Goal: Task Accomplishment & Management: Manage account settings

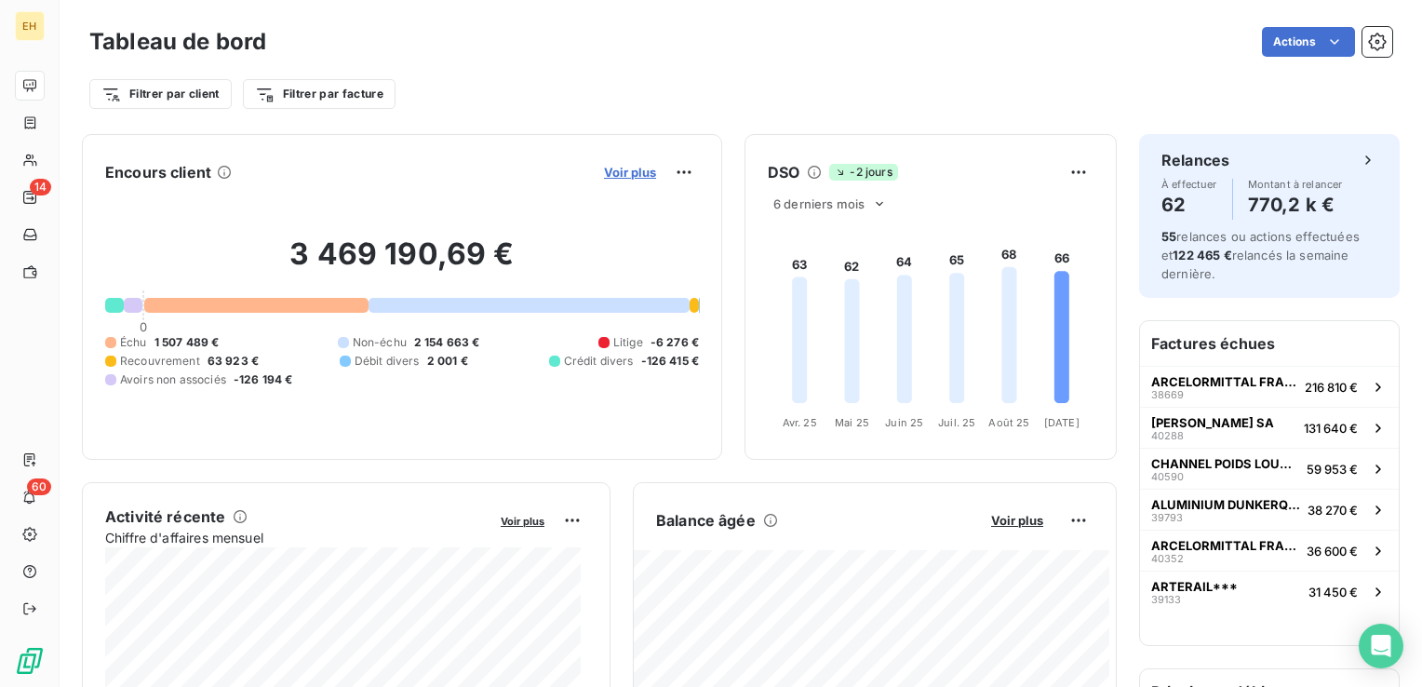
click at [608, 176] on span "Voir plus" at bounding box center [630, 172] width 52 height 15
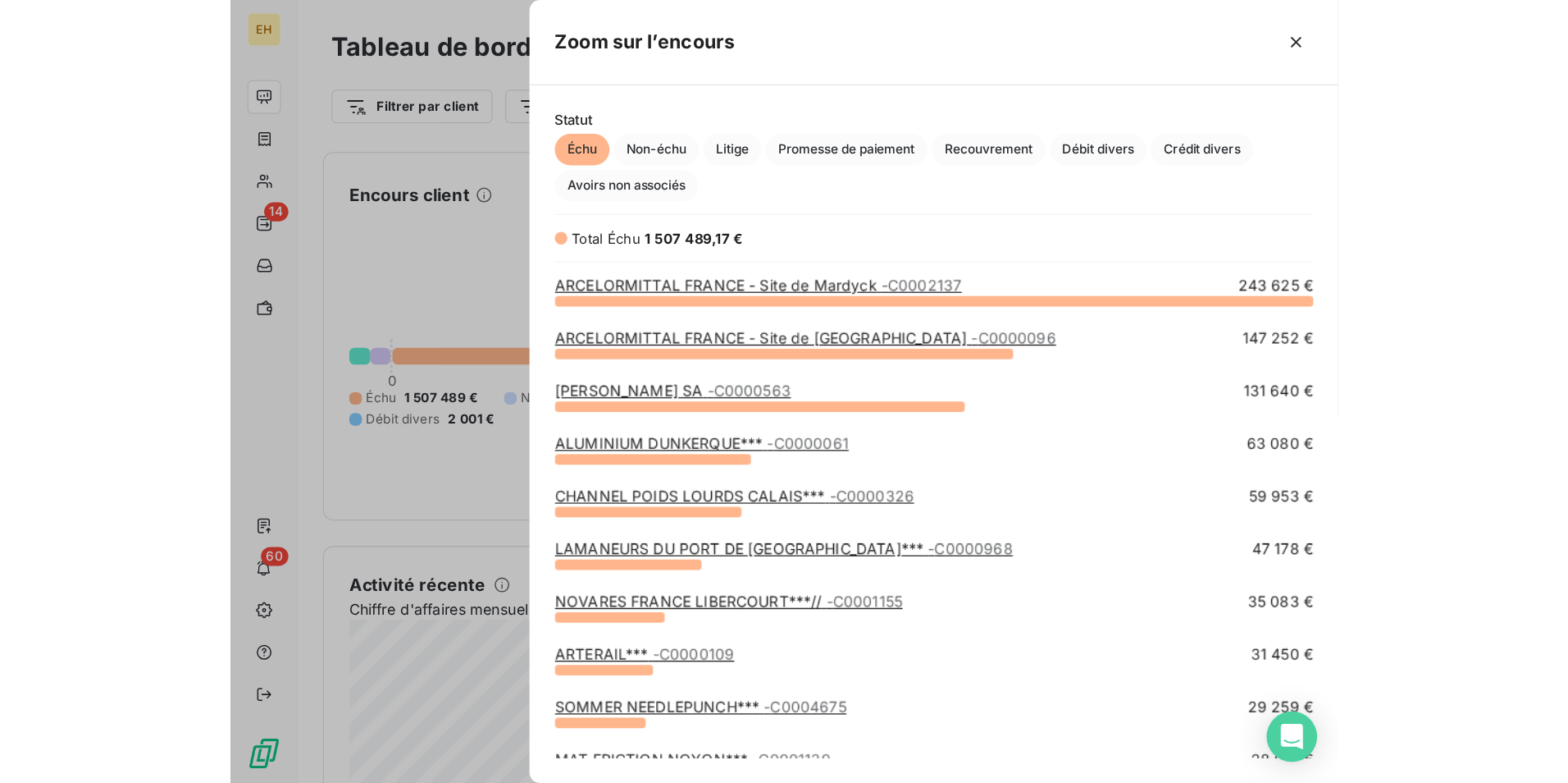
scroll to position [537, 618]
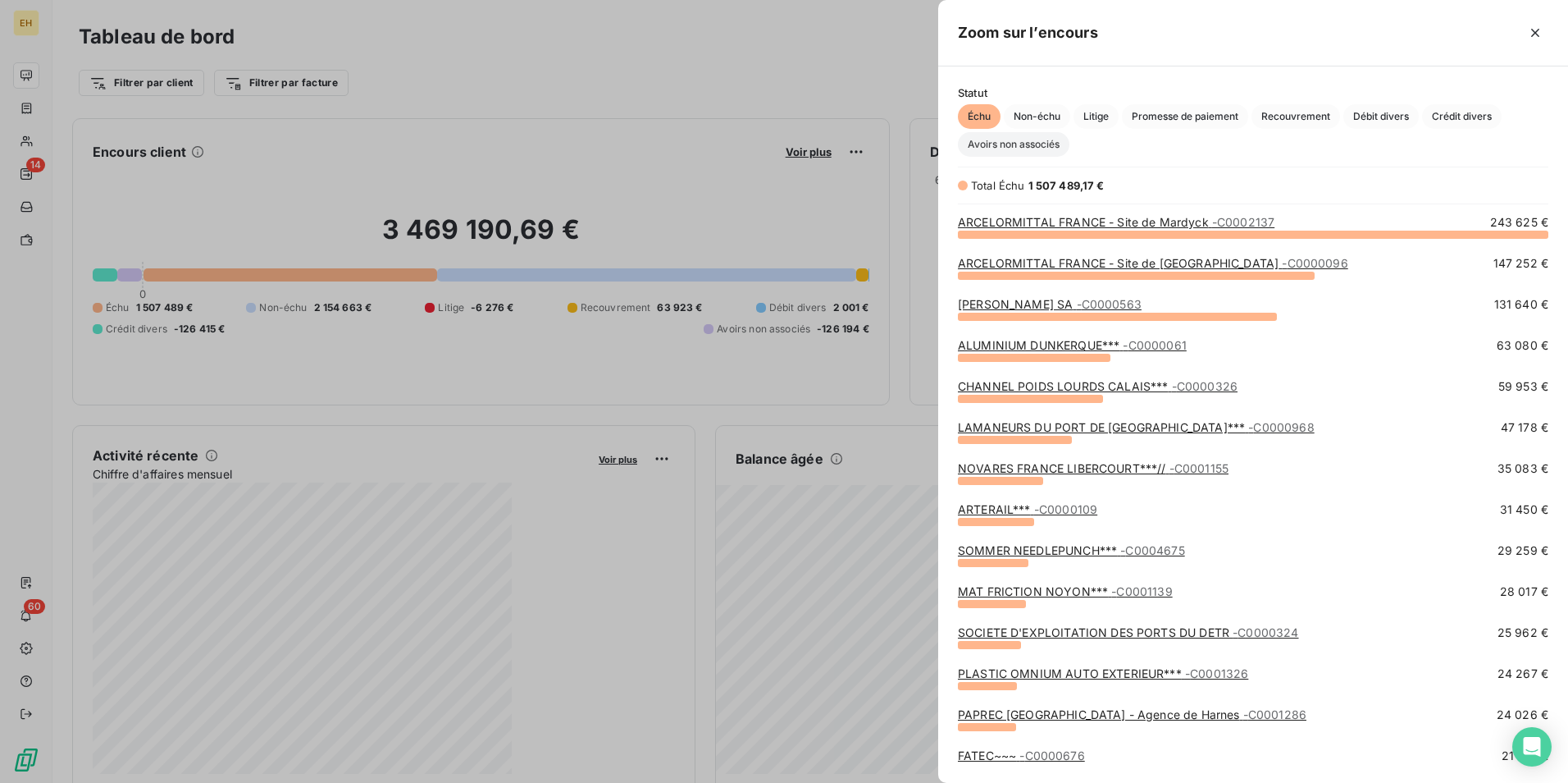
click at [1004, 149] on span "Avoirs non associés" at bounding box center [1014, 145] width 112 height 25
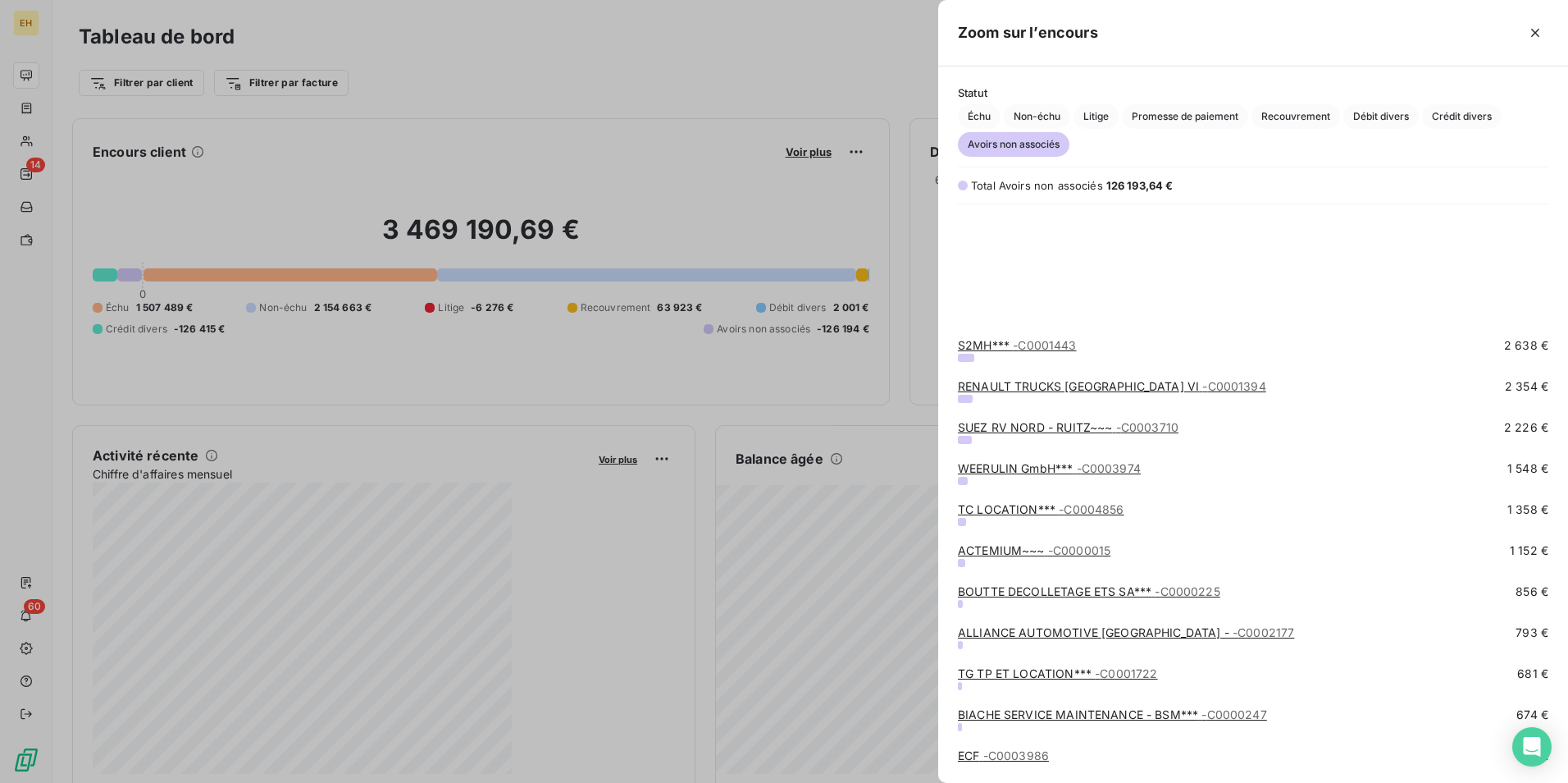
scroll to position [455, 0]
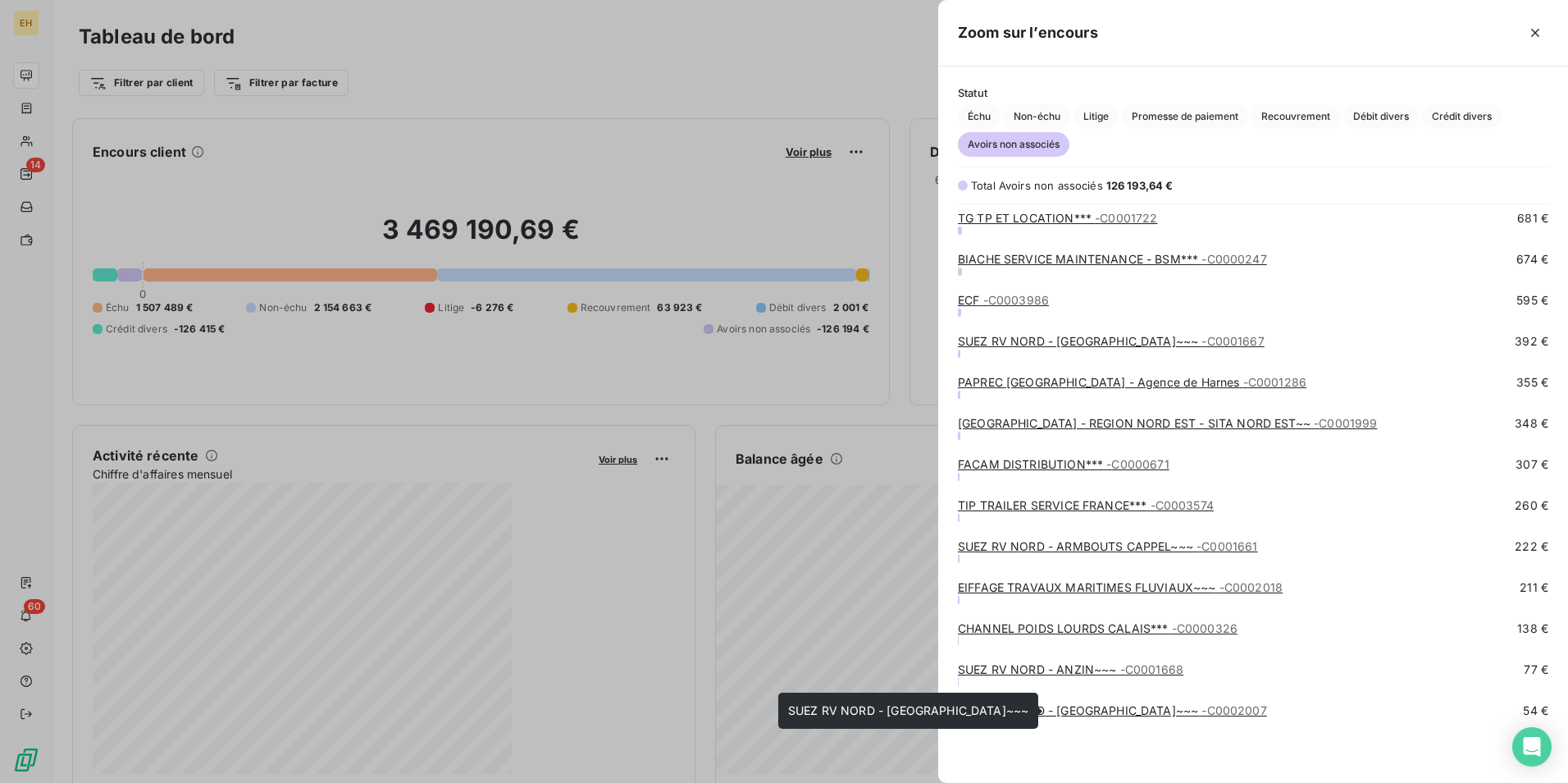
click at [1048, 605] on link "SUEZ RV NORD - LILLE~~~ - C0002007" at bounding box center [1112, 711] width 309 height 14
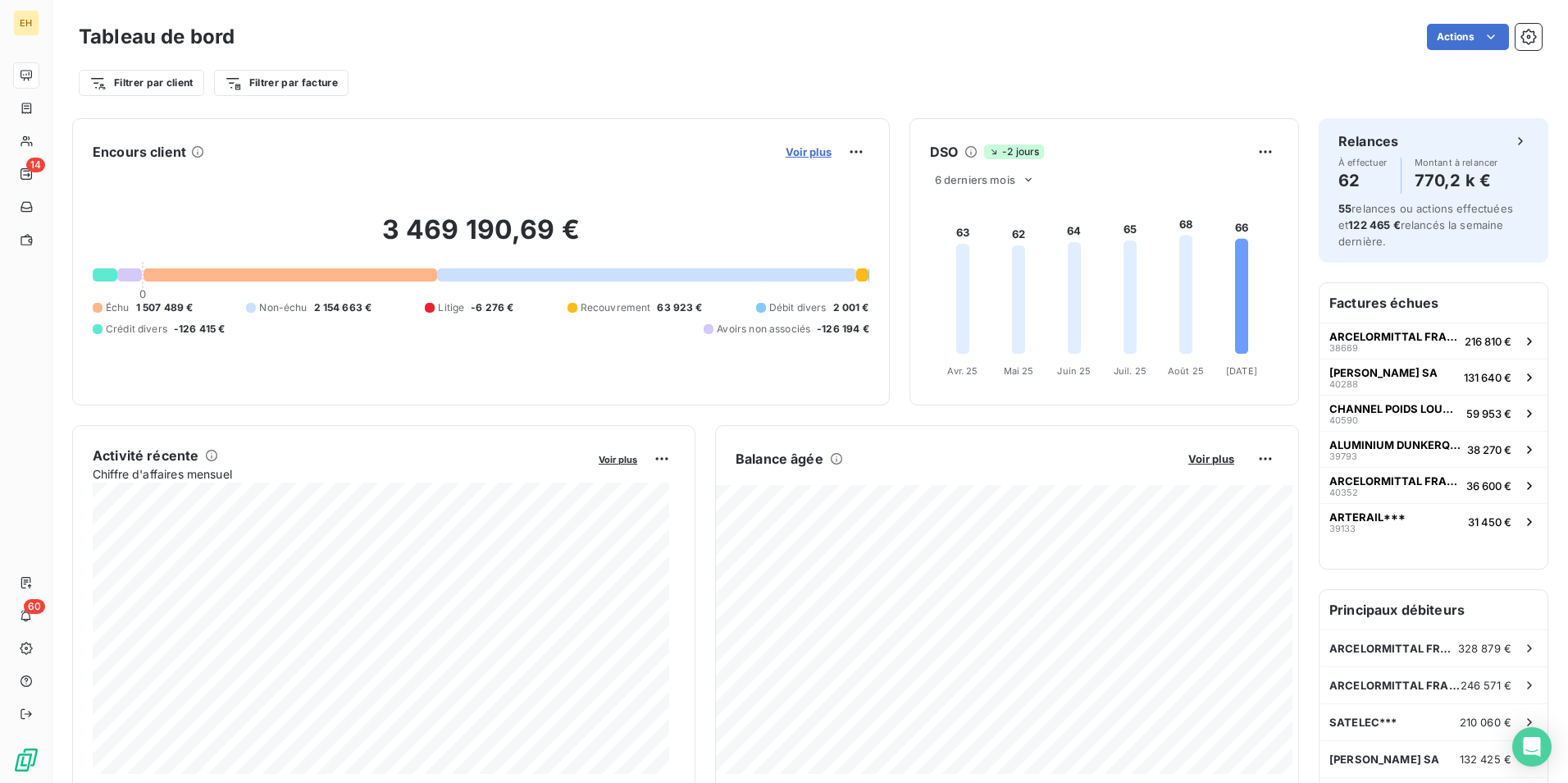
click at [810, 145] on span "Voir plus" at bounding box center [809, 152] width 46 height 13
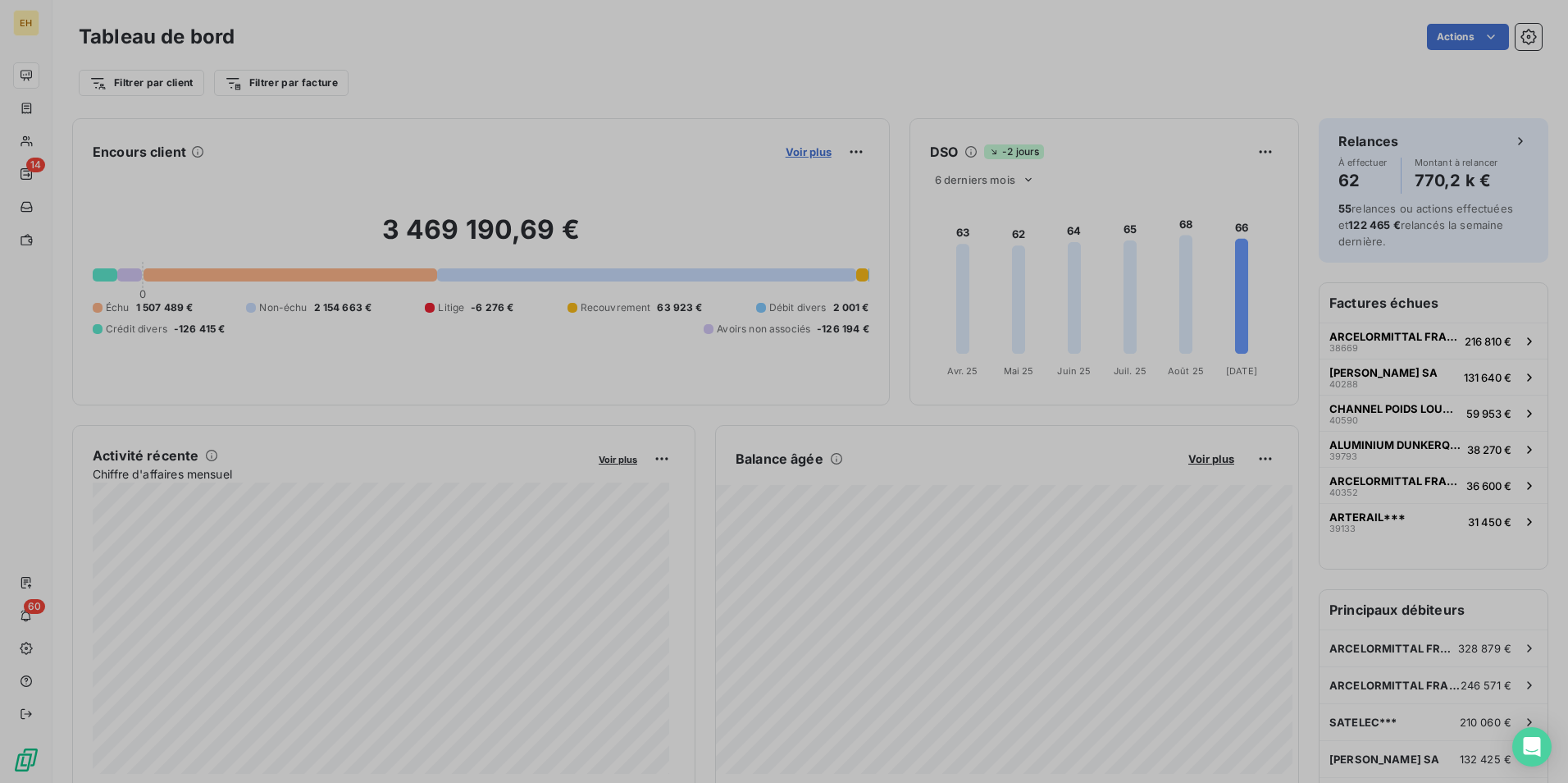
scroll to position [771, 618]
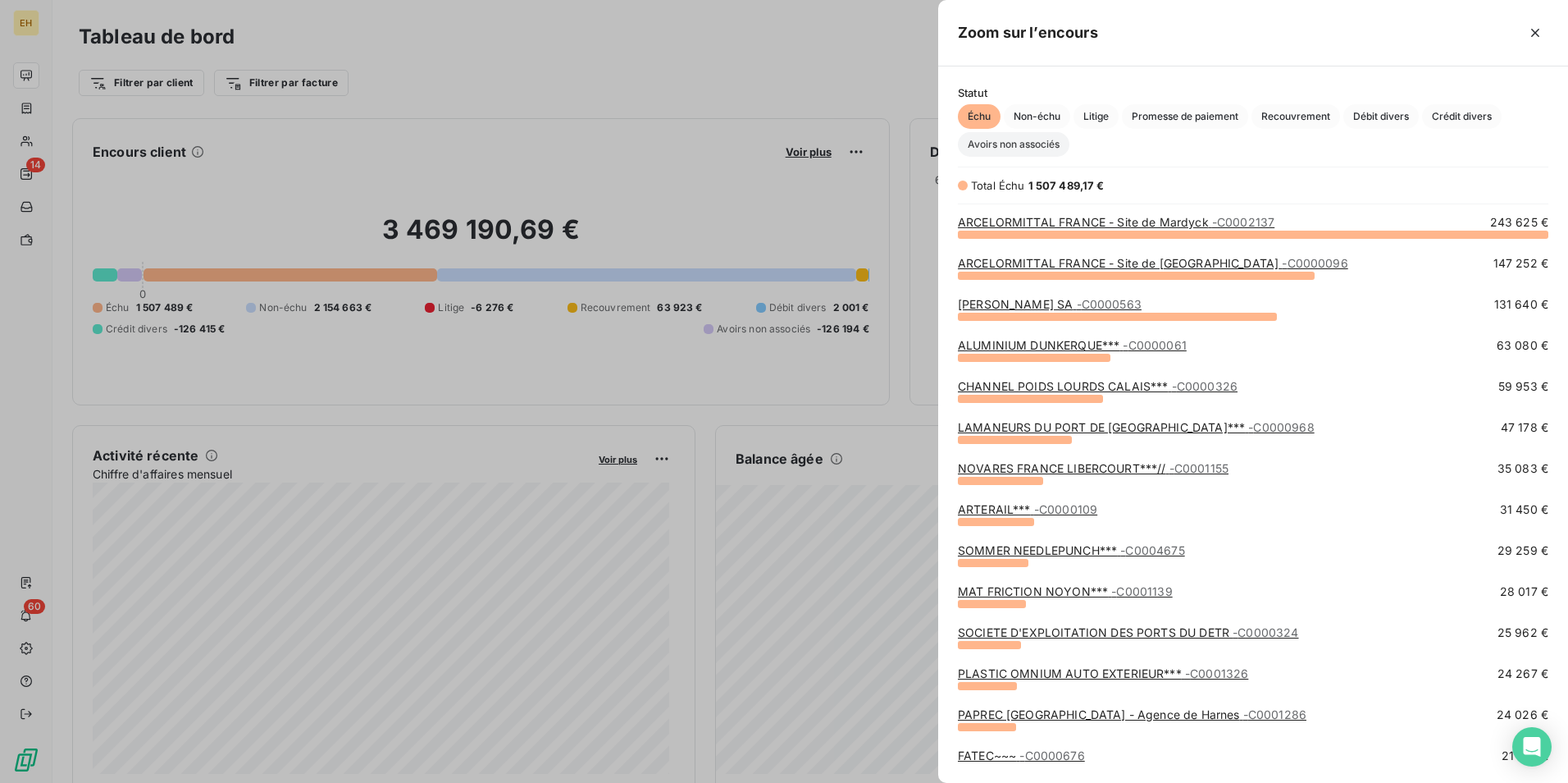
click at [1011, 143] on span "Avoirs non associés" at bounding box center [1014, 145] width 112 height 25
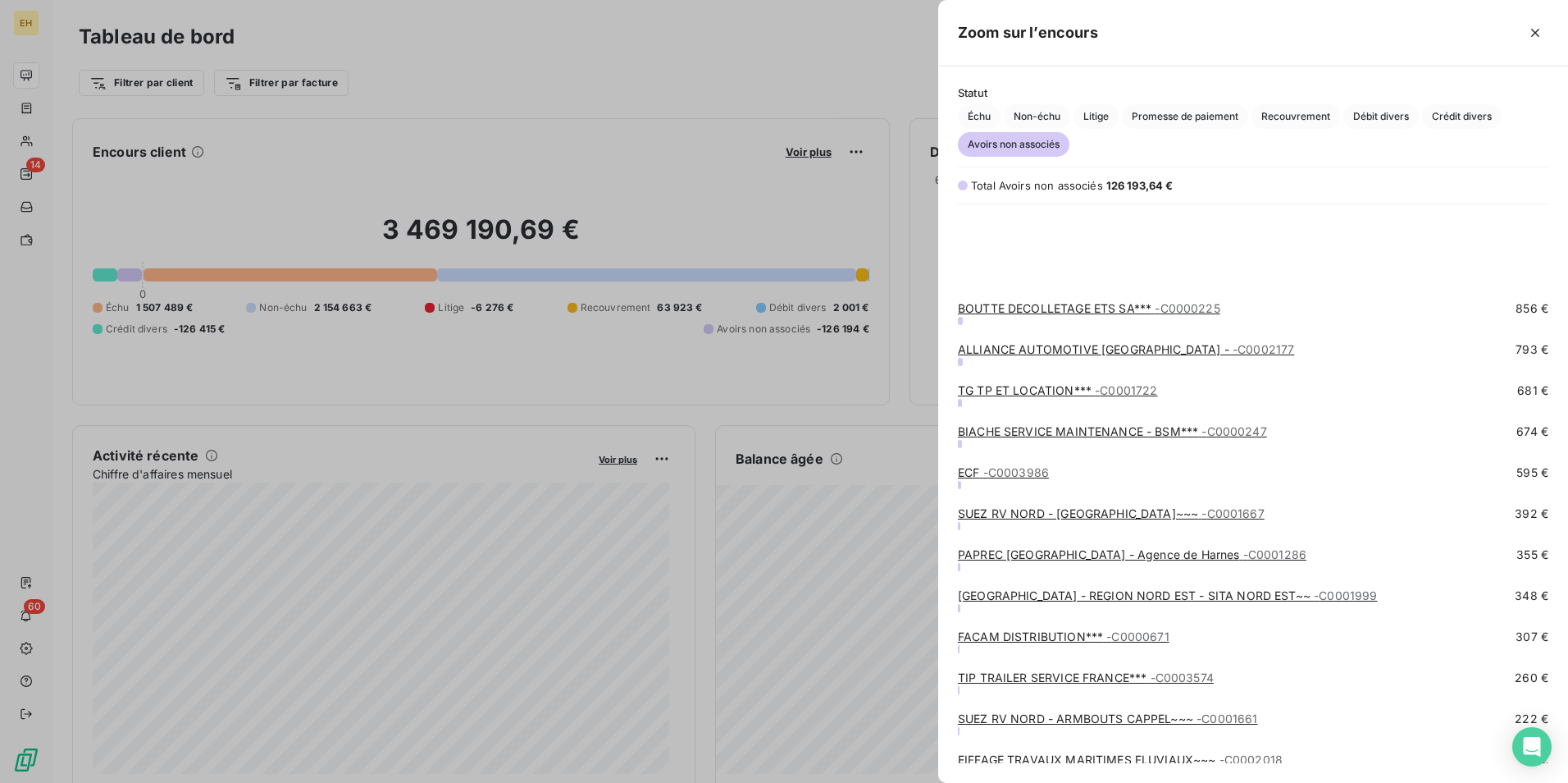
scroll to position [455, 0]
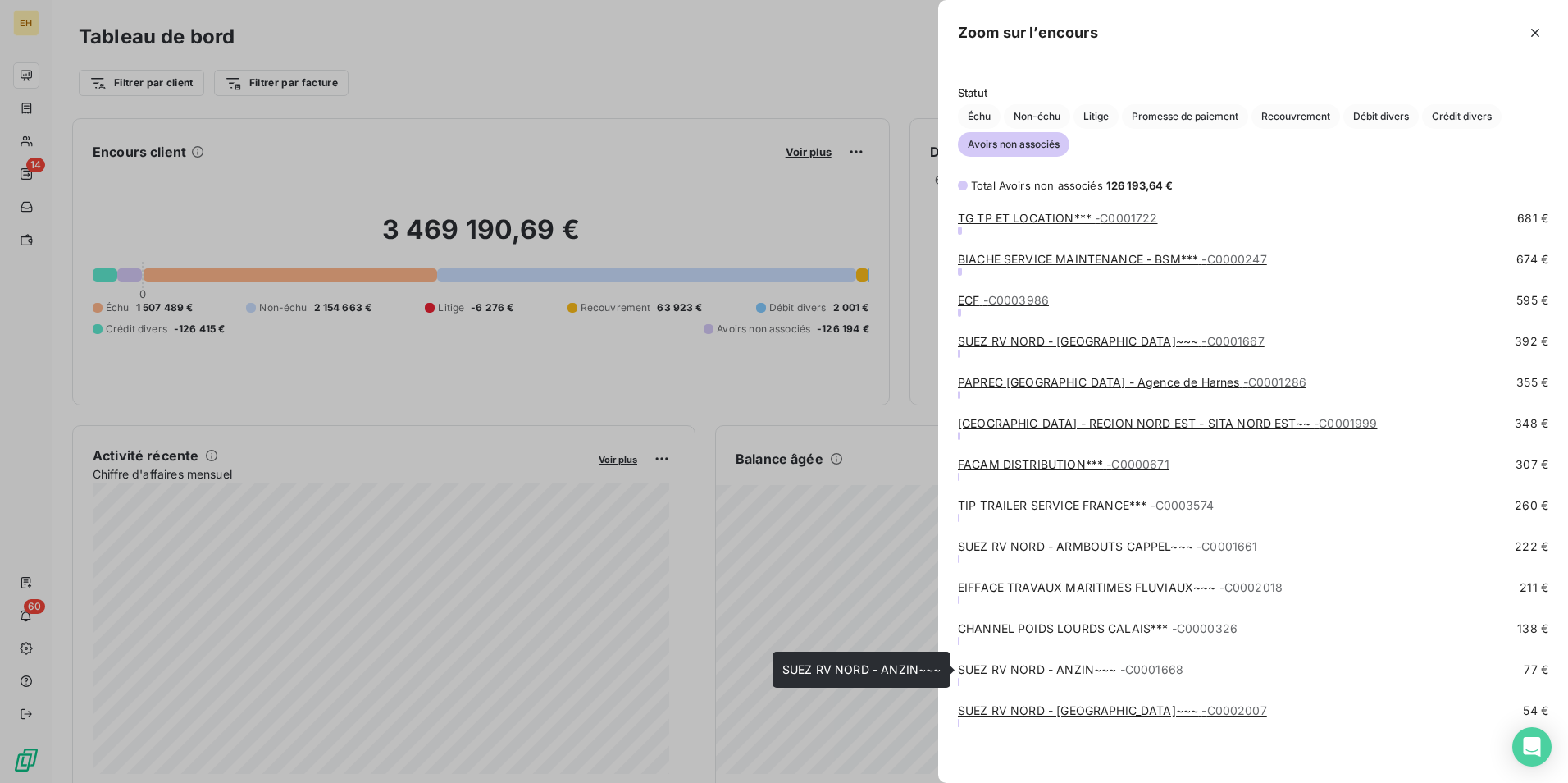
click at [1102, 605] on link "SUEZ RV NORD - ANZIN~~~ - C0001668" at bounding box center [1071, 669] width 226 height 14
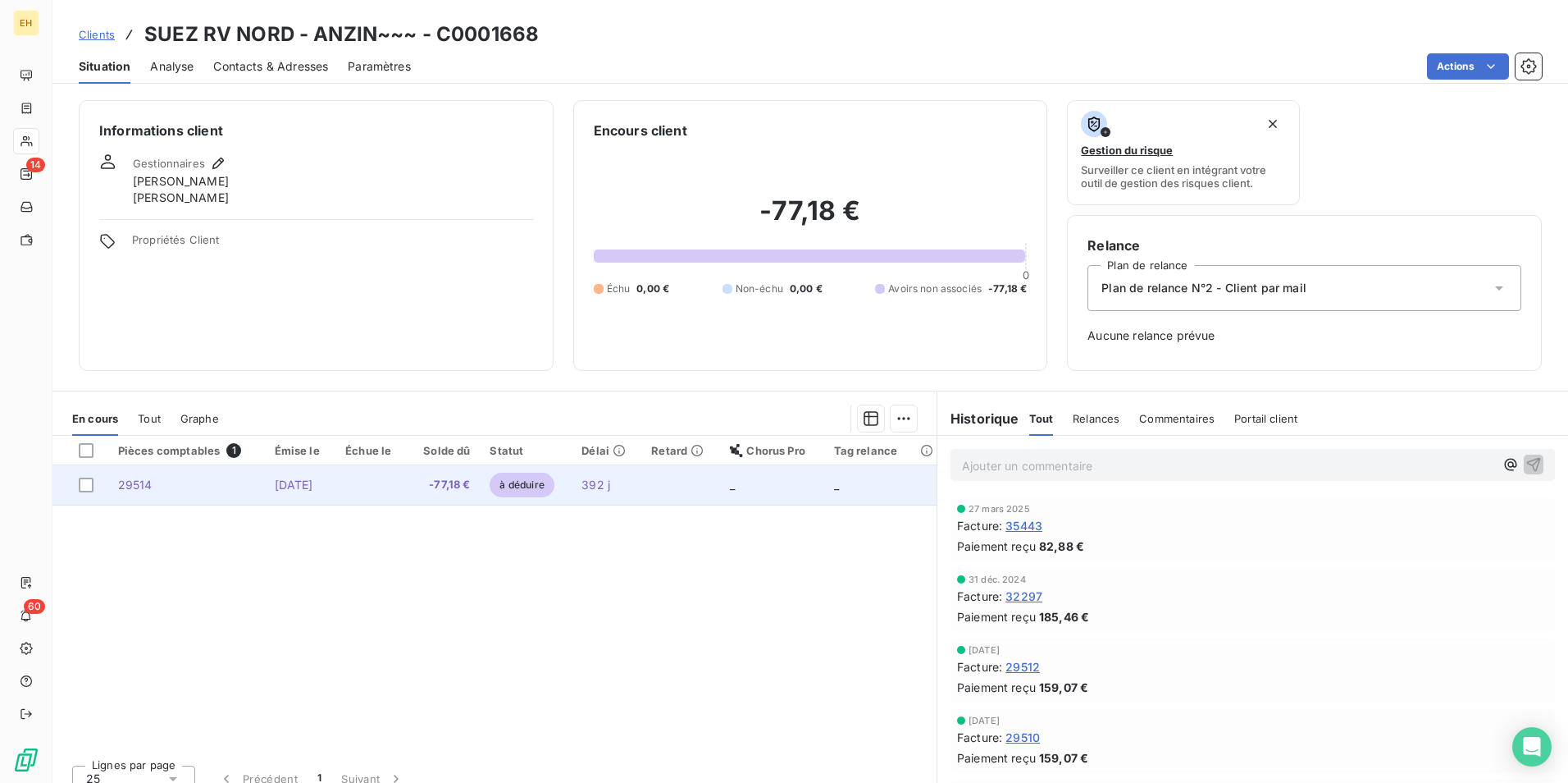
click at [408, 481] on td at bounding box center [372, 485] width 72 height 40
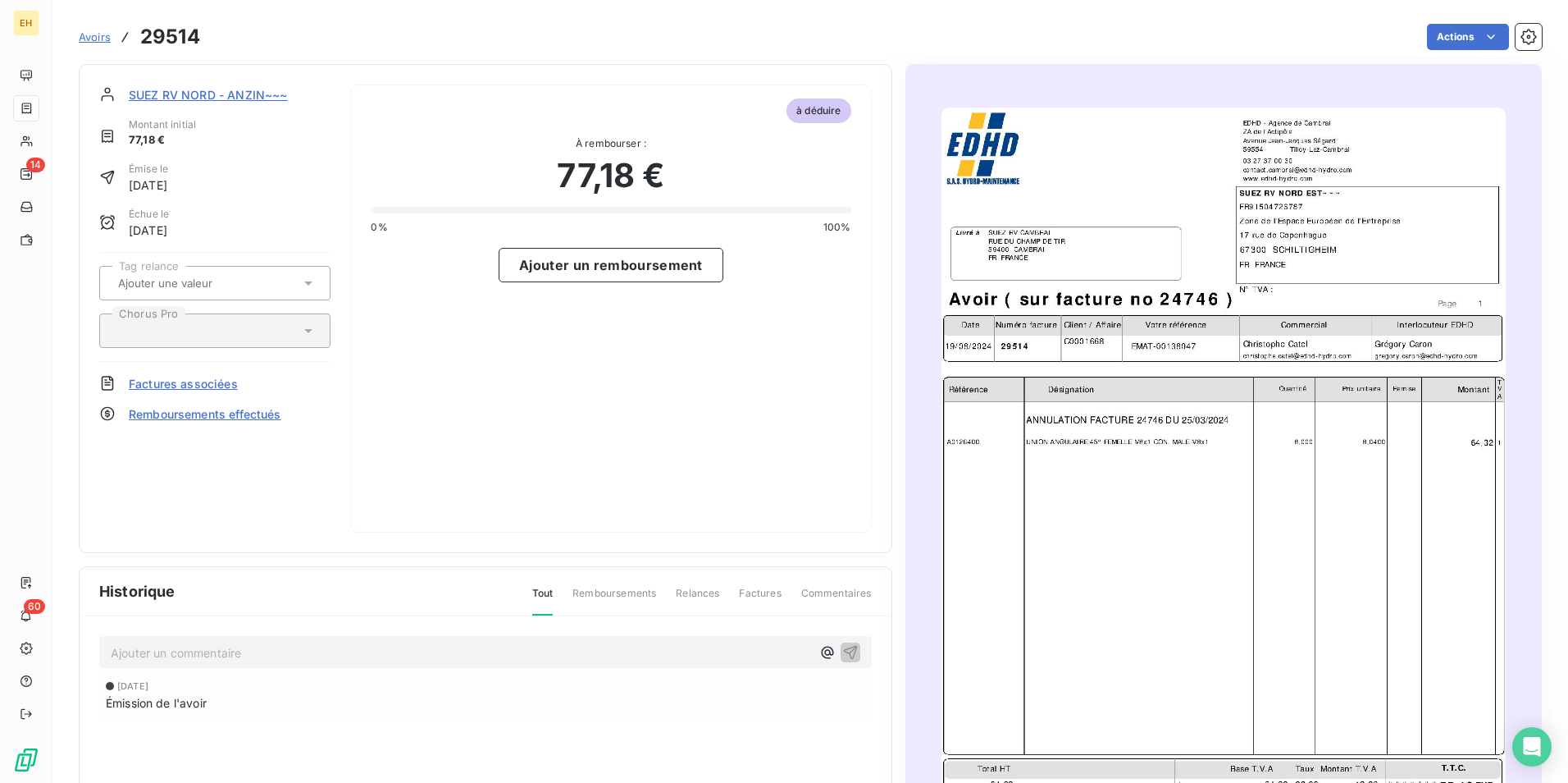
click at [1252, 67] on div at bounding box center [1223, 506] width 637 height 884
click at [1252, 26] on html "EH 14 60 Avoirs 29514 Actions SUEZ RV NORD - ANZIN~~~ Montant initial 77,18 € É…" at bounding box center [784, 392] width 1568 height 783
click at [1252, 72] on div "Mettre l'avoir en litige" at bounding box center [1386, 73] width 207 height 26
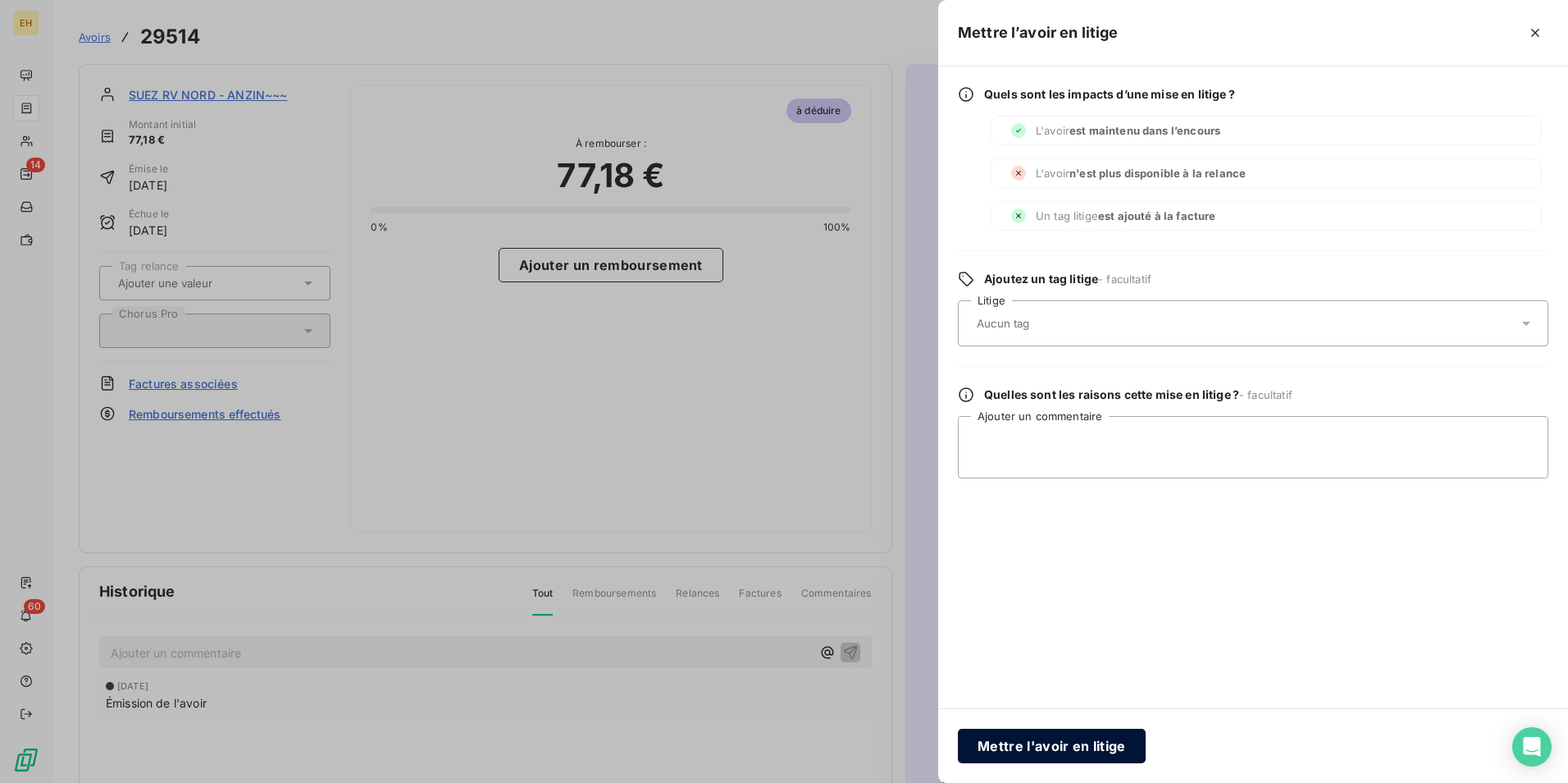
click at [1107, 605] on button "Mettre l'avoir en litige" at bounding box center [1052, 745] width 188 height 34
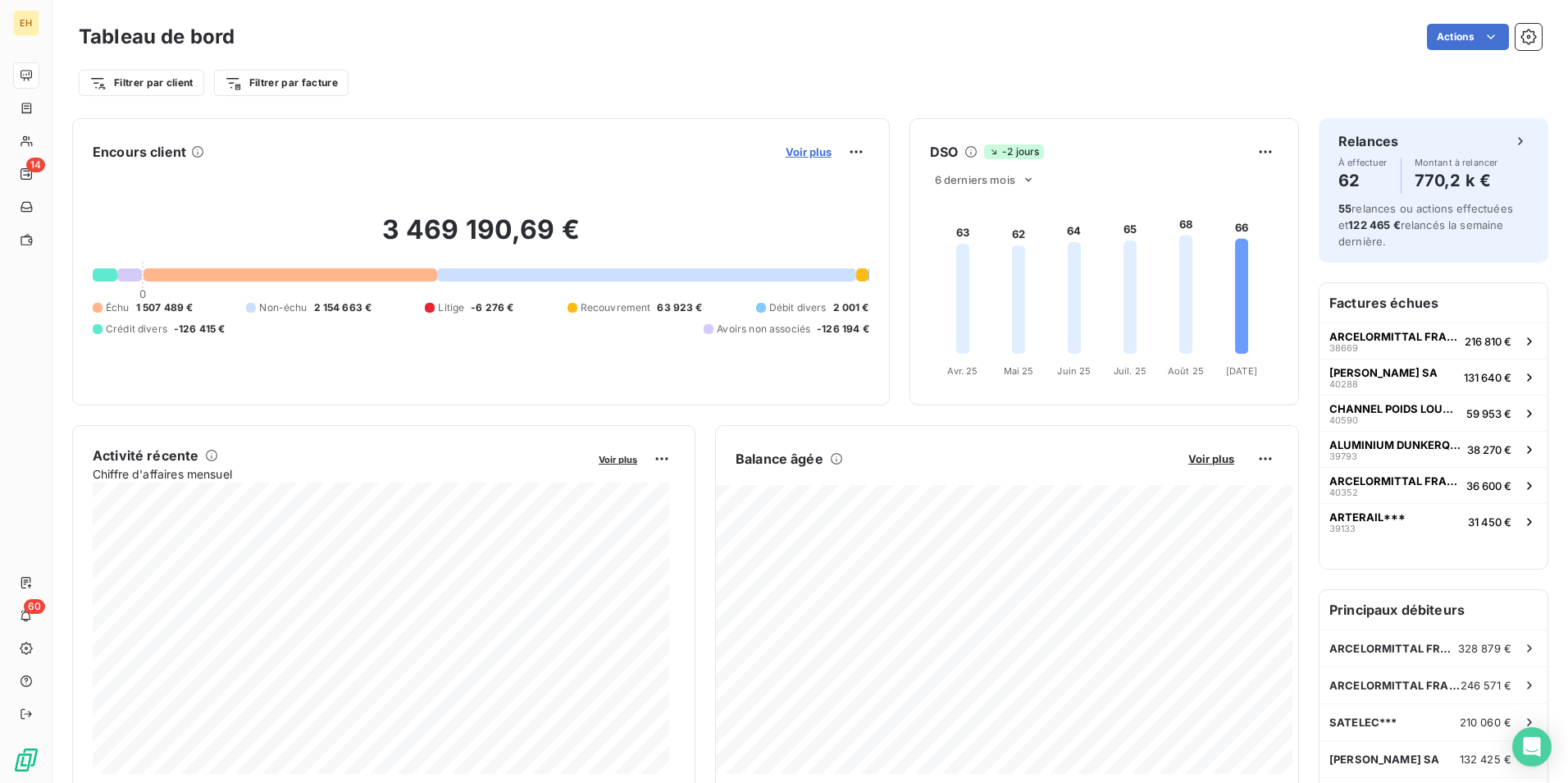
click at [792, 148] on span "Voir plus" at bounding box center [809, 152] width 46 height 13
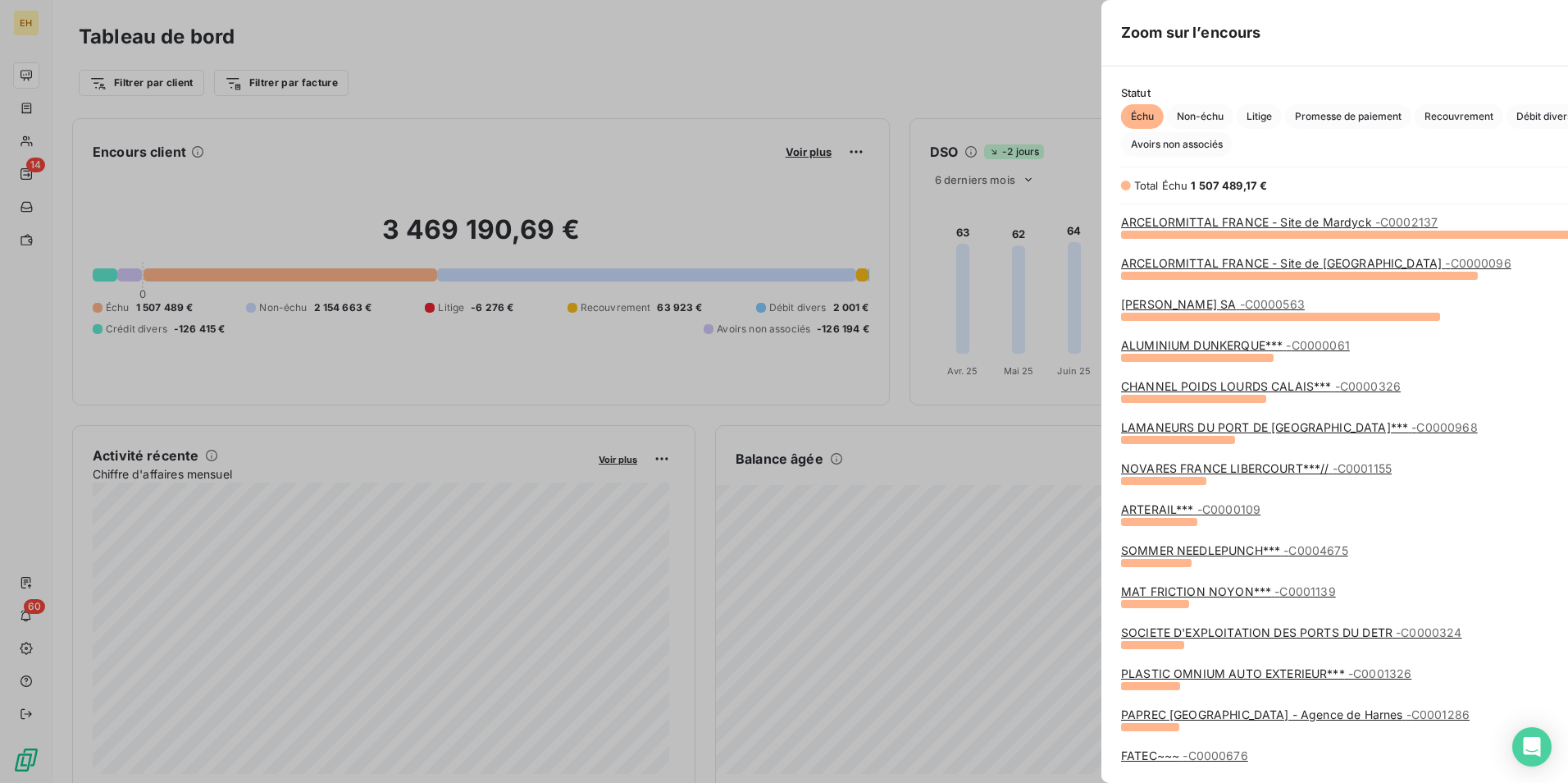
scroll to position [771, 618]
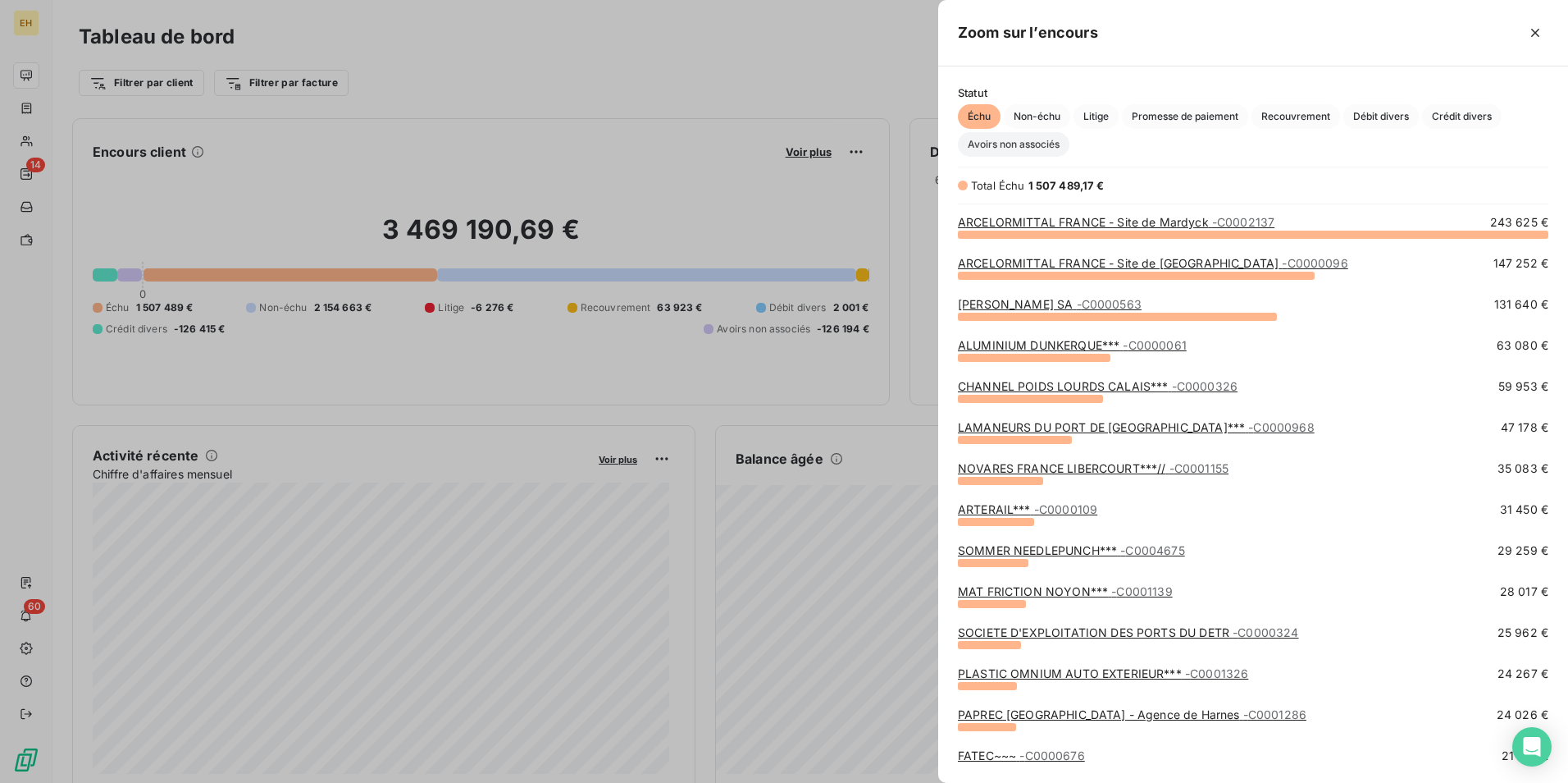
click at [996, 145] on span "Avoirs non associés" at bounding box center [1014, 145] width 112 height 25
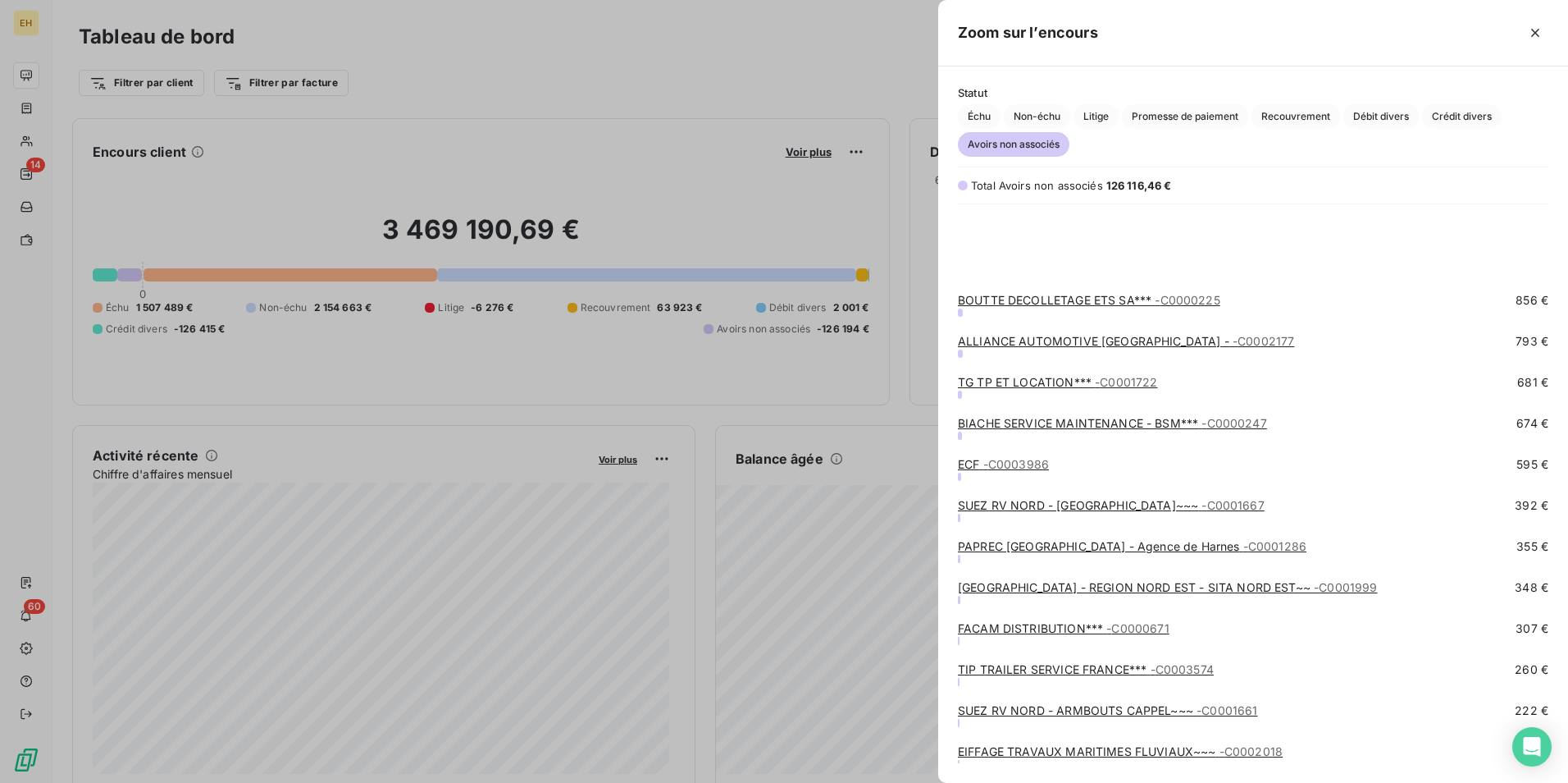
scroll to position [414, 0]
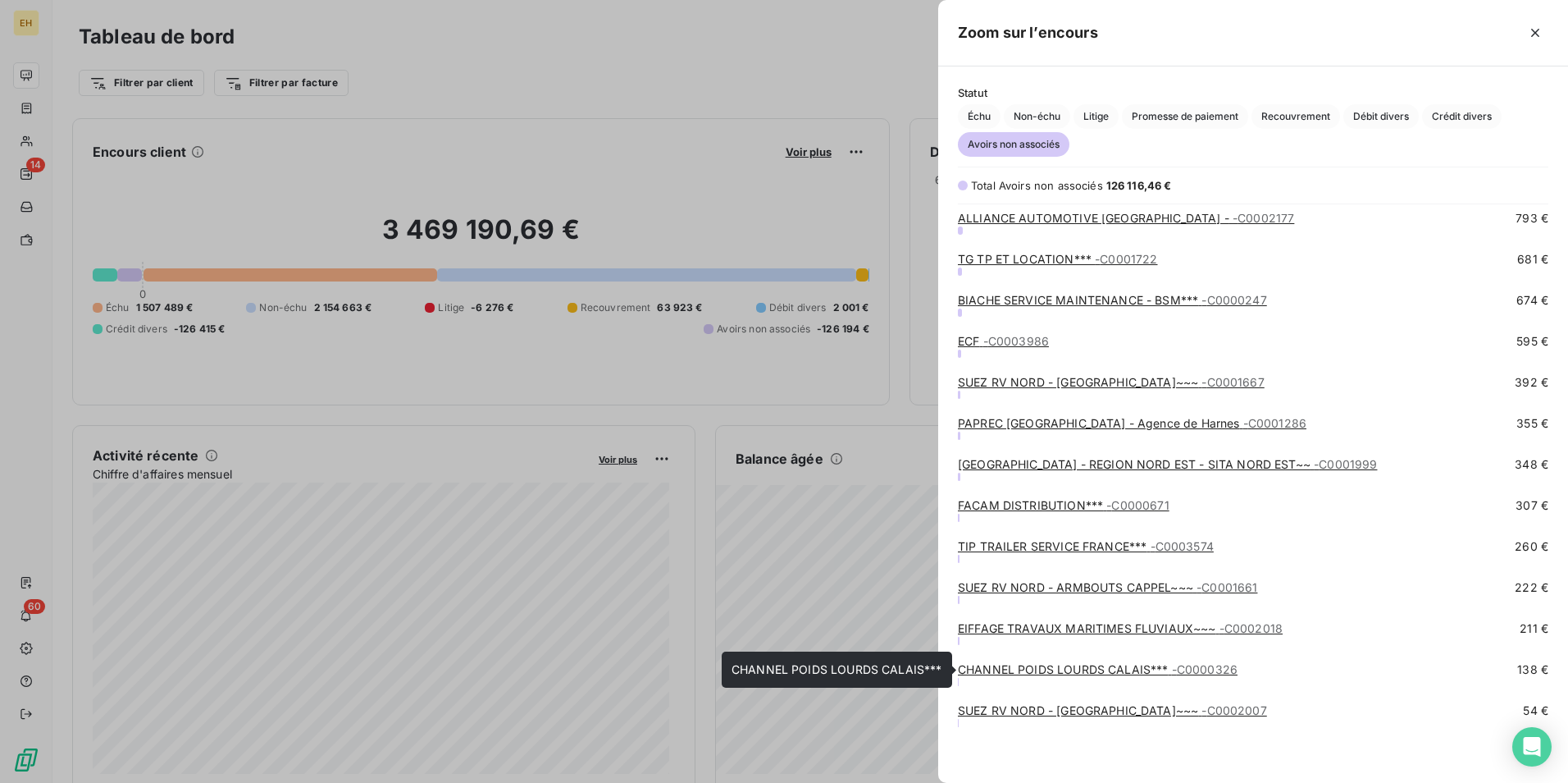
click at [1046, 605] on link "CHANNEL POIDS LOURDS CALAIS*** - C0000326" at bounding box center [1097, 669] width 279 height 14
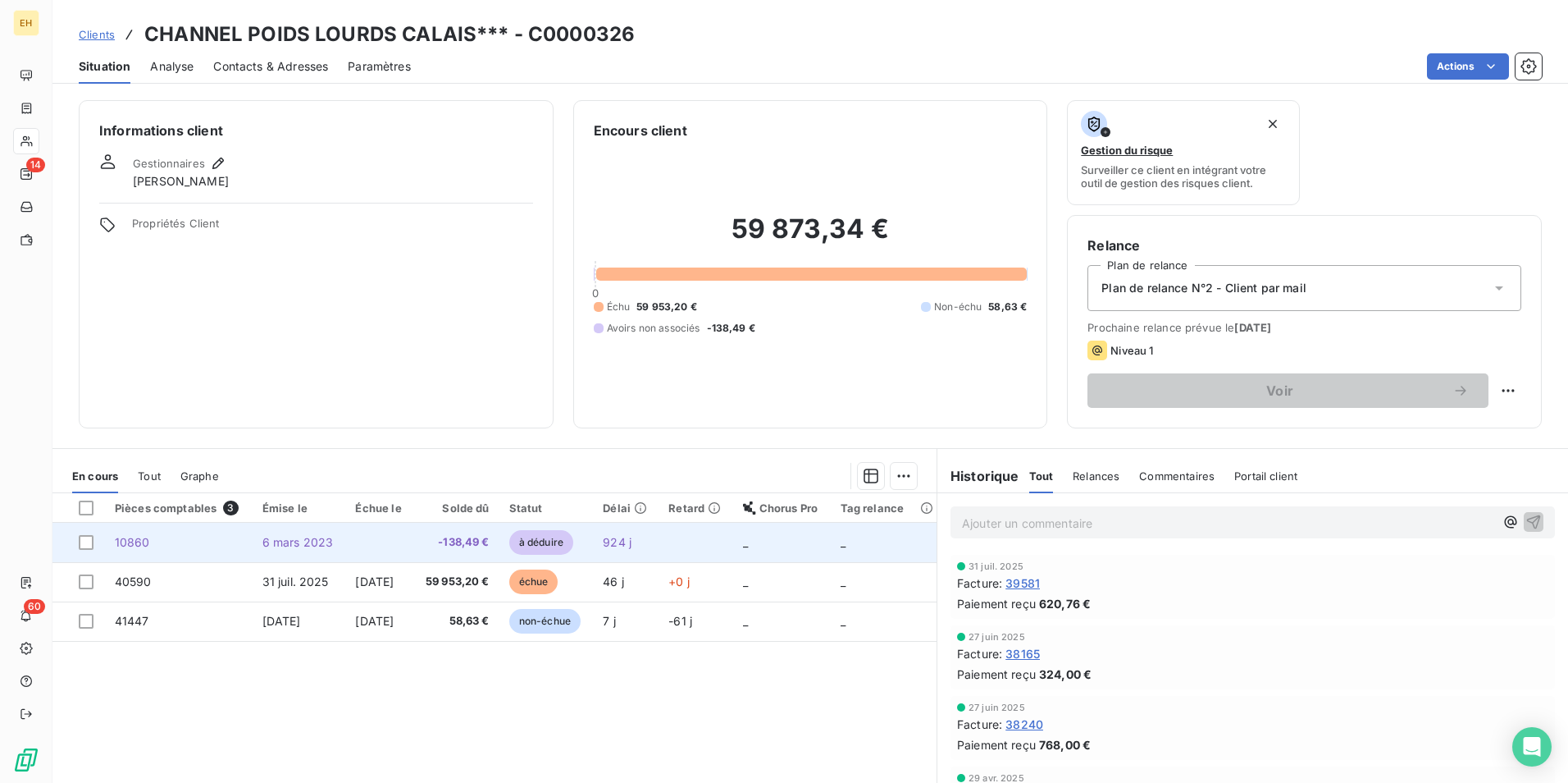
click at [365, 541] on td at bounding box center [379, 542] width 68 height 40
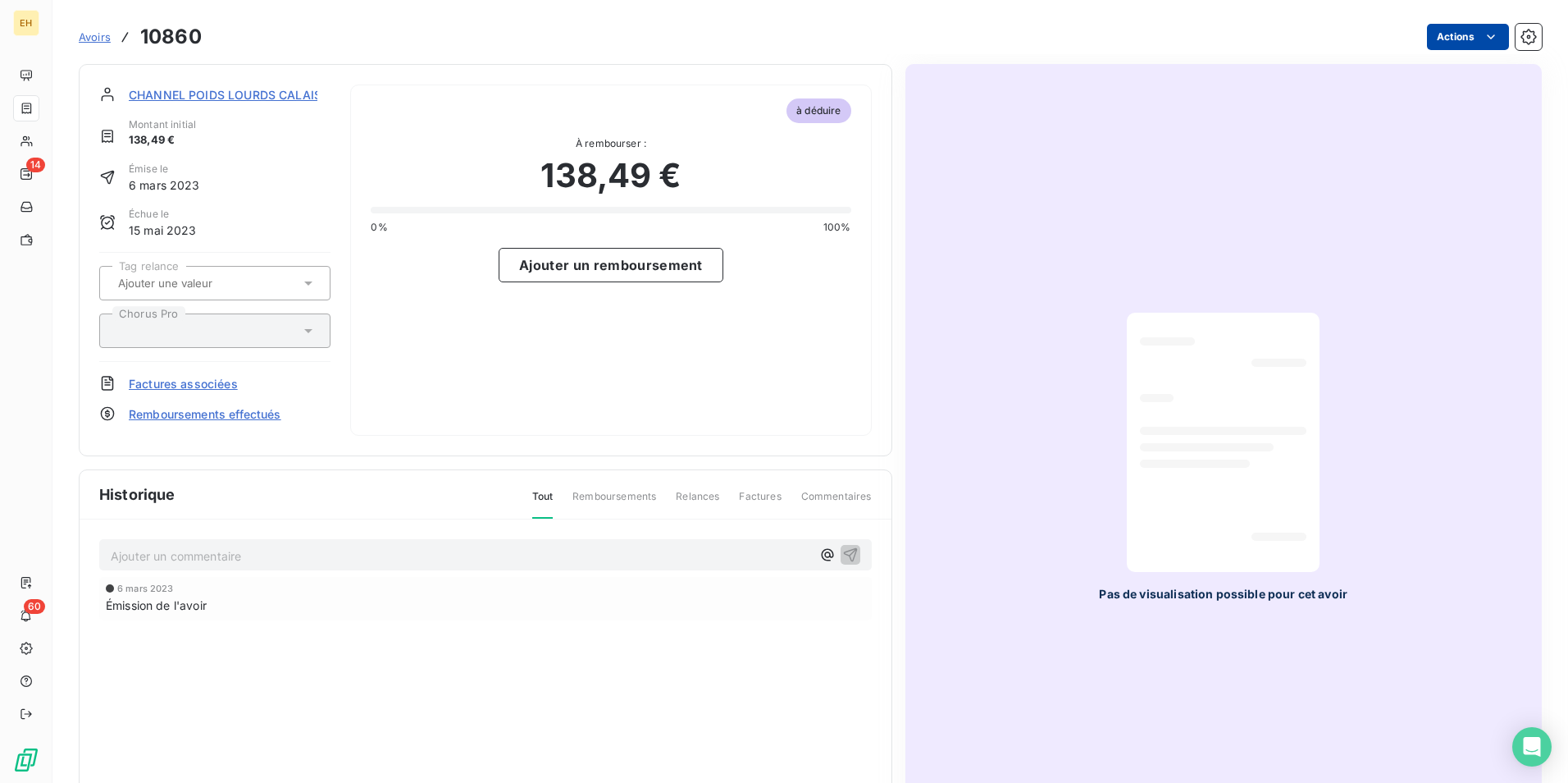
click at [1252, 41] on html "EH 14 60 Avoirs 10860 Actions CHANNEL POIDS LOURDS CALAIS*** Montant initial 13…" at bounding box center [784, 392] width 1568 height 783
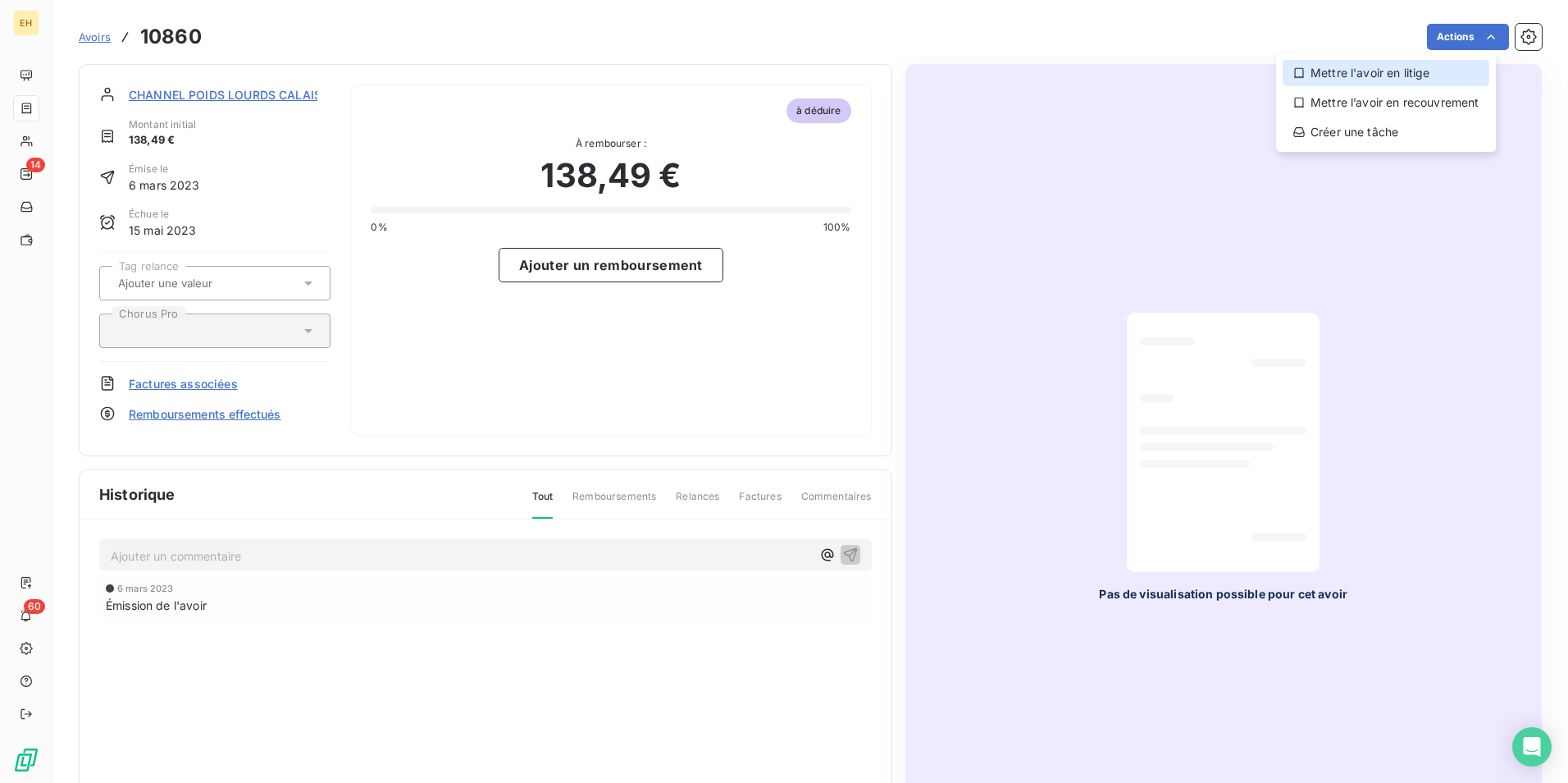
click at [1252, 71] on div "Mettre l'avoir en litige" at bounding box center [1386, 73] width 207 height 26
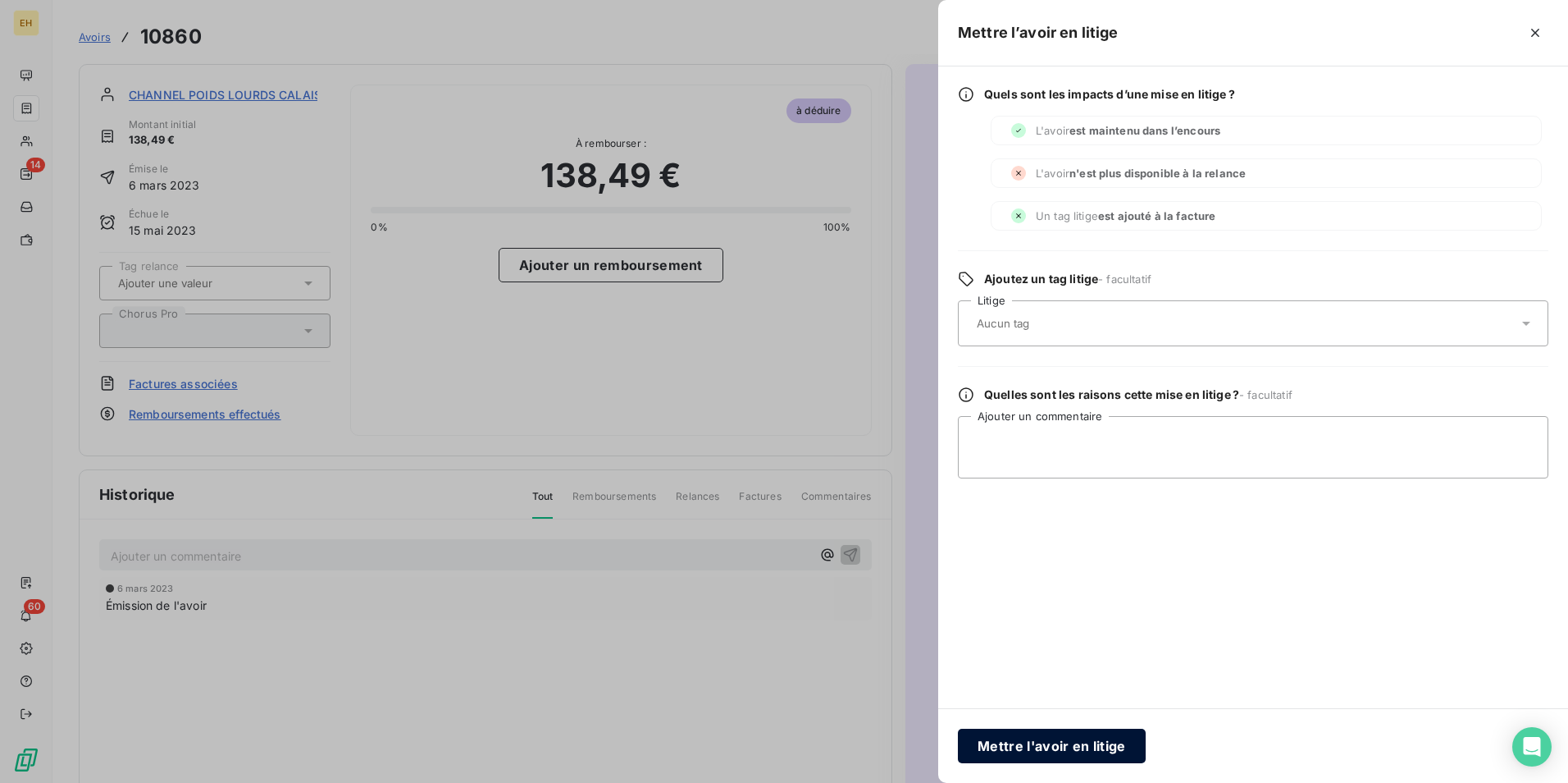
click at [998, 605] on button "Mettre l'avoir en litige" at bounding box center [1052, 745] width 188 height 34
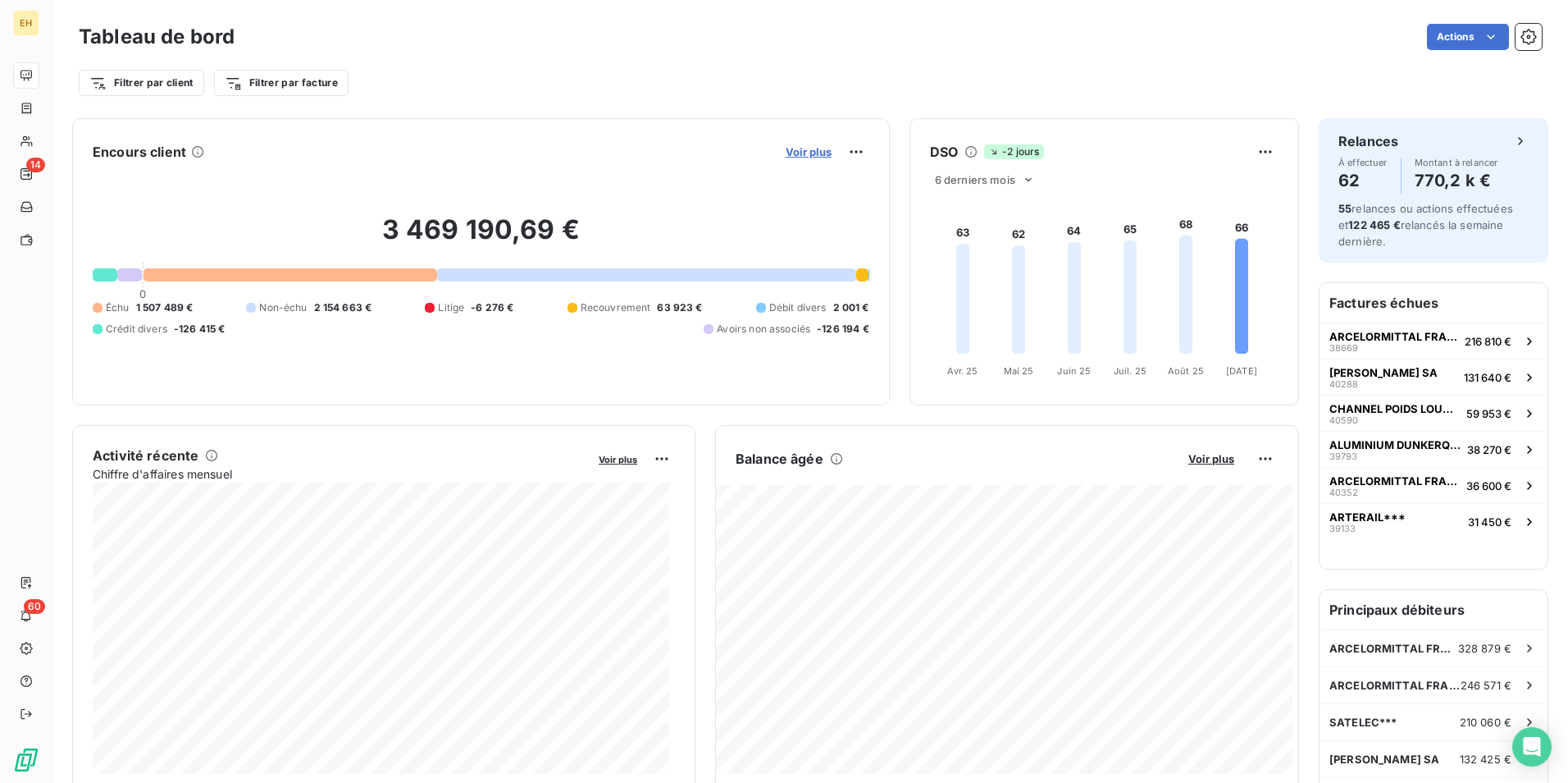
click at [807, 151] on span "Voir plus" at bounding box center [809, 152] width 46 height 13
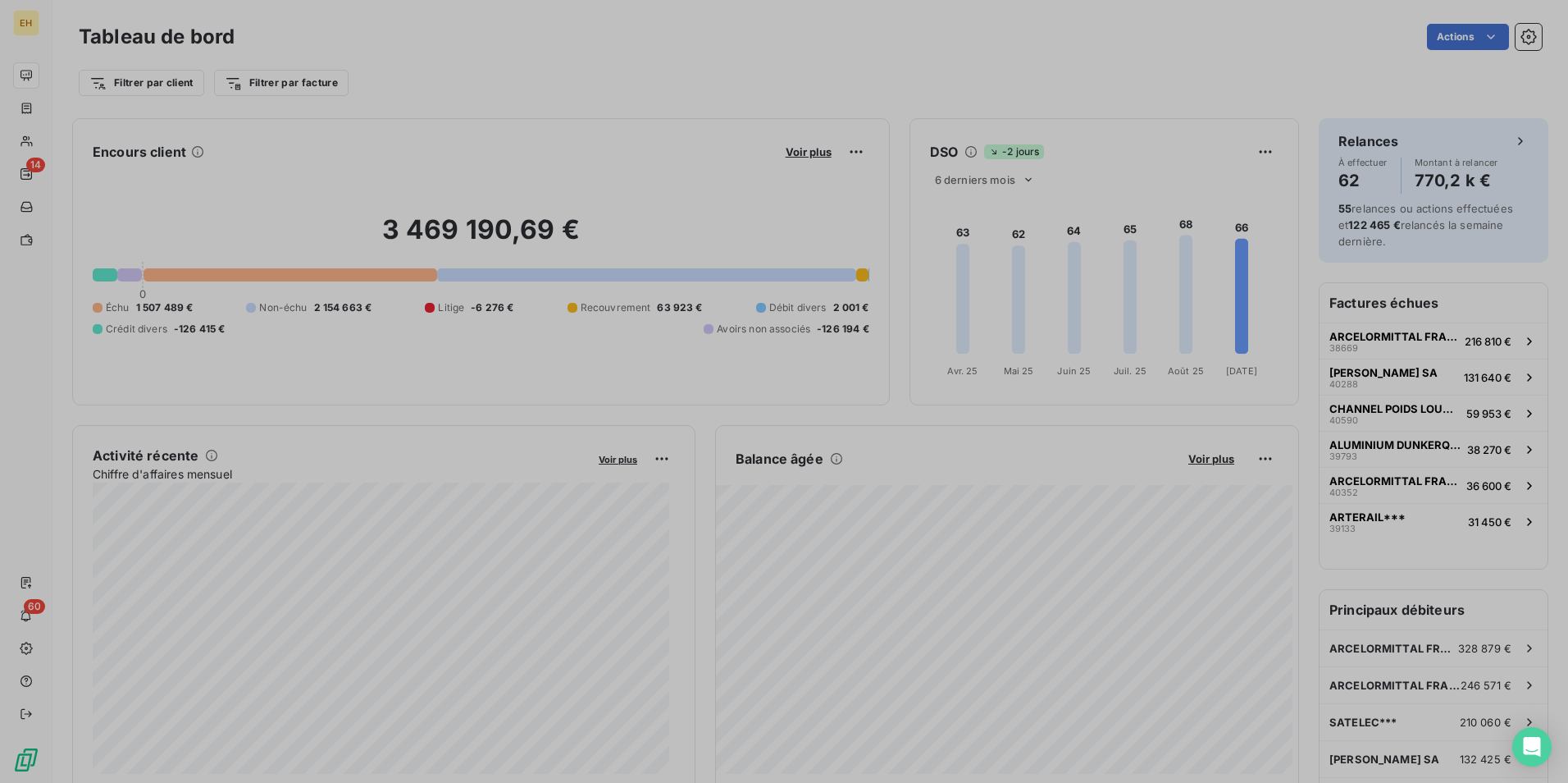
scroll to position [771, 618]
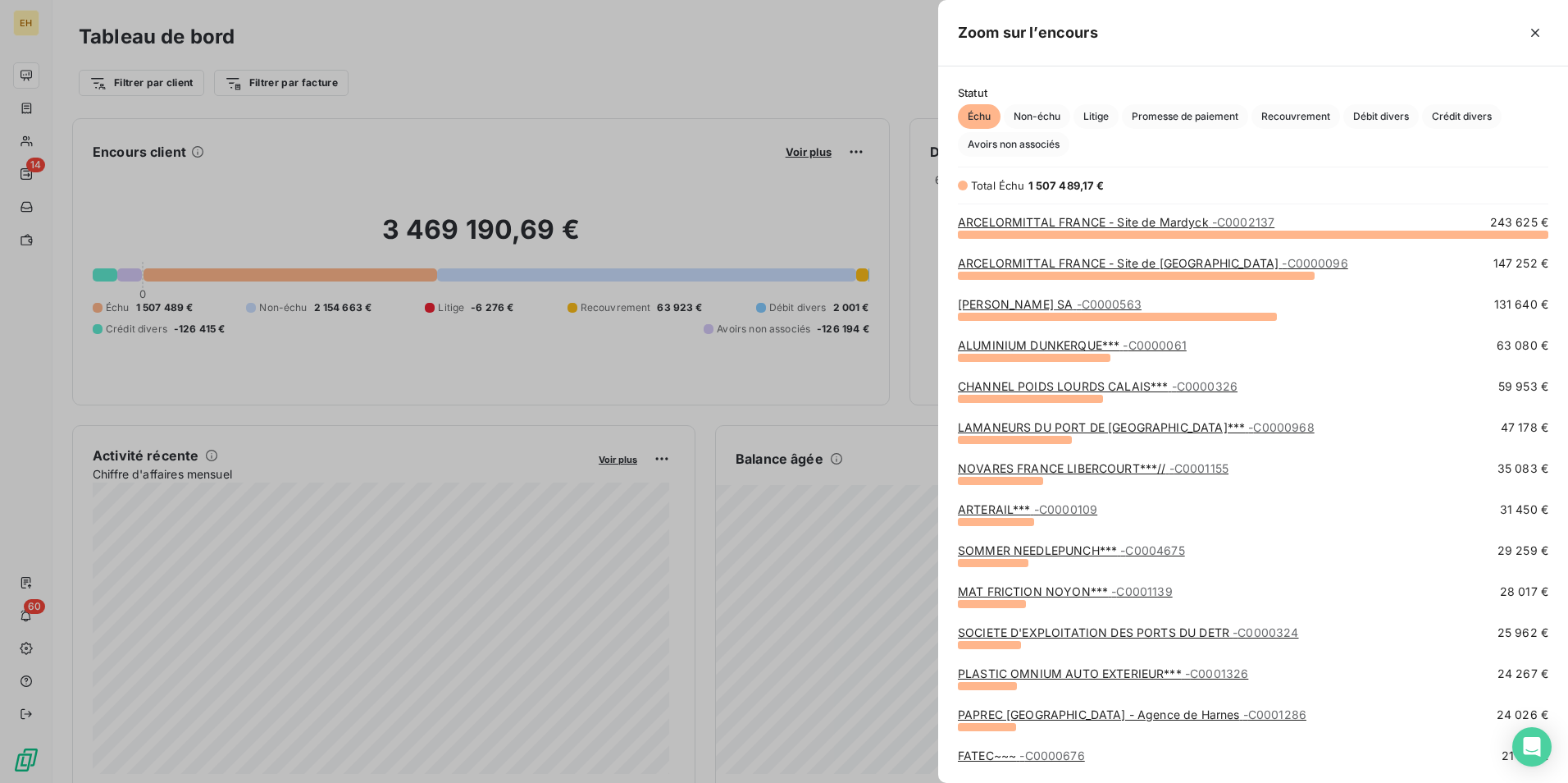
drag, startPoint x: 999, startPoint y: 136, endPoint x: 1007, endPoint y: 160, distance: 25.3
click at [998, 136] on span "Avoirs non associés" at bounding box center [1014, 145] width 112 height 25
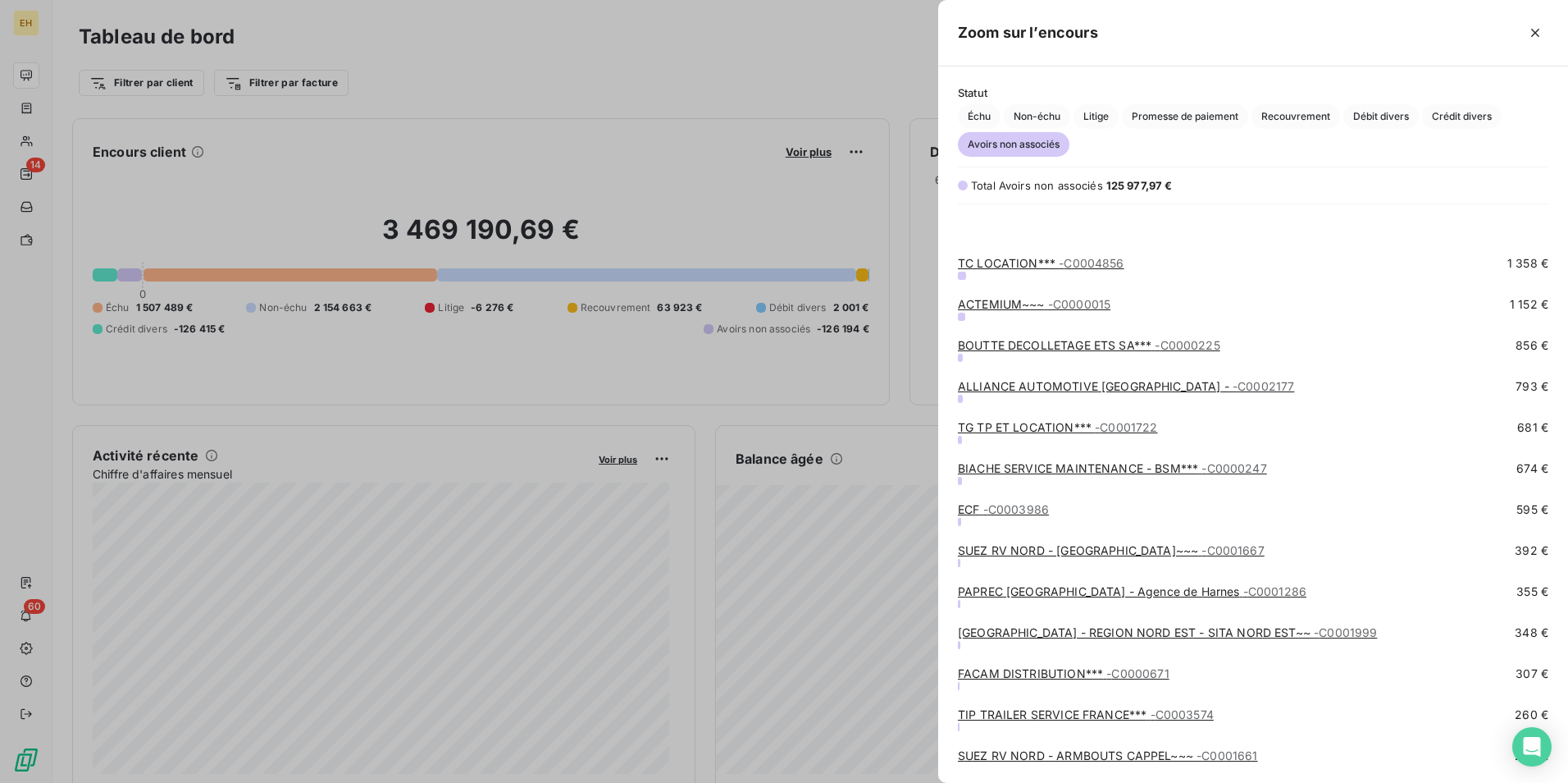
scroll to position [373, 0]
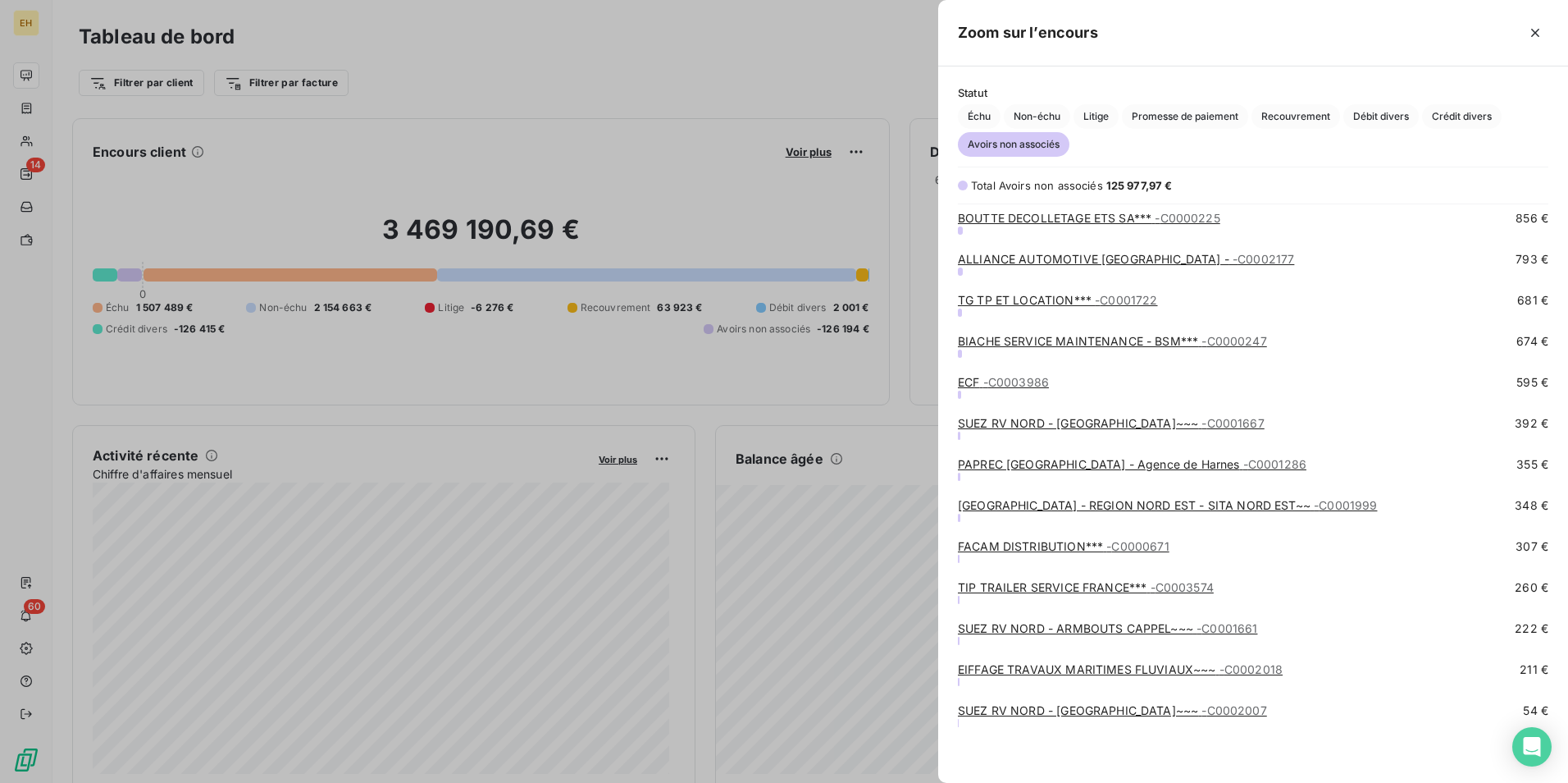
click at [1092, 605] on link "EIFFAGE TRAVAUX MARITIMES FLUVIAUX~~~ - C0002018" at bounding box center [1120, 669] width 325 height 14
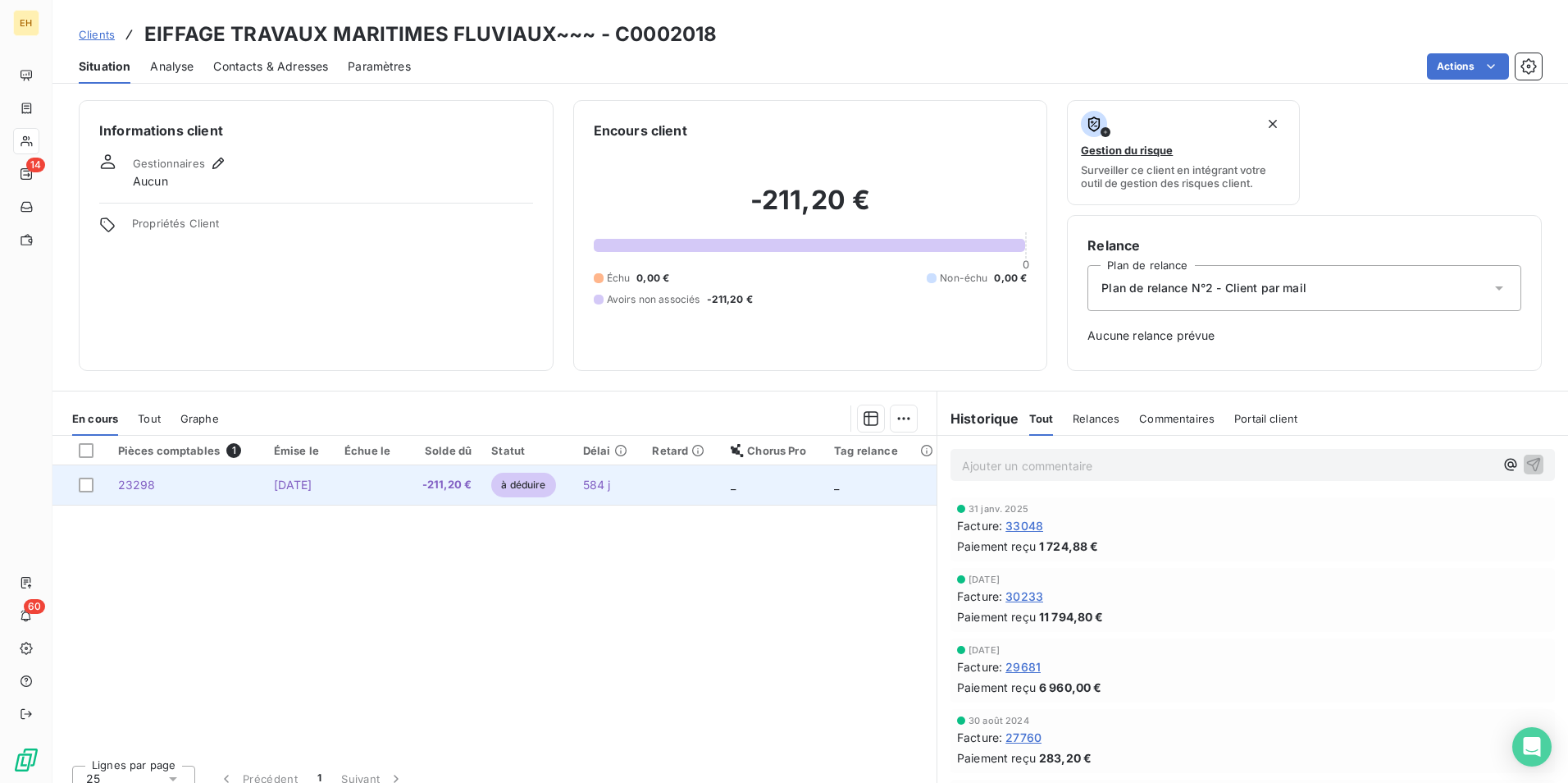
click at [427, 482] on span "-211,20 €" at bounding box center [443, 485] width 56 height 17
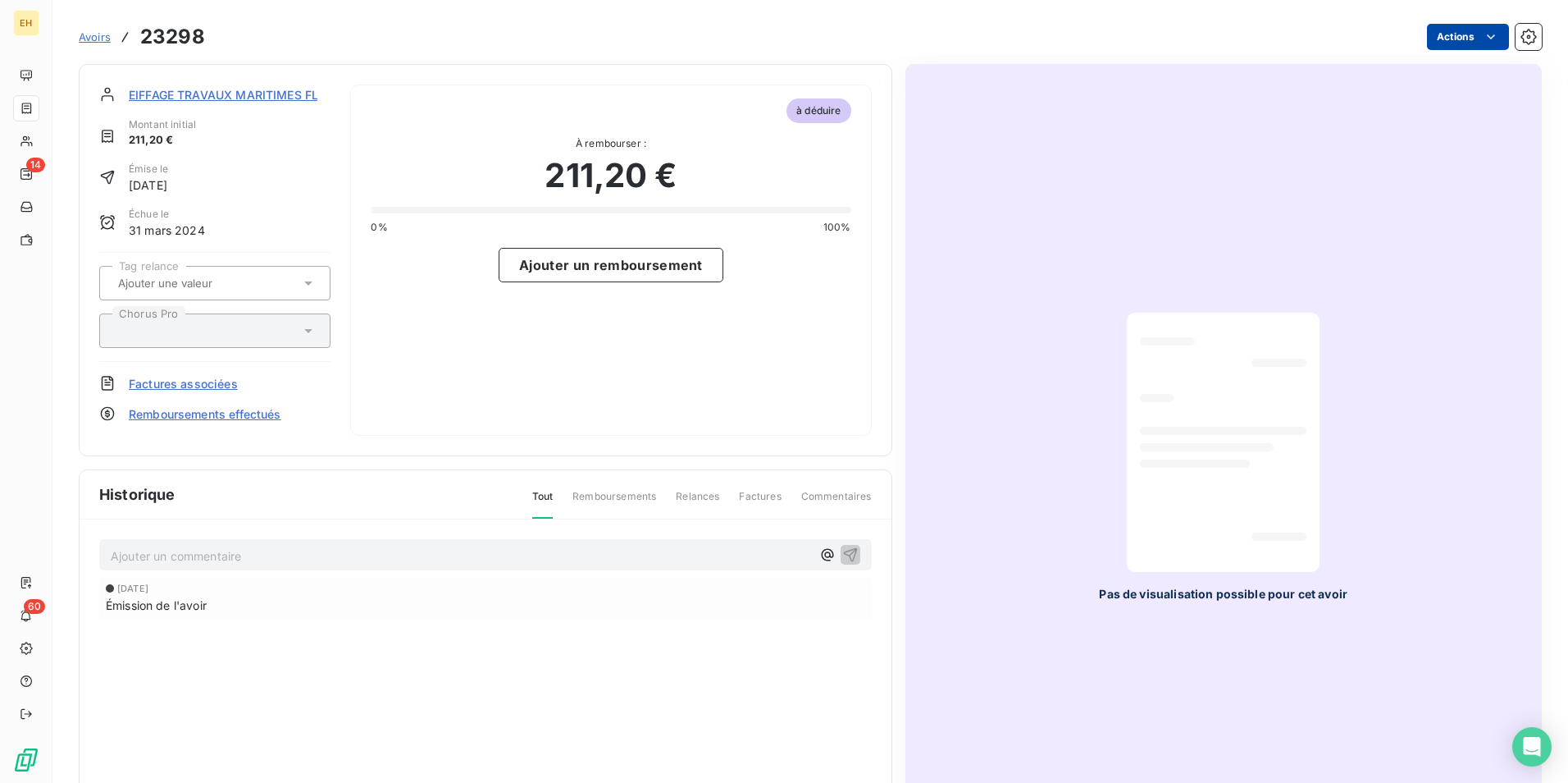
click at [1252, 37] on html "EH 14 60 Avoirs 23298 Actions EIFFAGE TRAVAUX MARITIMES FLUVIAUX~~~ Montant ini…" at bounding box center [784, 392] width 1568 height 783
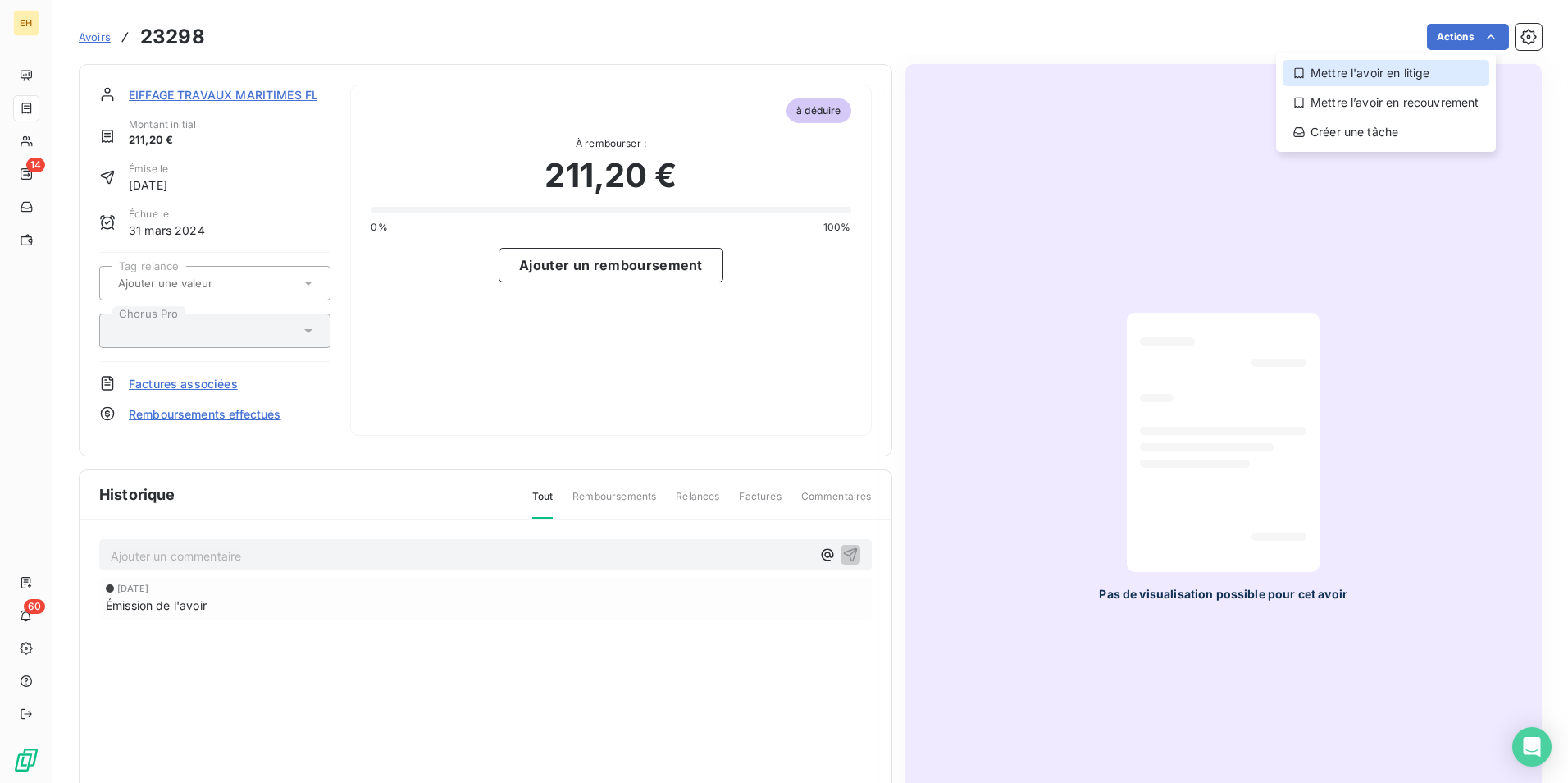
click at [1252, 66] on div "Mettre l'avoir en litige" at bounding box center [1386, 73] width 207 height 26
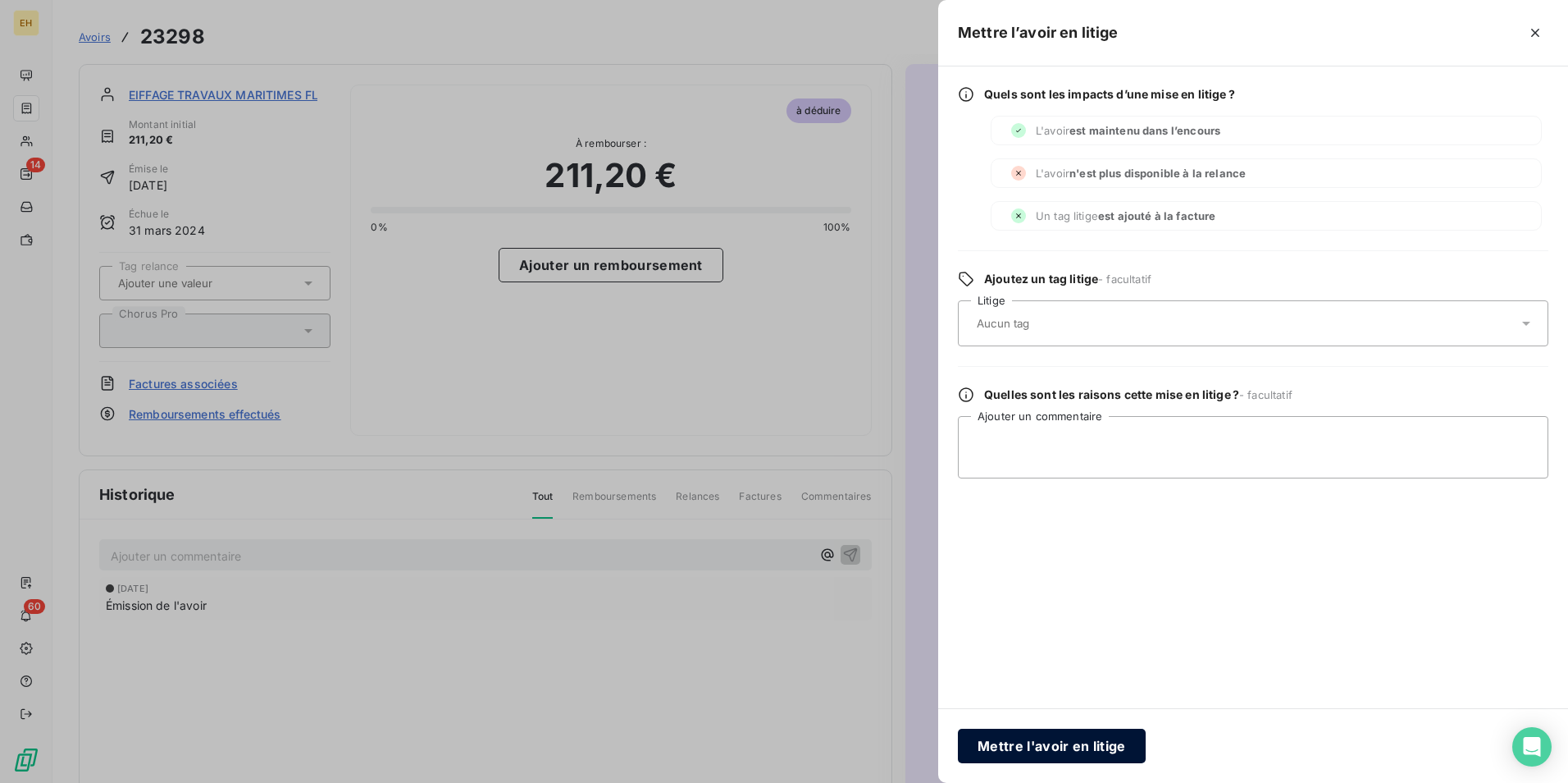
click at [1065, 605] on button "Mettre l'avoir en litige" at bounding box center [1052, 745] width 188 height 34
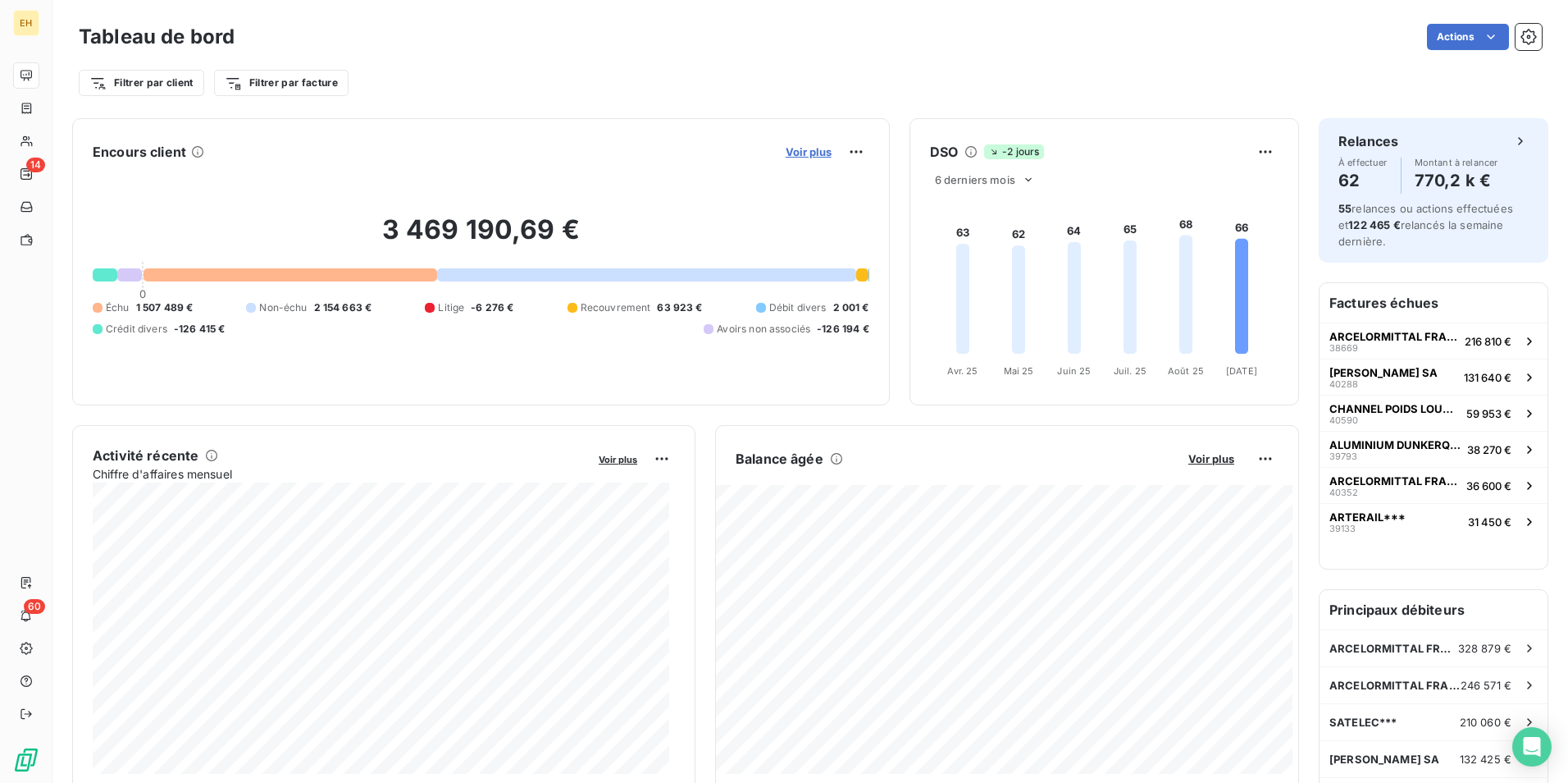
click at [815, 153] on span "Voir plus" at bounding box center [809, 152] width 46 height 13
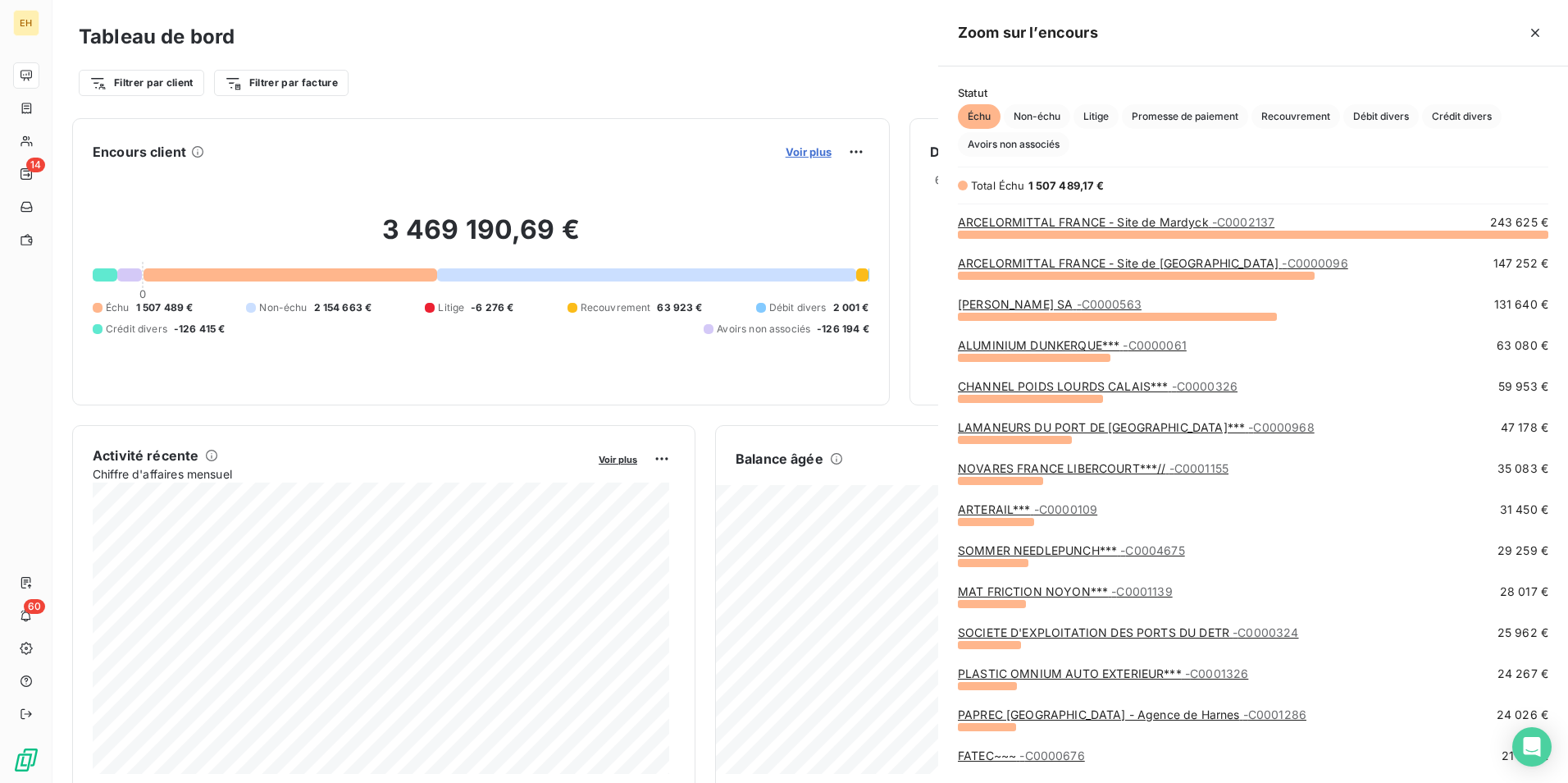
scroll to position [771, 618]
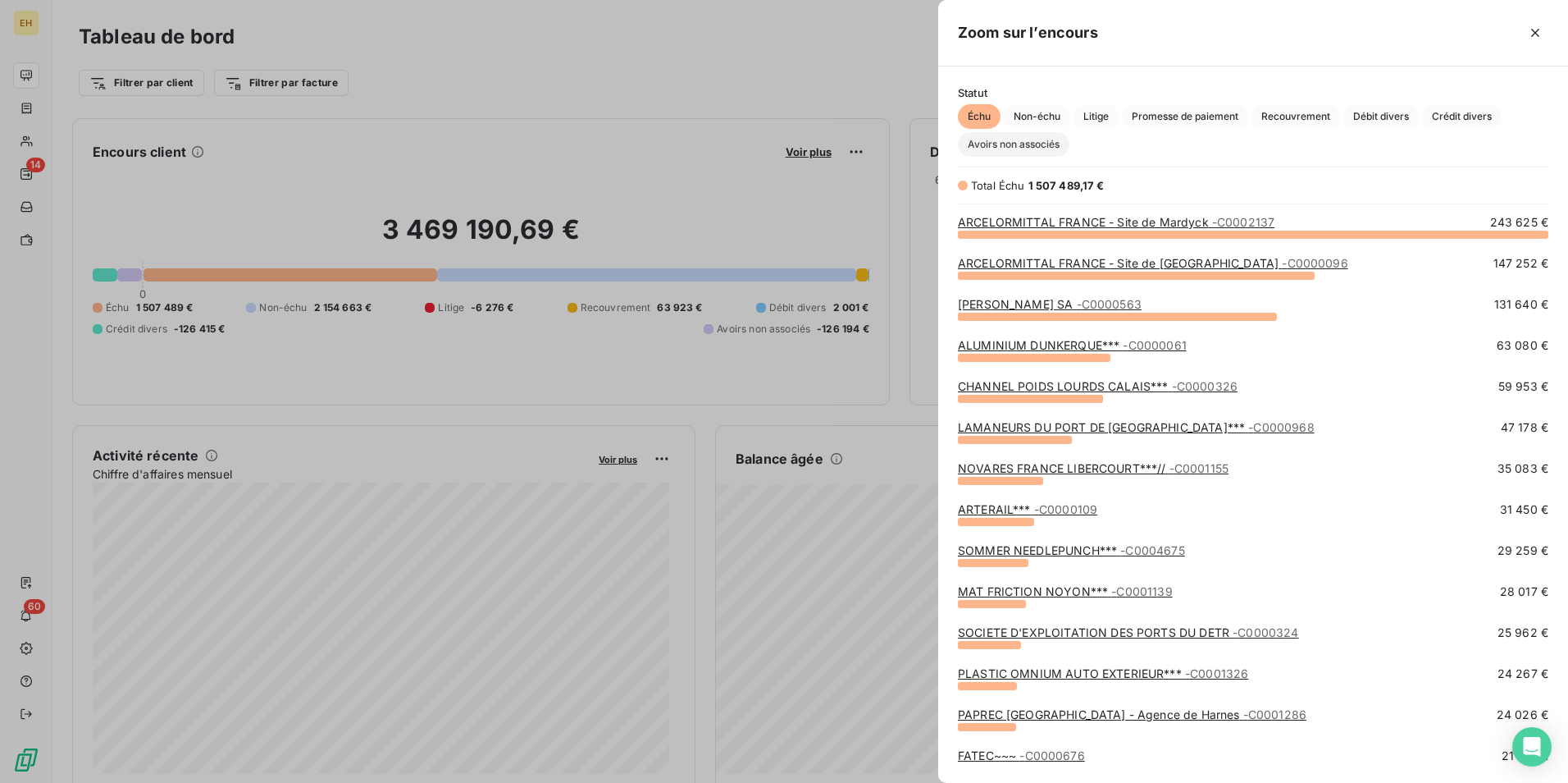
click at [1038, 138] on span "Avoirs non associés" at bounding box center [1014, 145] width 112 height 25
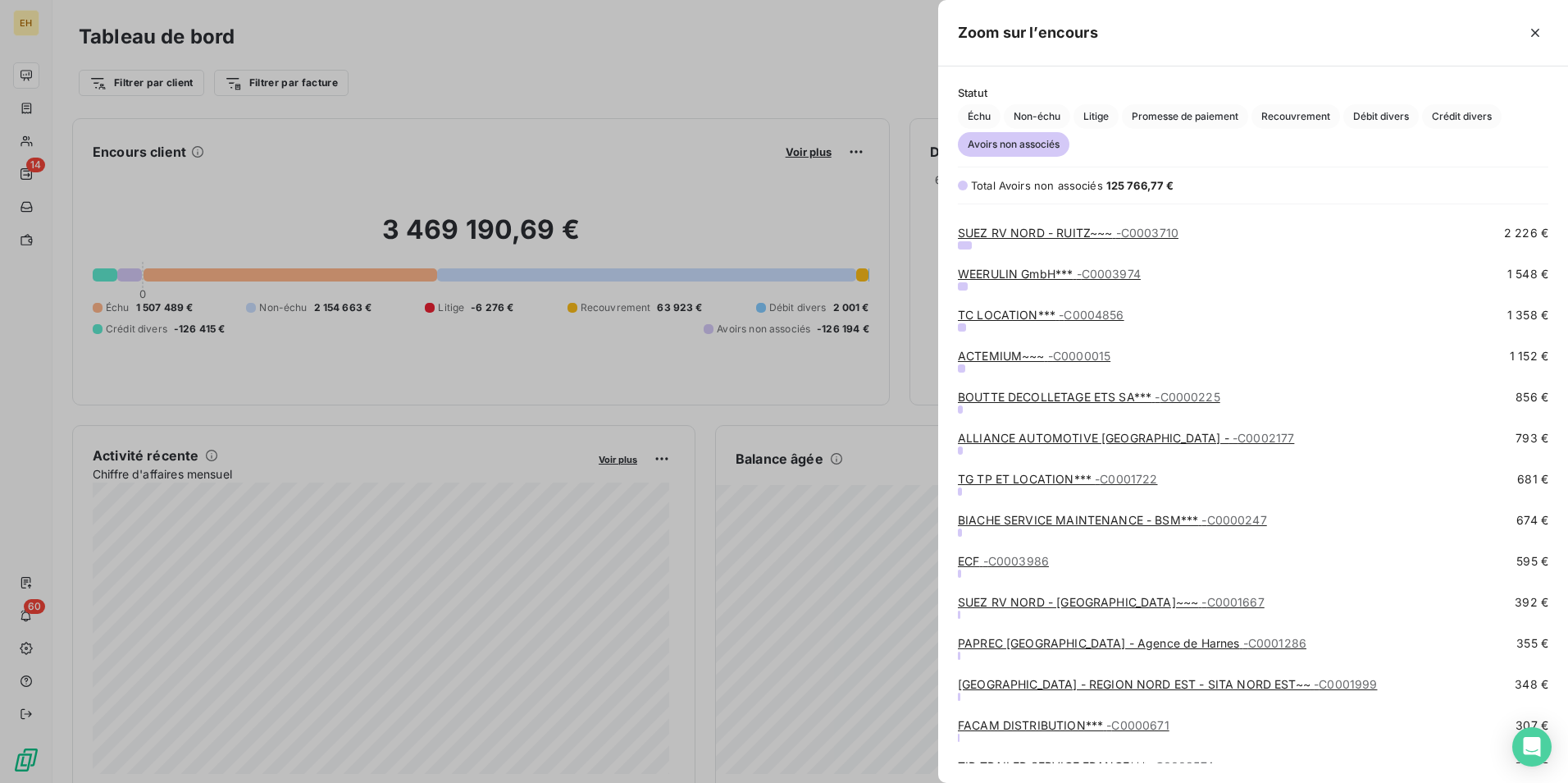
scroll to position [332, 0]
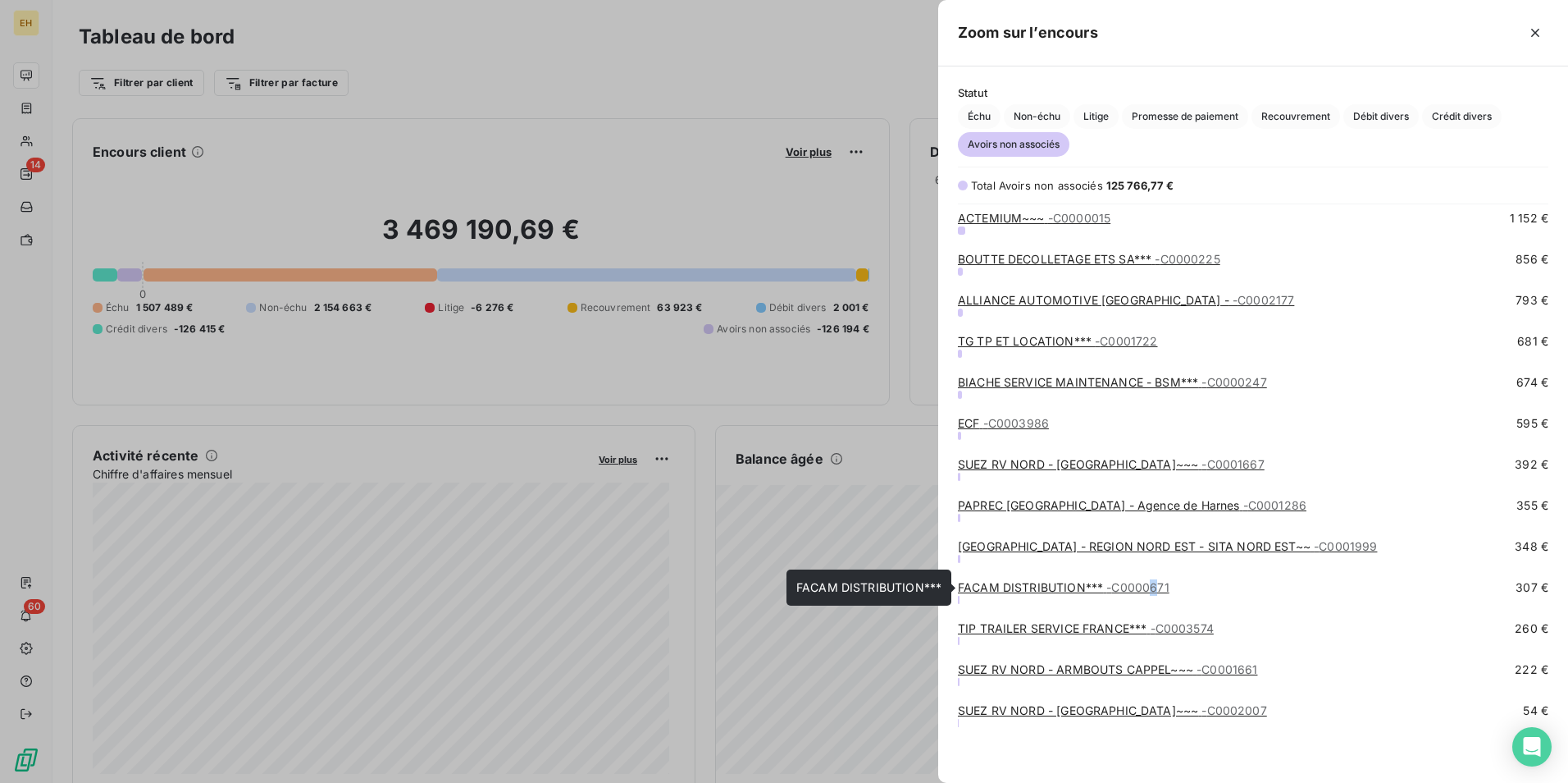
click at [1155, 585] on span "- C0000671" at bounding box center [1137, 587] width 63 height 14
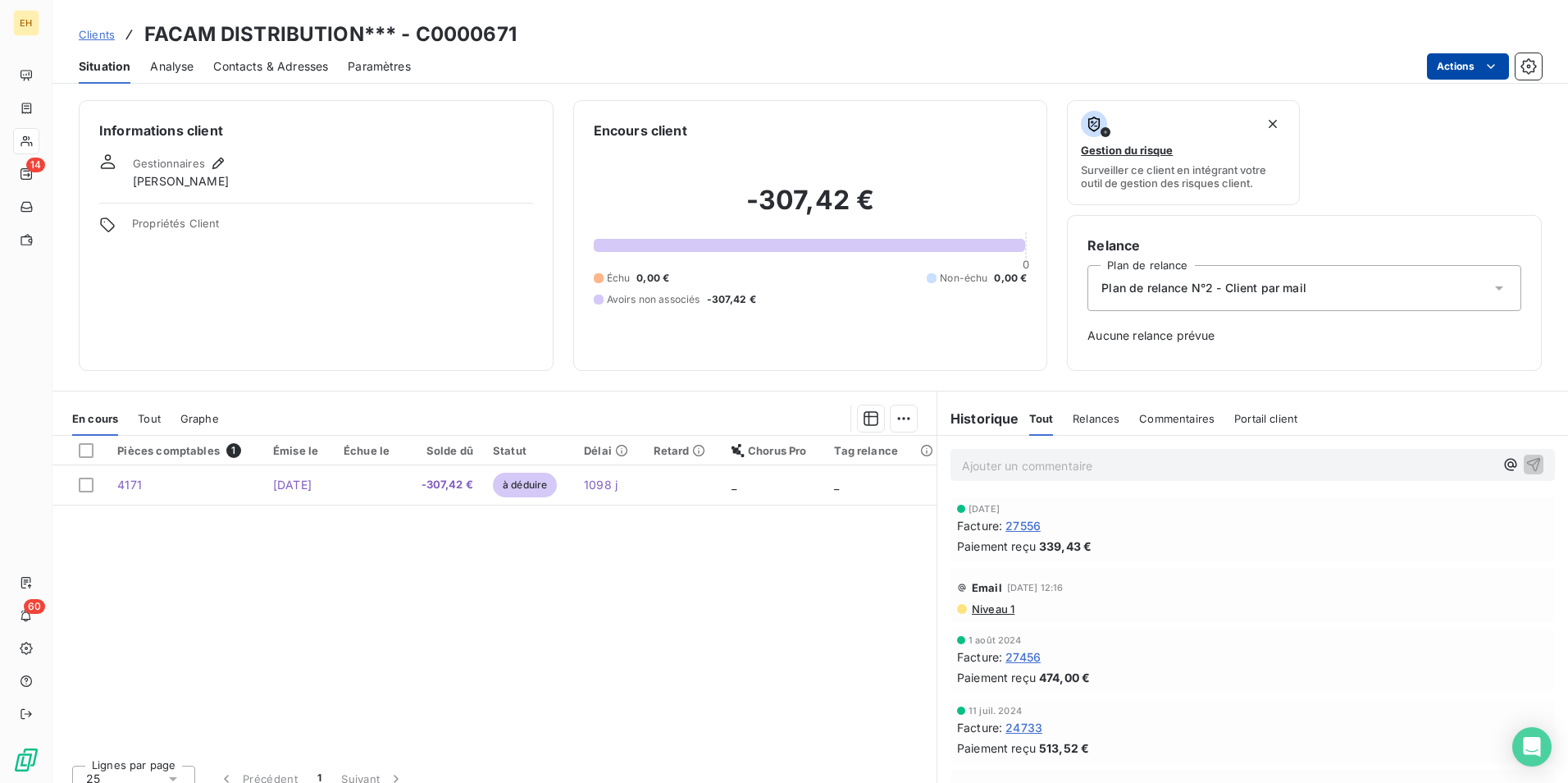
click at [1252, 58] on html "EH 14 60 Clients FACAM DISTRIBUTION*** - C0000671 Situation Analyse Contacts & …" at bounding box center [784, 392] width 1568 height 783
click at [479, 481] on html "EH 14 60 Clients FACAM DISTRIBUTION*** - C0000671 Situation Analyse Contacts & …" at bounding box center [784, 392] width 1568 height 783
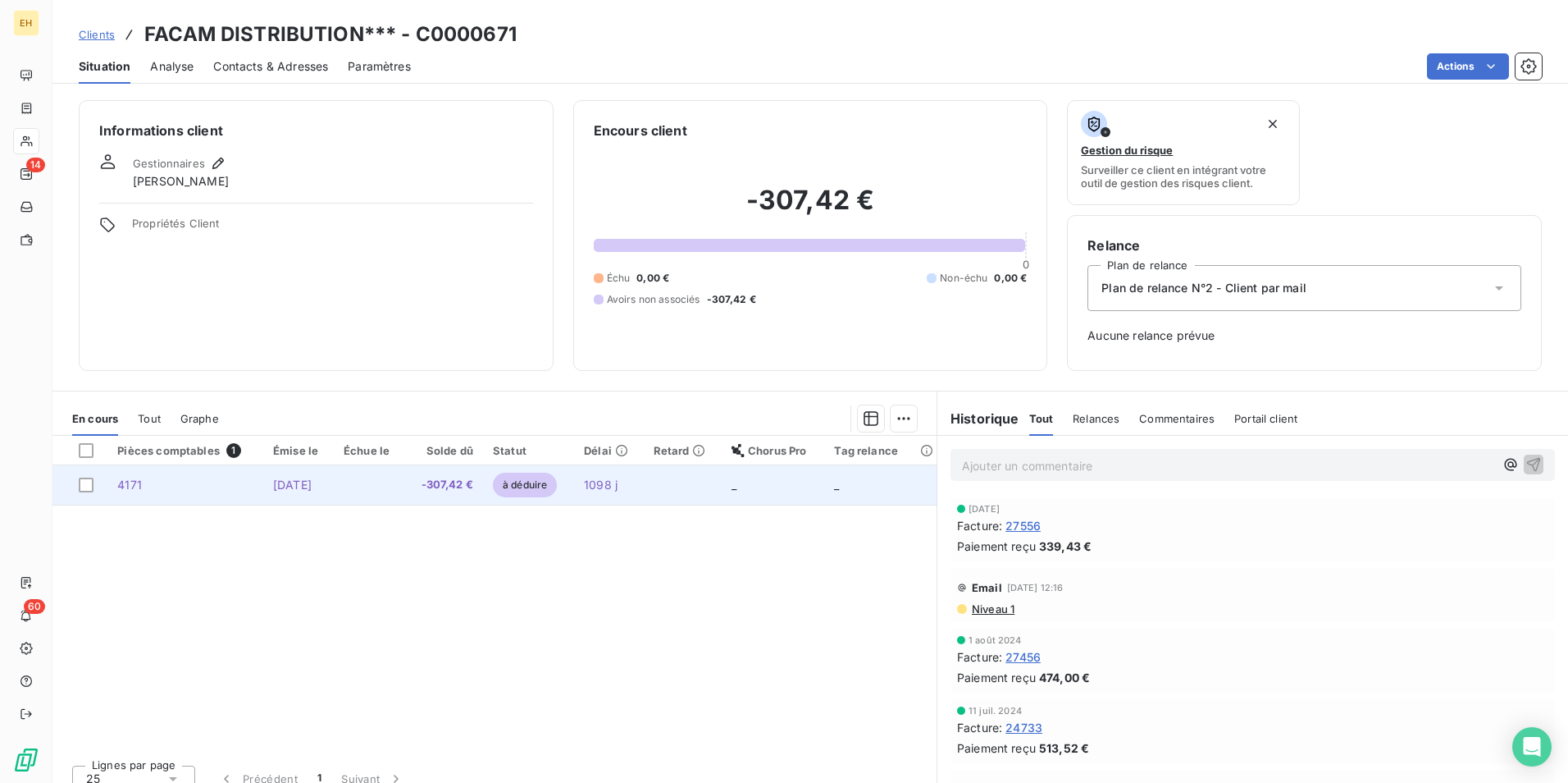
click at [405, 487] on td at bounding box center [369, 485] width 71 height 40
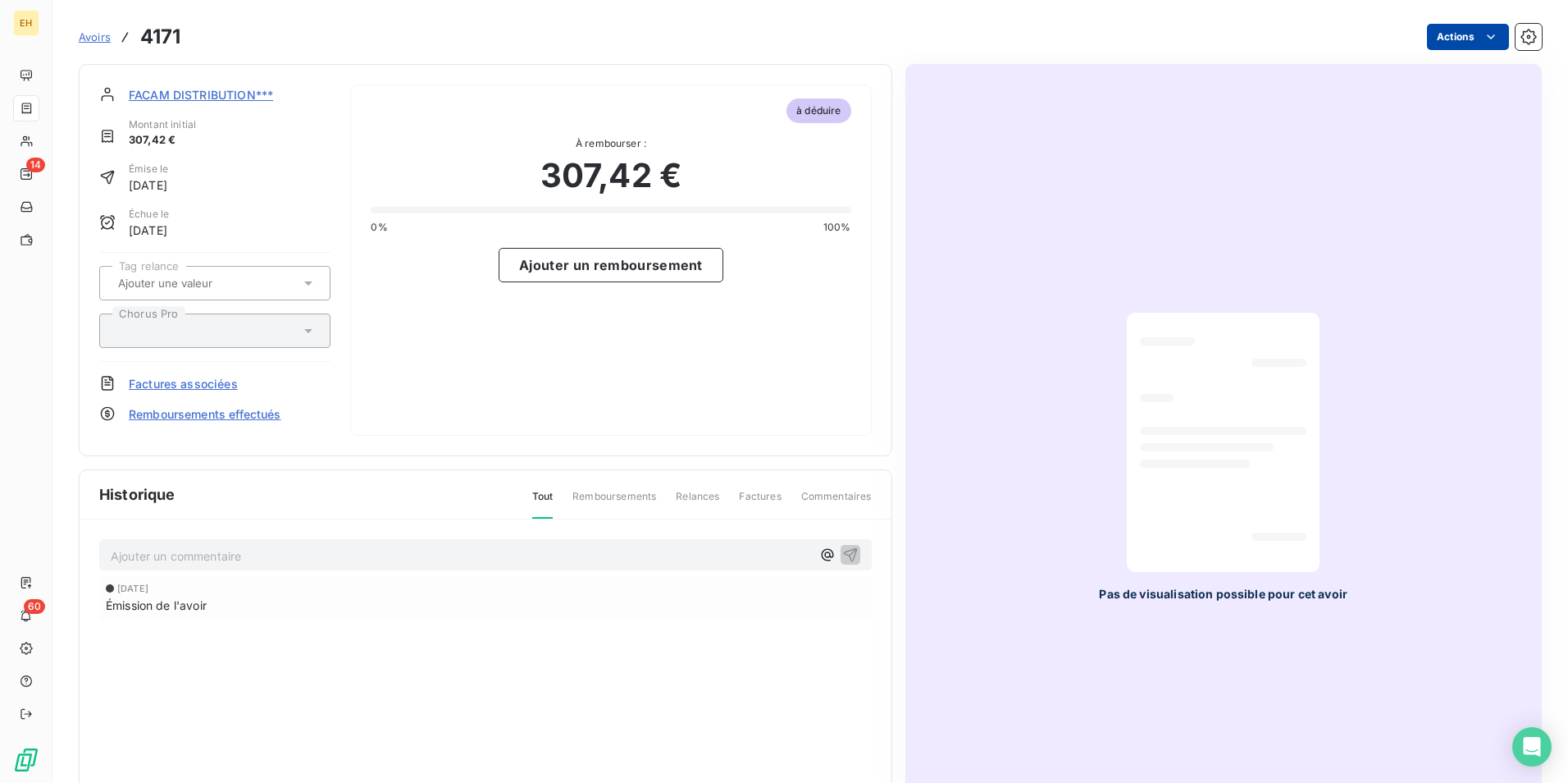
click at [1252, 33] on html "EH 14 60 Avoirs 4171 Actions FACAM DISTRIBUTION*** Montant initial 307,42 € Émi…" at bounding box center [784, 392] width 1568 height 783
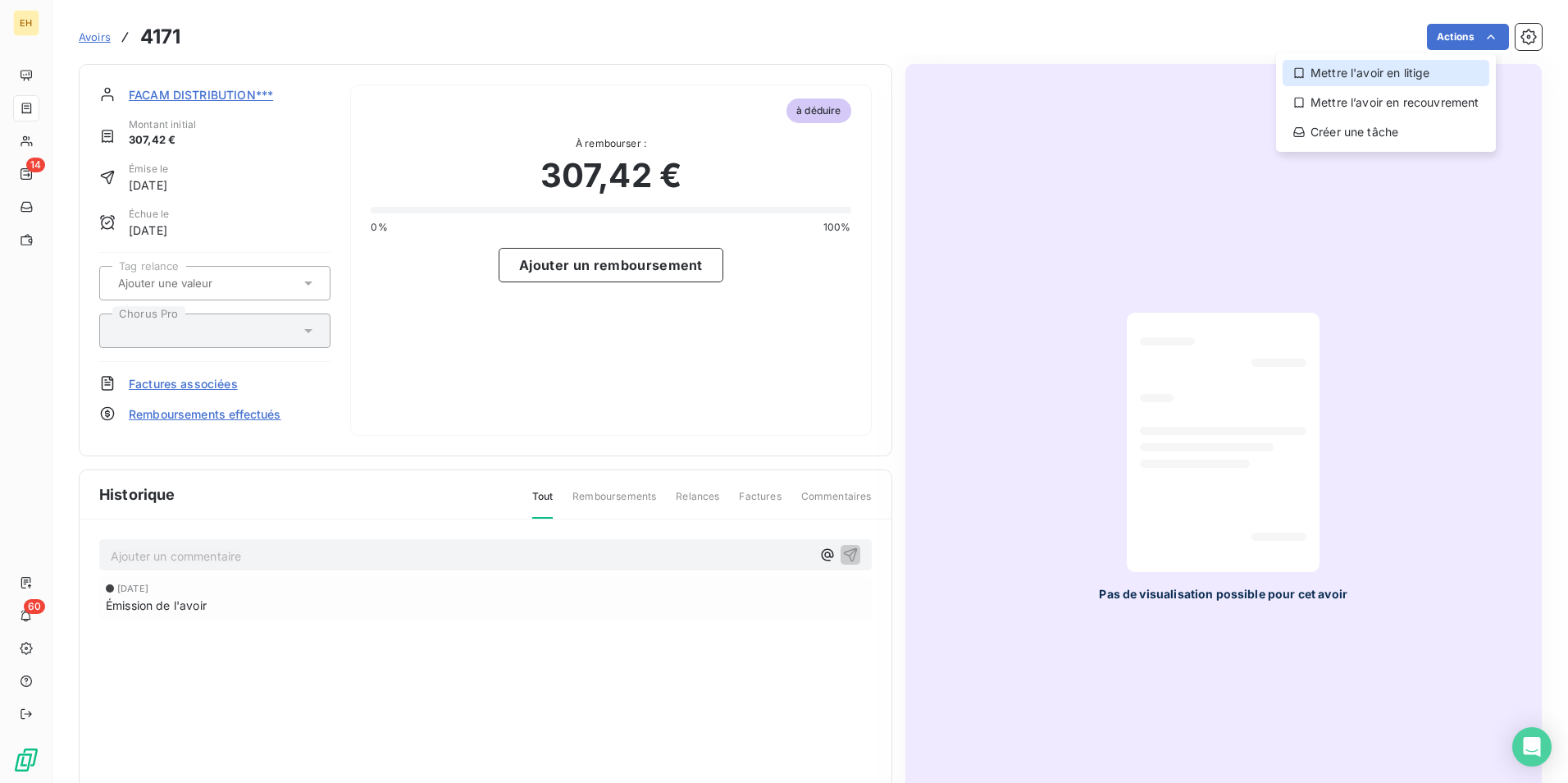
click at [1252, 77] on div "Mettre l'avoir en litige" at bounding box center [1386, 73] width 207 height 26
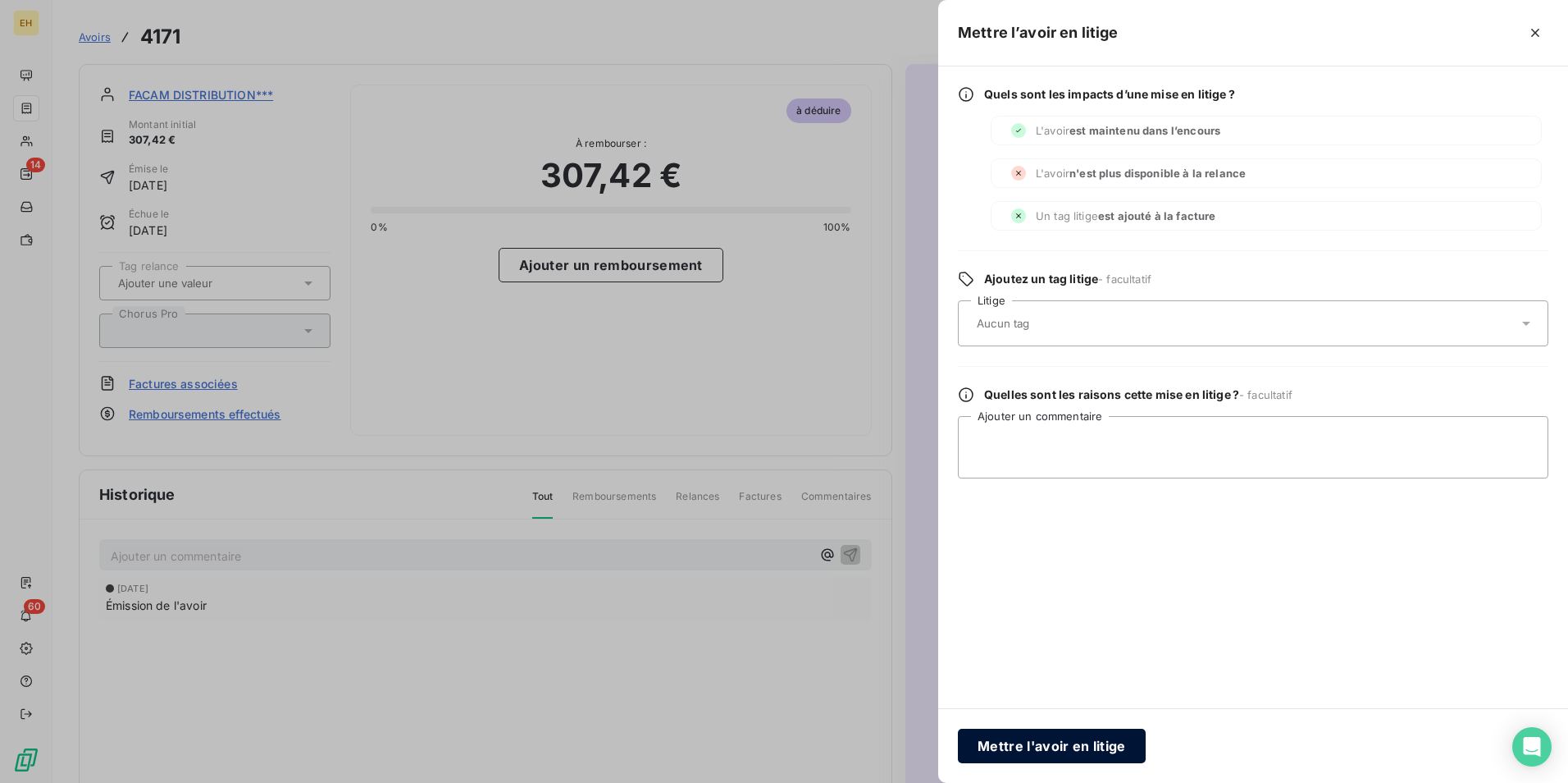
click at [1082, 605] on button "Mettre l'avoir en litige" at bounding box center [1052, 745] width 188 height 34
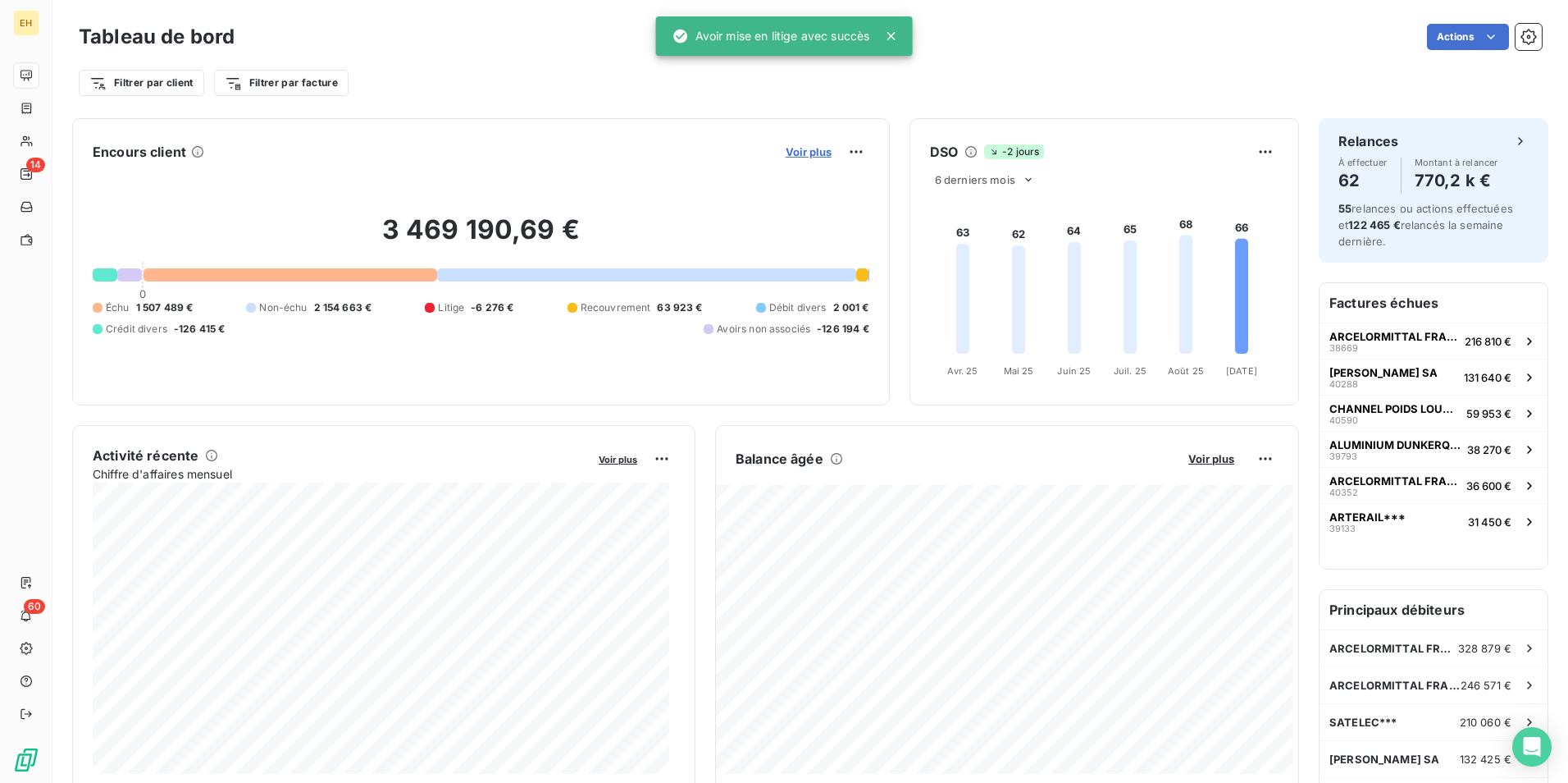
click at [800, 148] on span "Voir plus" at bounding box center [809, 152] width 46 height 13
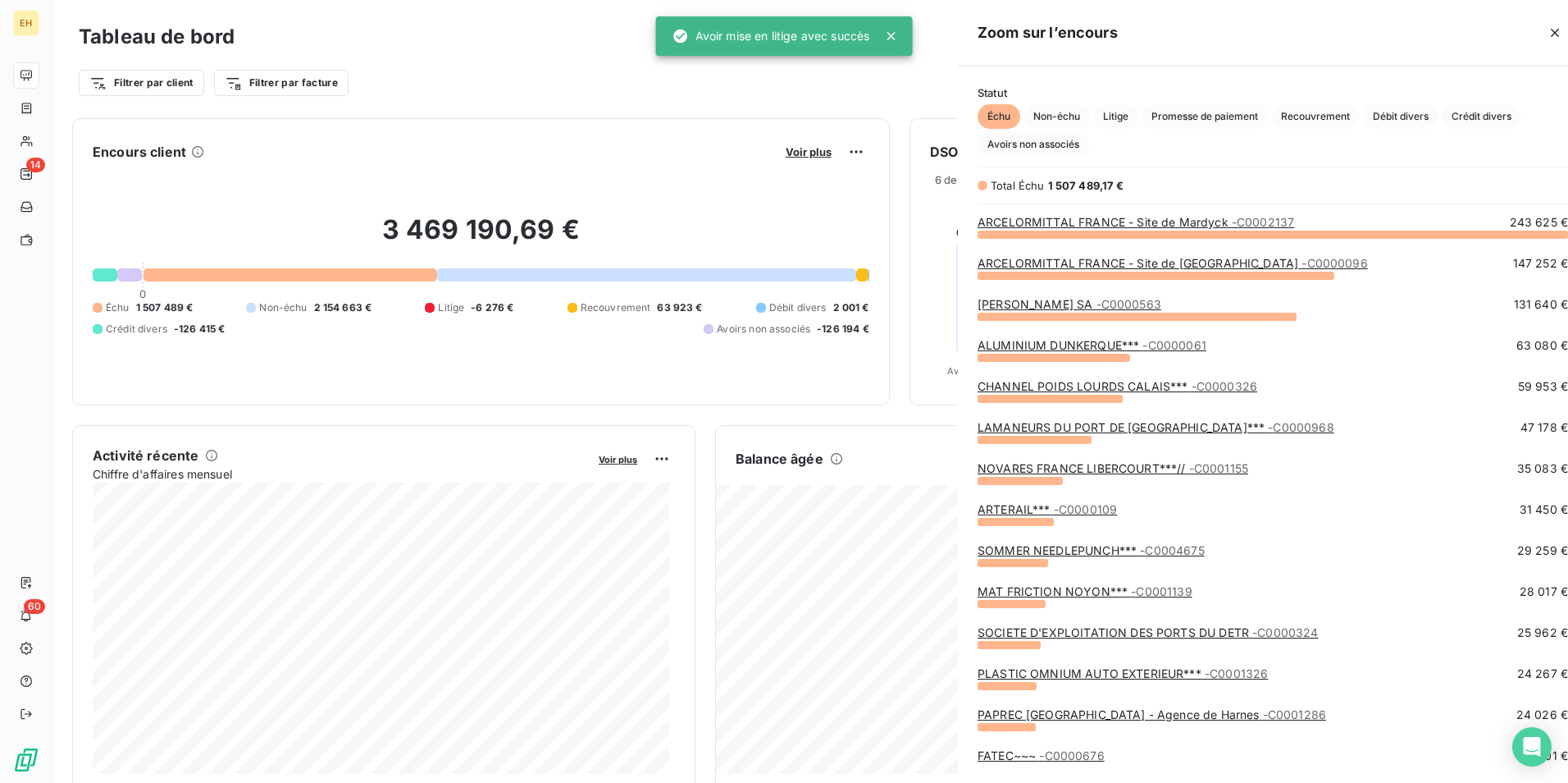
scroll to position [771, 618]
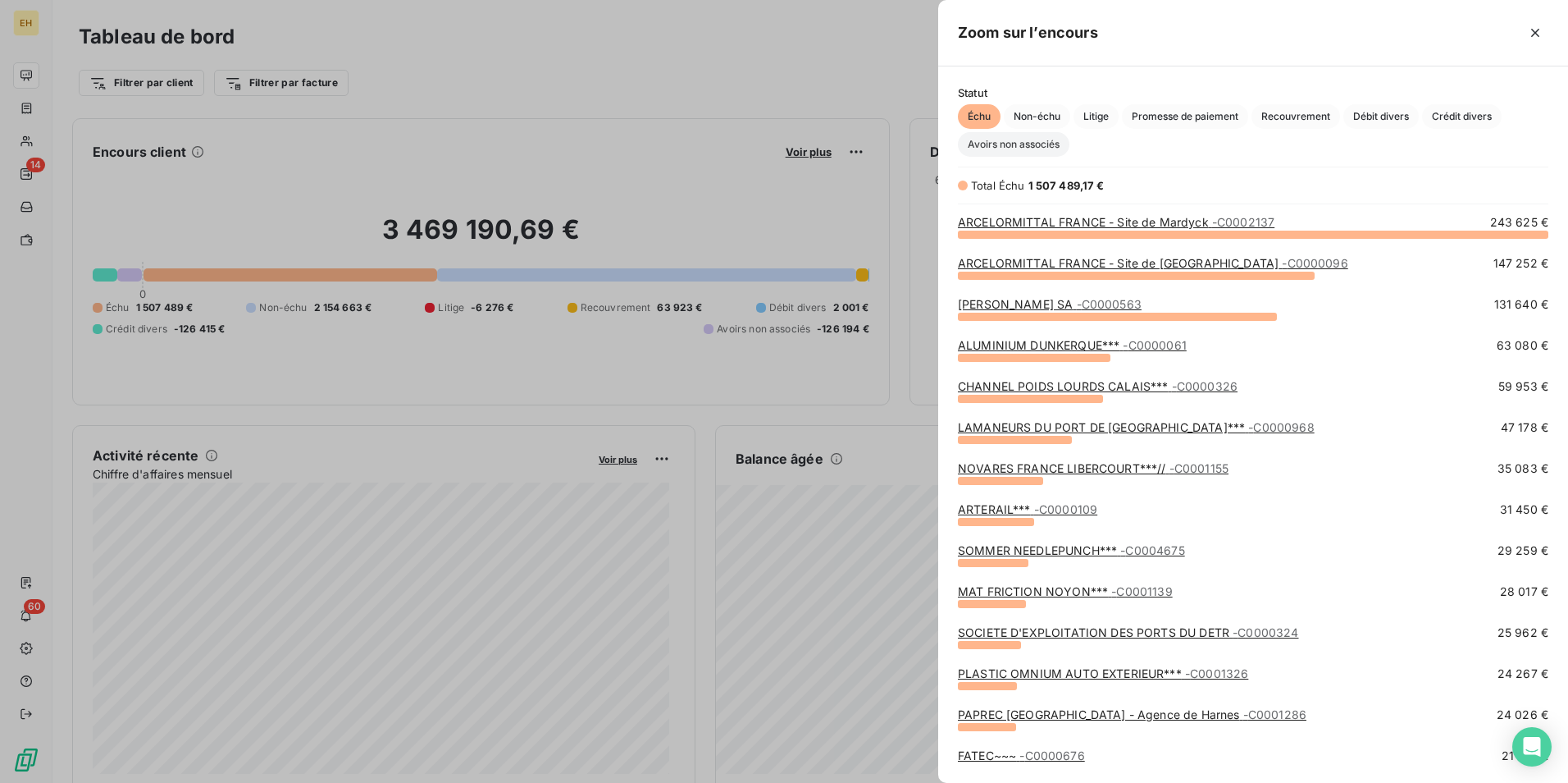
click at [1032, 147] on span "Avoirs non associés" at bounding box center [1014, 145] width 112 height 25
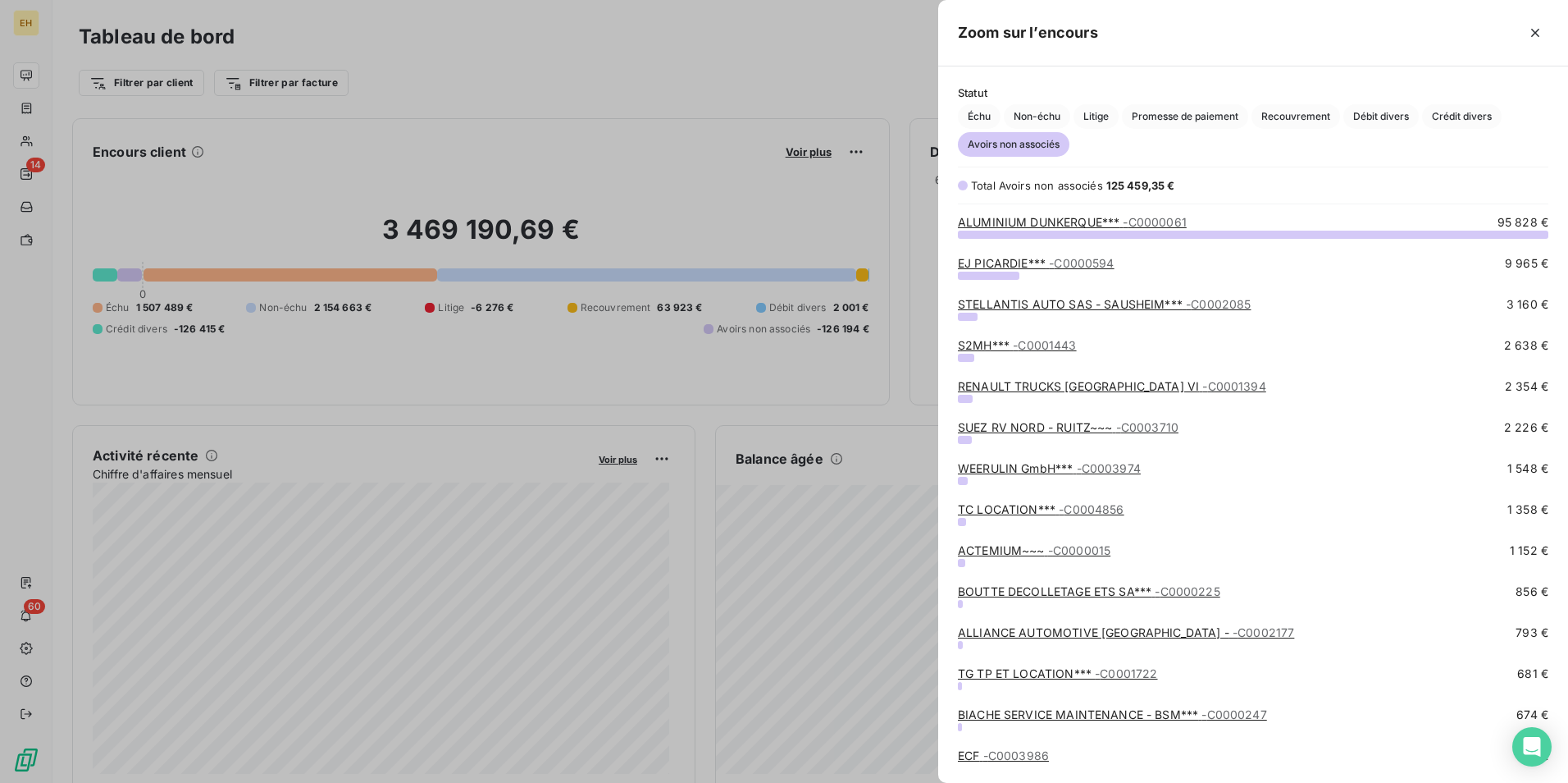
scroll to position [291, 0]
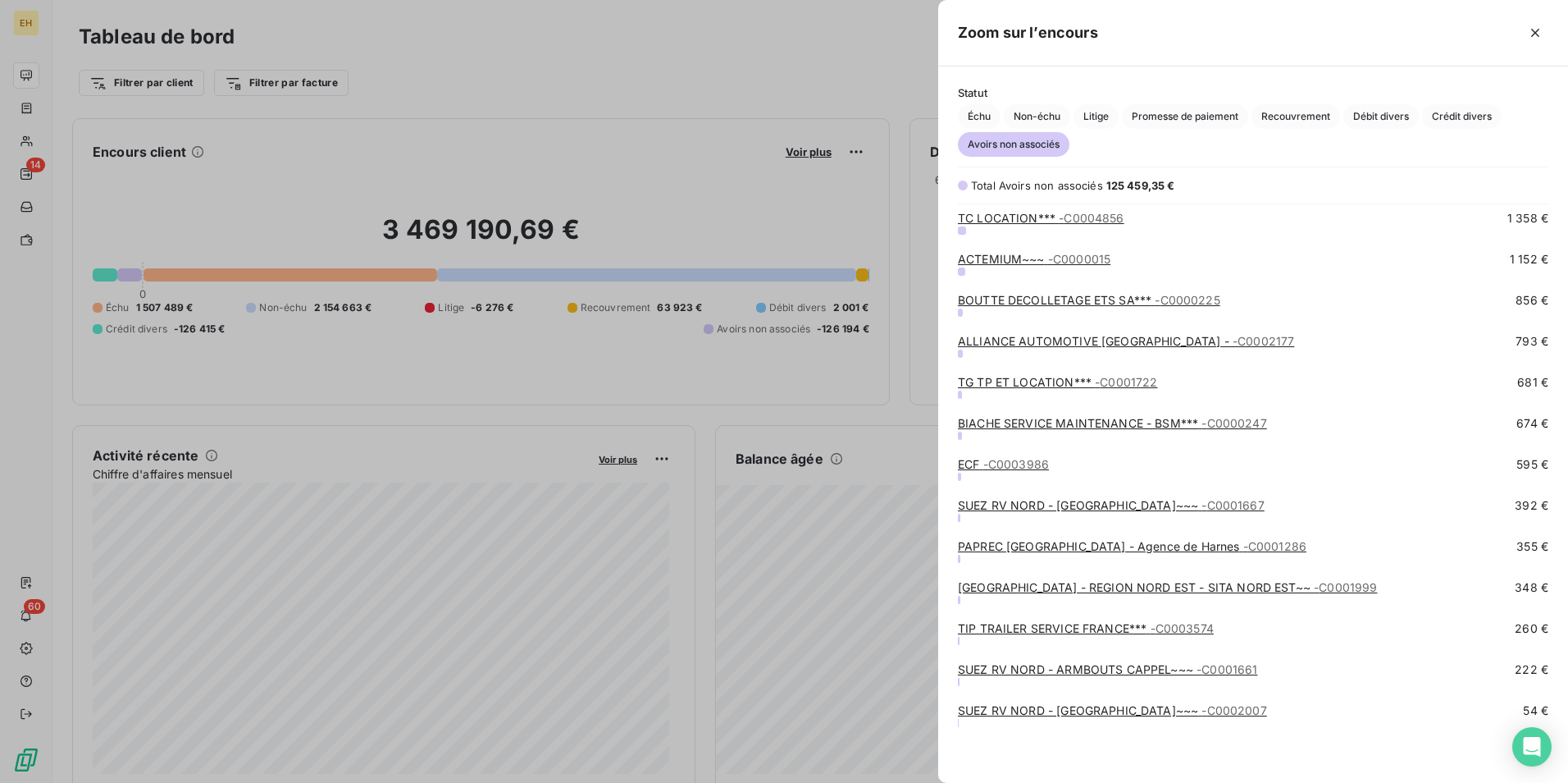
click at [1097, 580] on link "SUEZ - REGION NORD EST - SITA NORD EST~~ - C0001999" at bounding box center [1168, 587] width 420 height 14
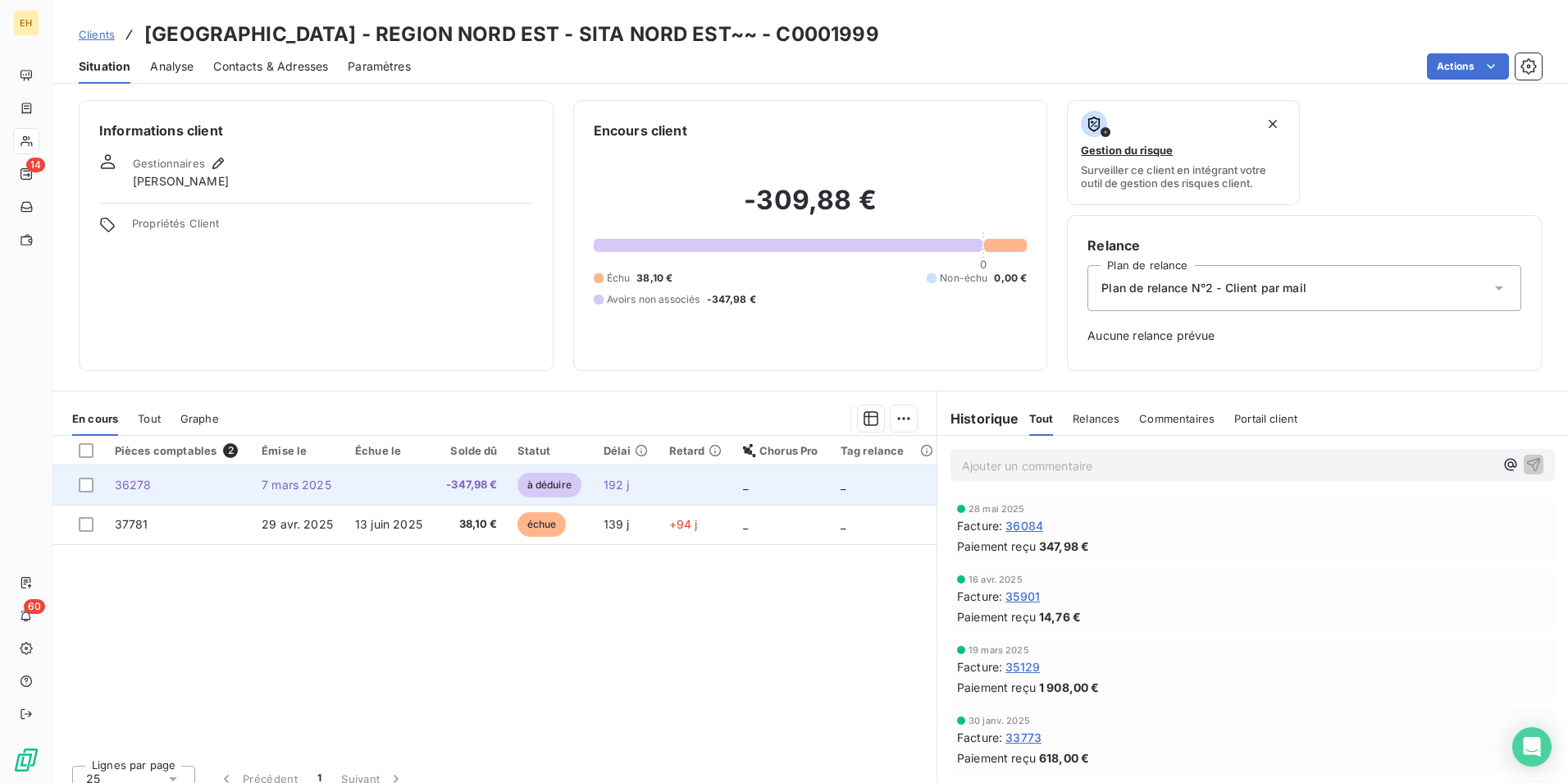
click at [427, 479] on td at bounding box center [390, 485] width 89 height 40
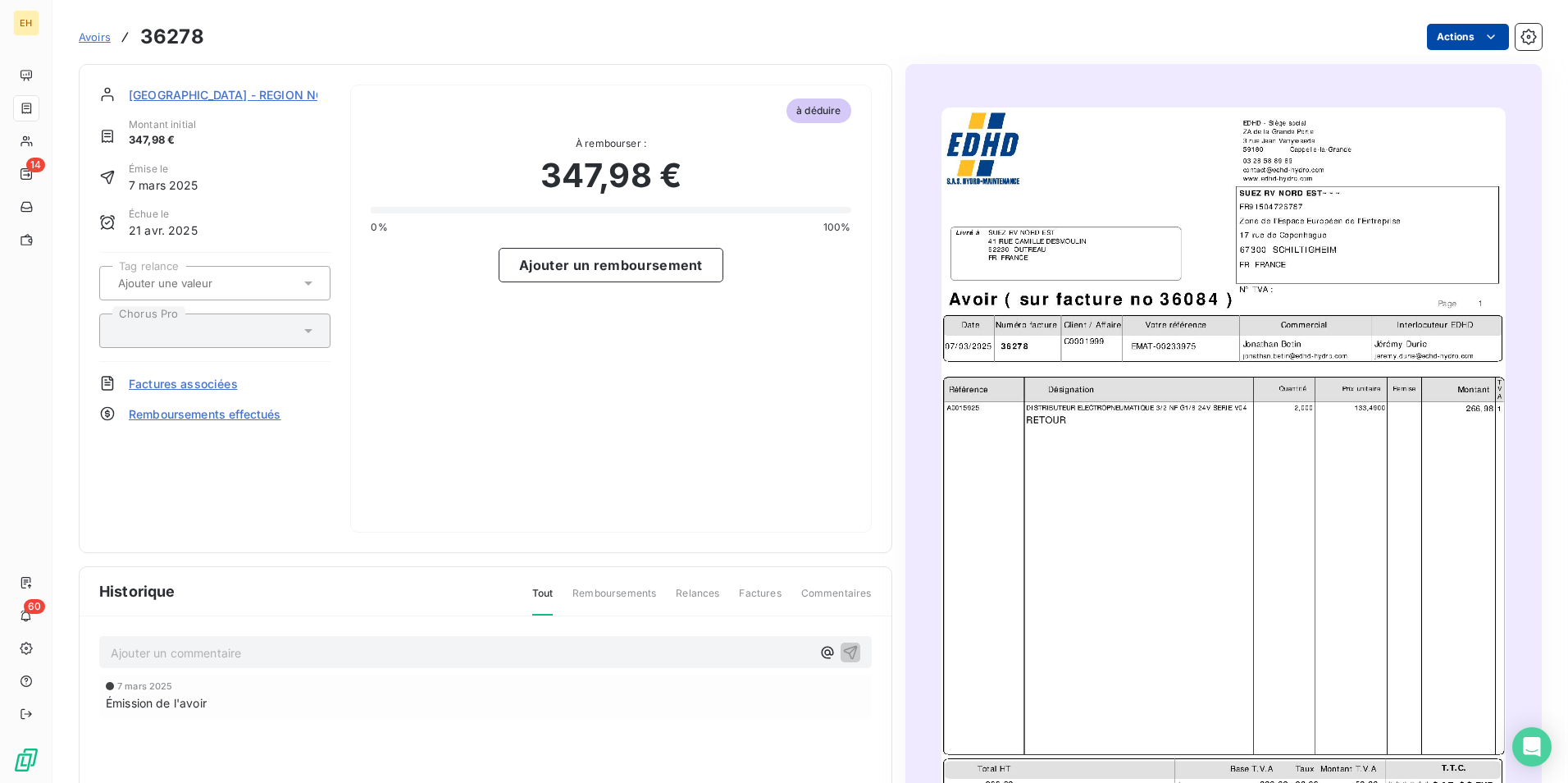
click at [1252, 26] on html "EH 14 60 Avoirs 36278 Actions SUEZ - REGION NORD EST - SITA NORD EST~~ Montant …" at bounding box center [784, 392] width 1568 height 783
click at [1252, 73] on div "Mettre l'avoir en litige" at bounding box center [1386, 73] width 207 height 26
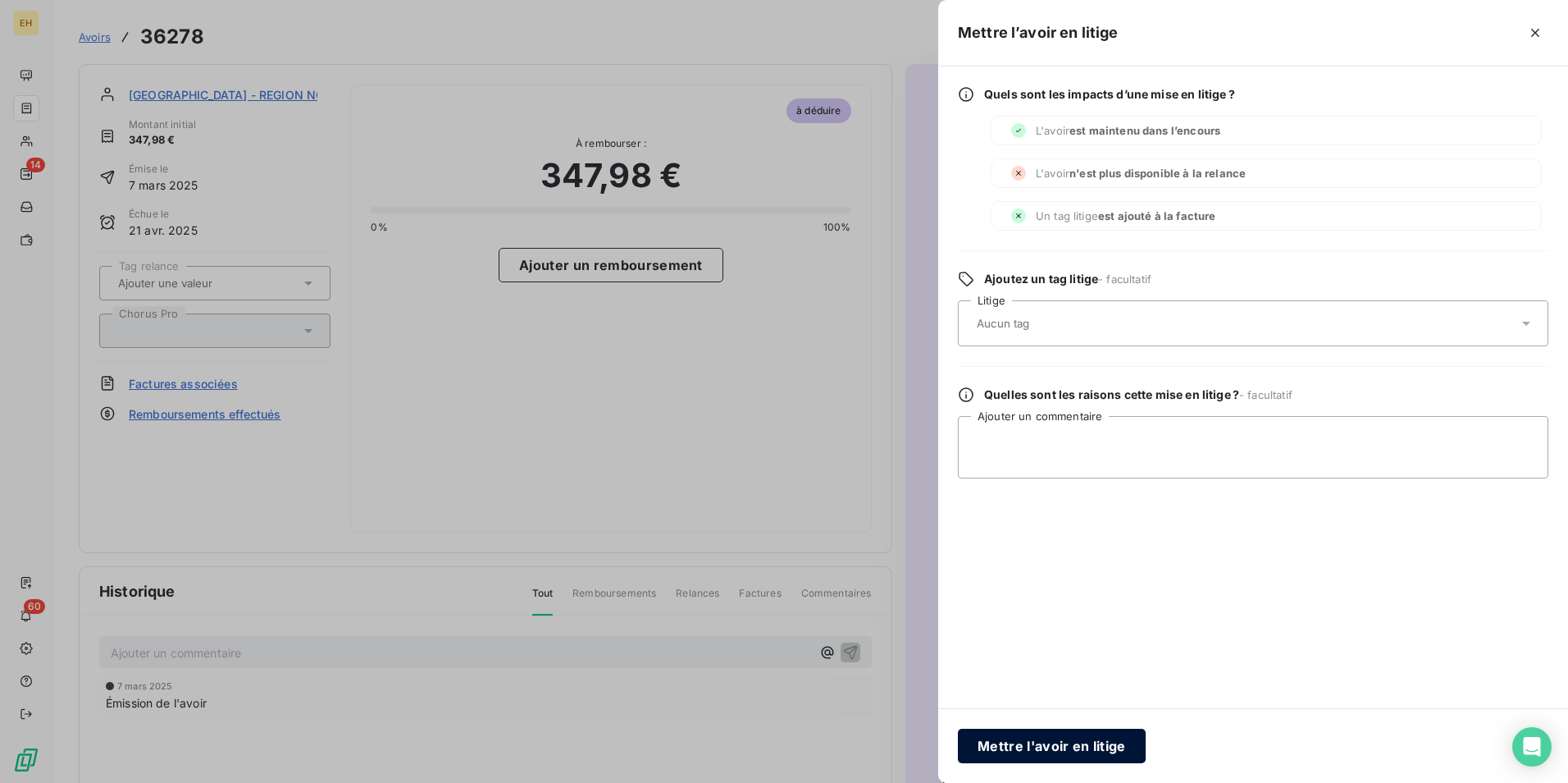
click at [1100, 605] on button "Mettre l'avoir en litige" at bounding box center [1052, 745] width 188 height 34
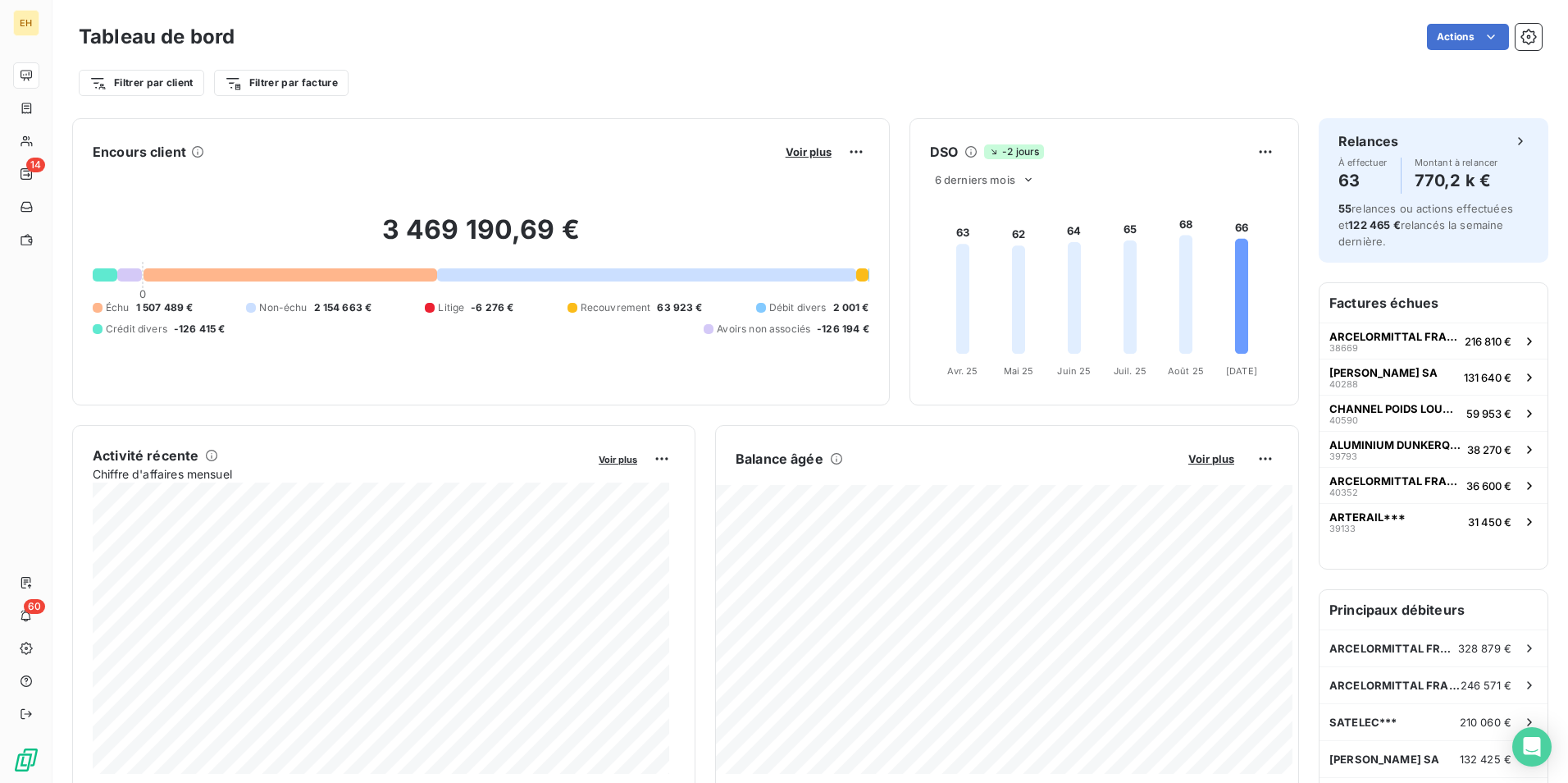
click at [799, 142] on div "Voir plus" at bounding box center [825, 152] width 89 height 26
click at [800, 146] on span "Voir plus" at bounding box center [809, 152] width 46 height 13
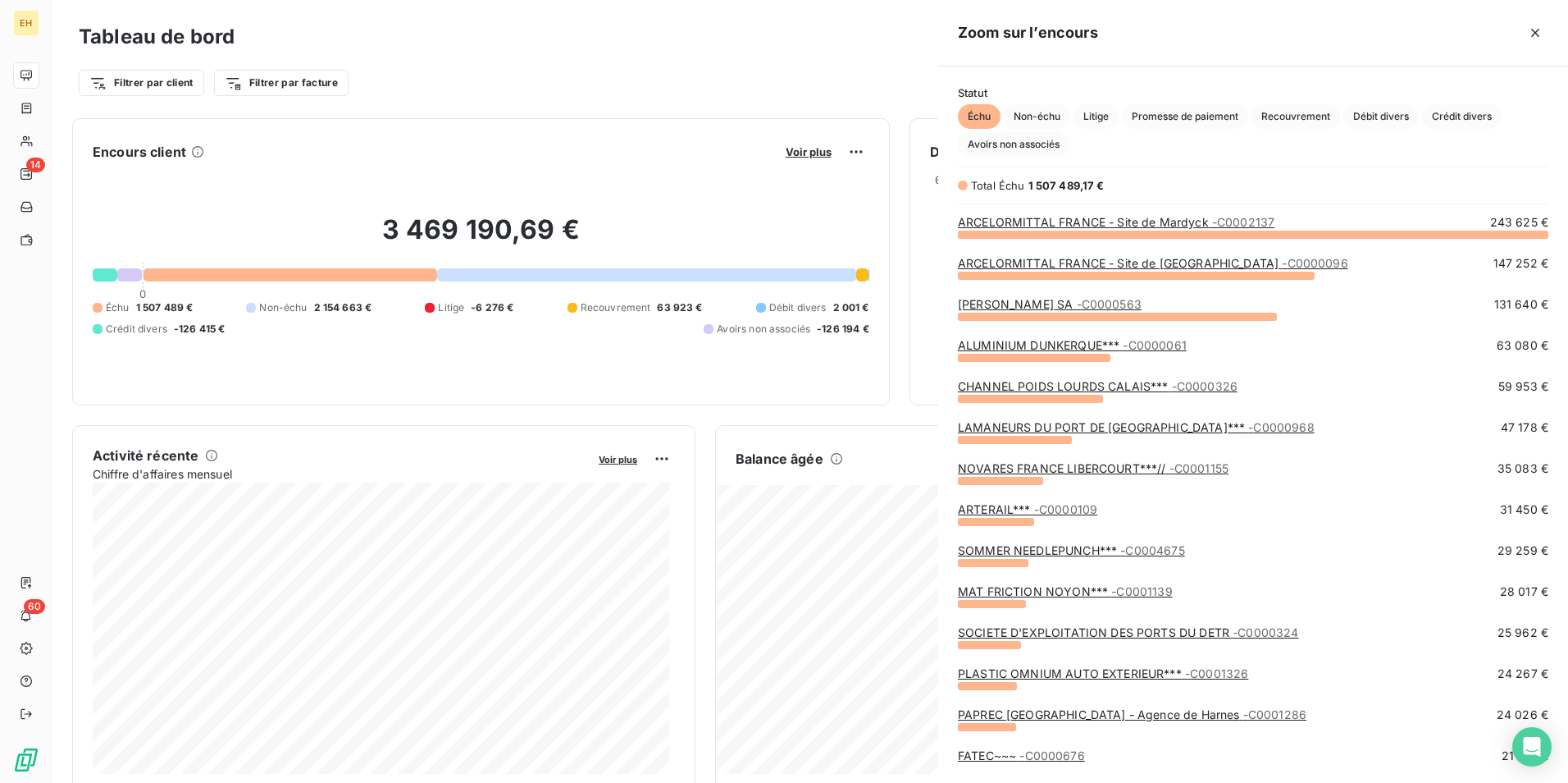
scroll to position [771, 618]
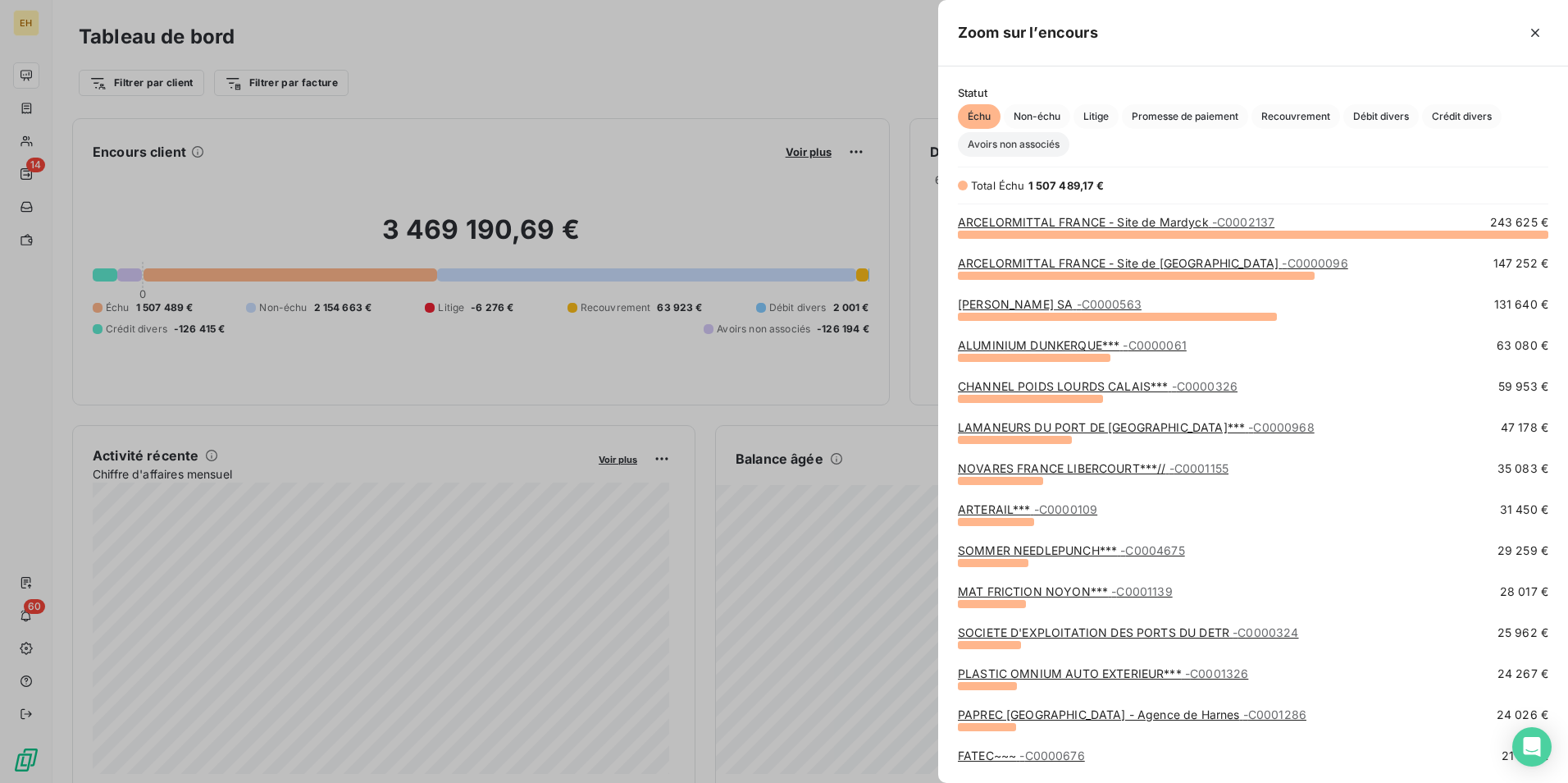
click at [1019, 151] on span "Avoirs non associés" at bounding box center [1014, 145] width 112 height 25
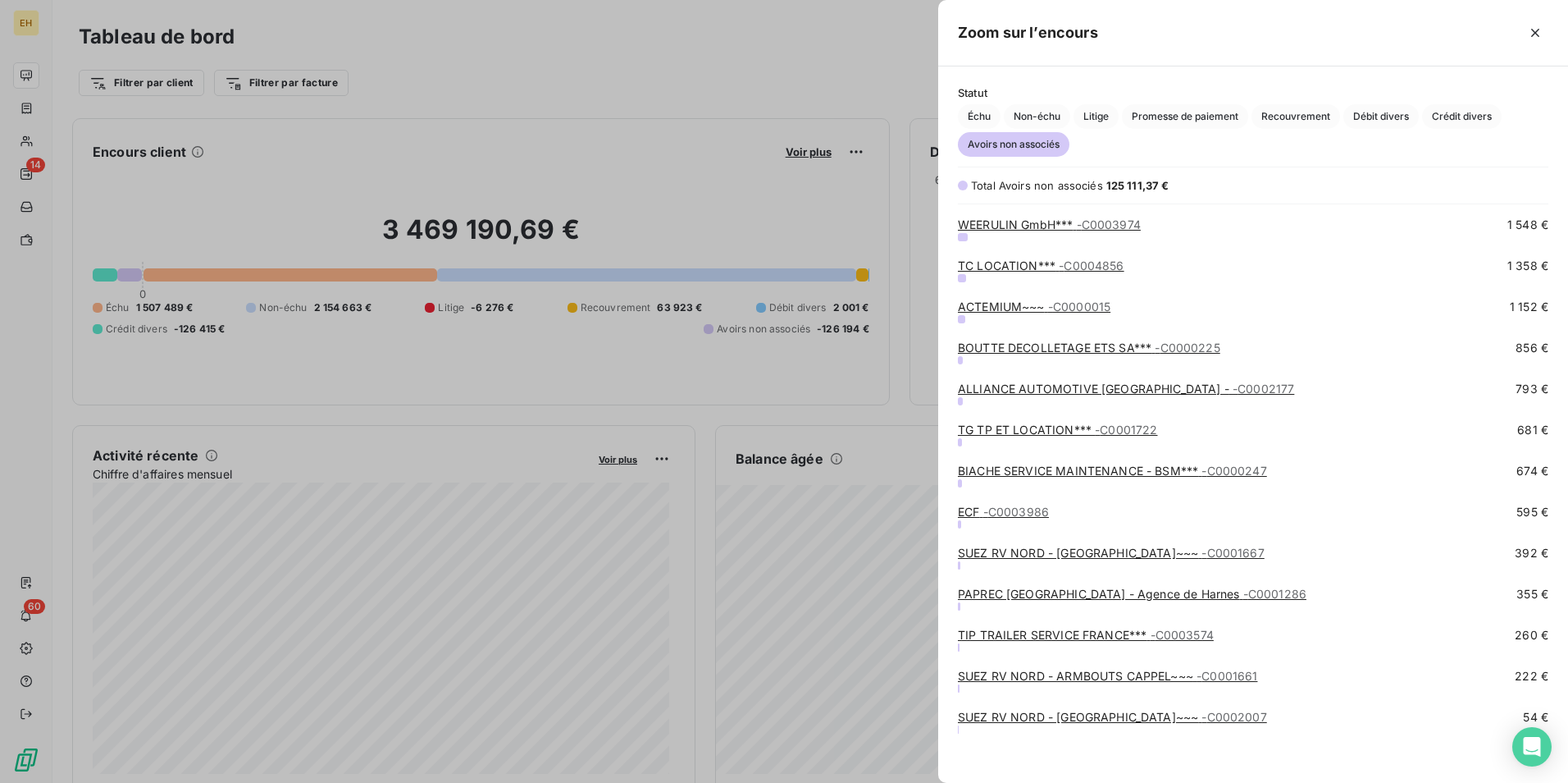
scroll to position [250, 0]
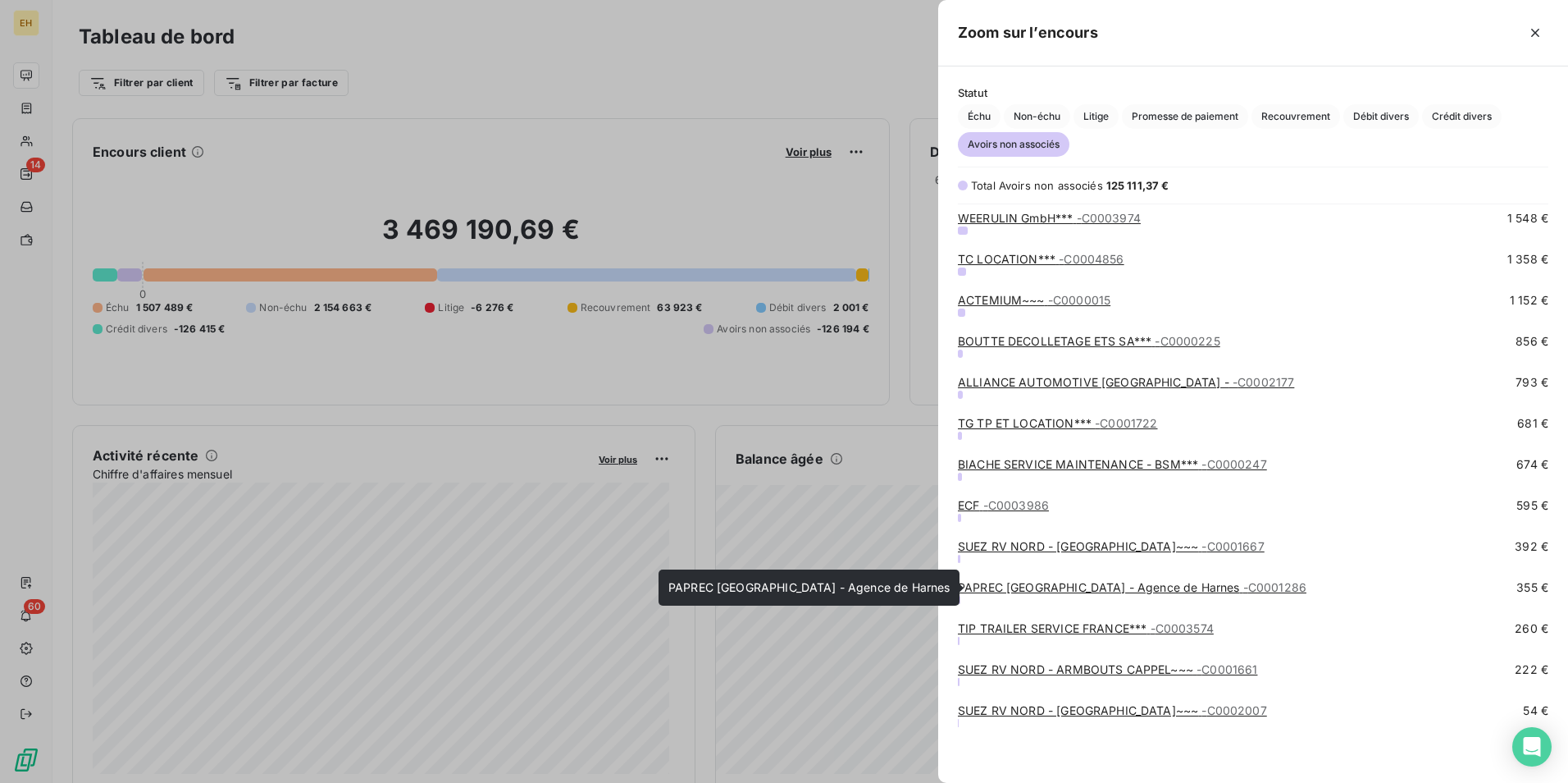
click at [1106, 585] on link "PAPREC NORD NORMANDIE - Agence de Harnes - C0001286" at bounding box center [1133, 587] width 349 height 14
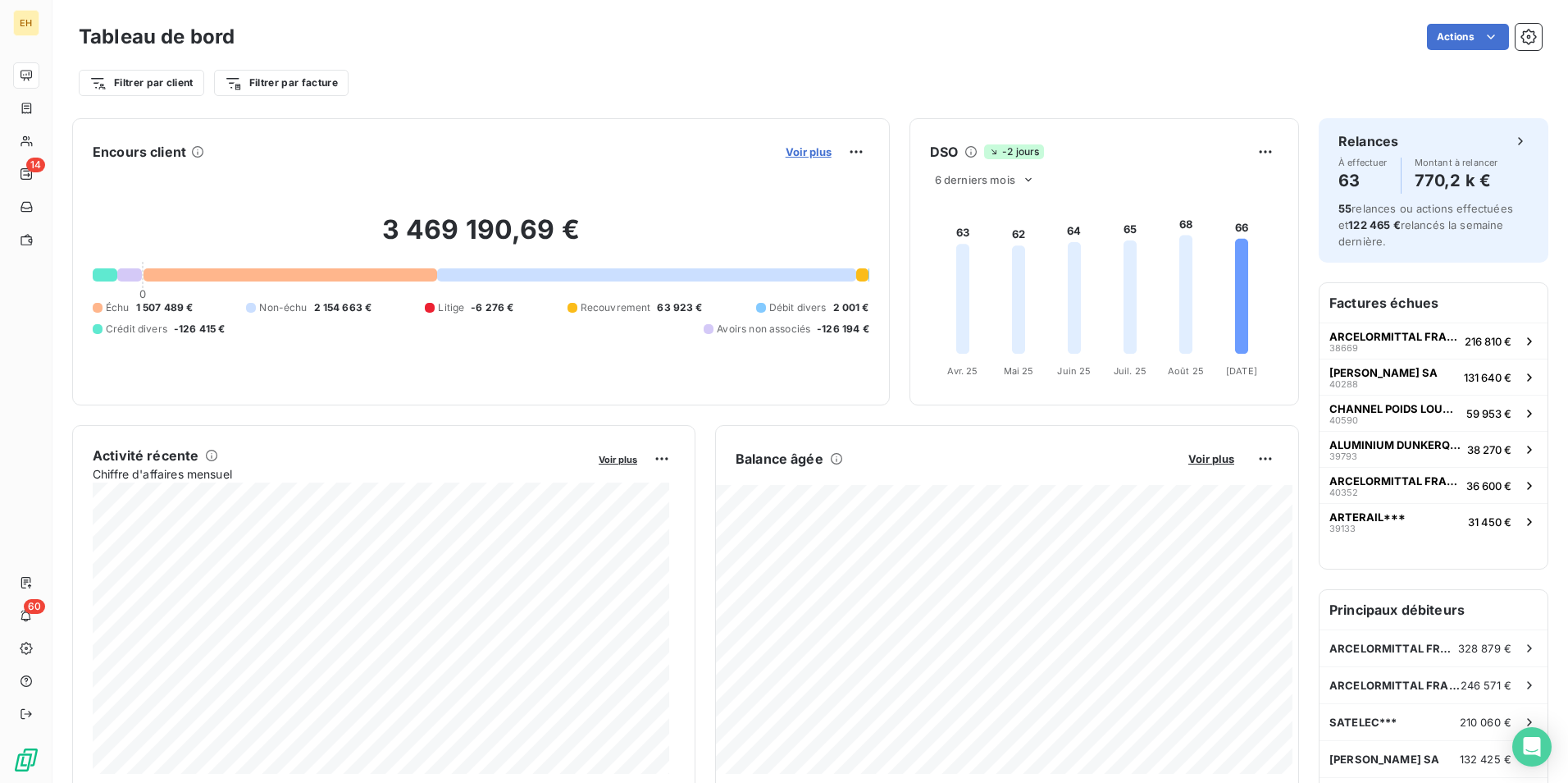
click at [786, 150] on span "Voir plus" at bounding box center [809, 152] width 46 height 13
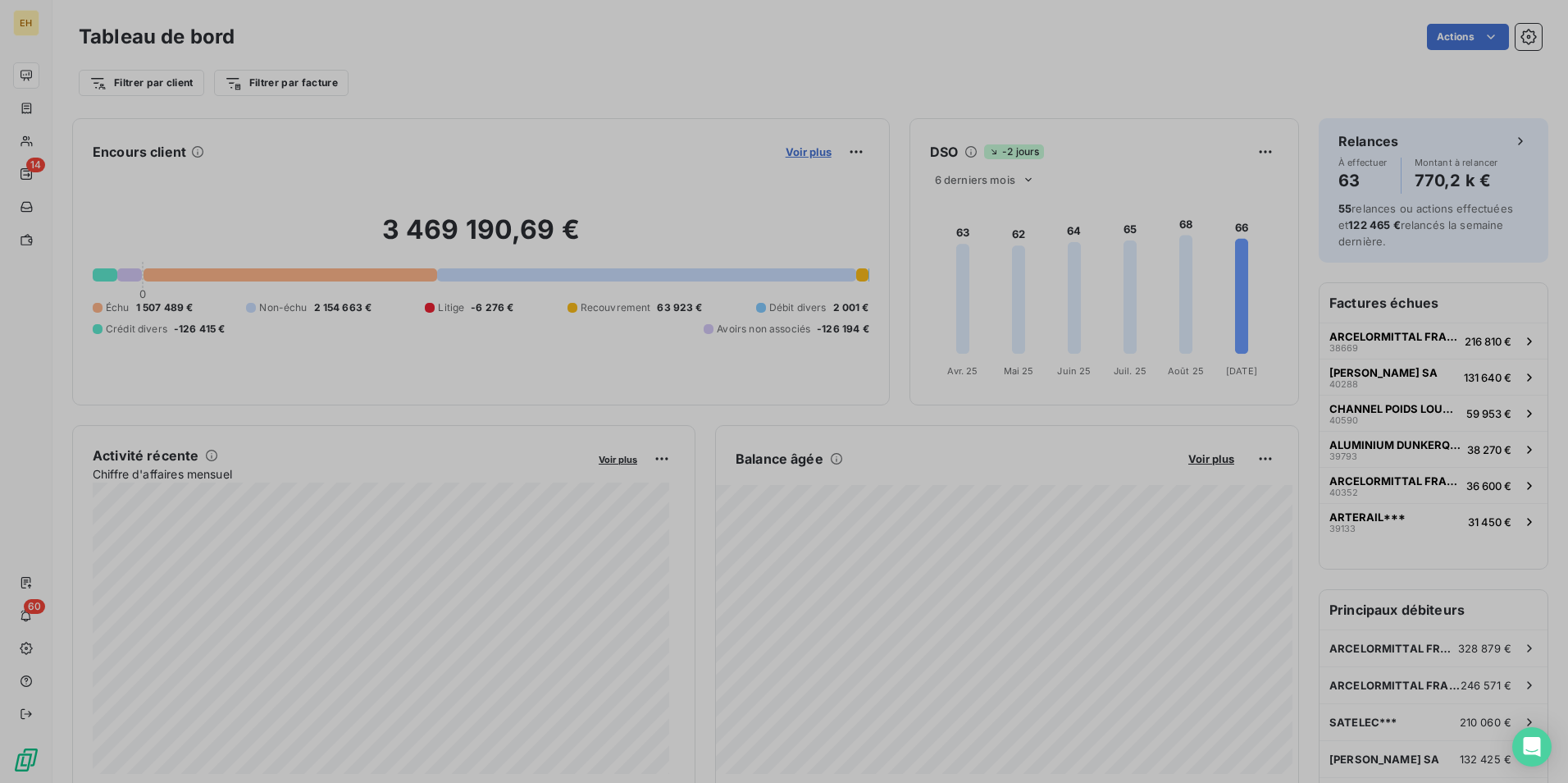
scroll to position [771, 618]
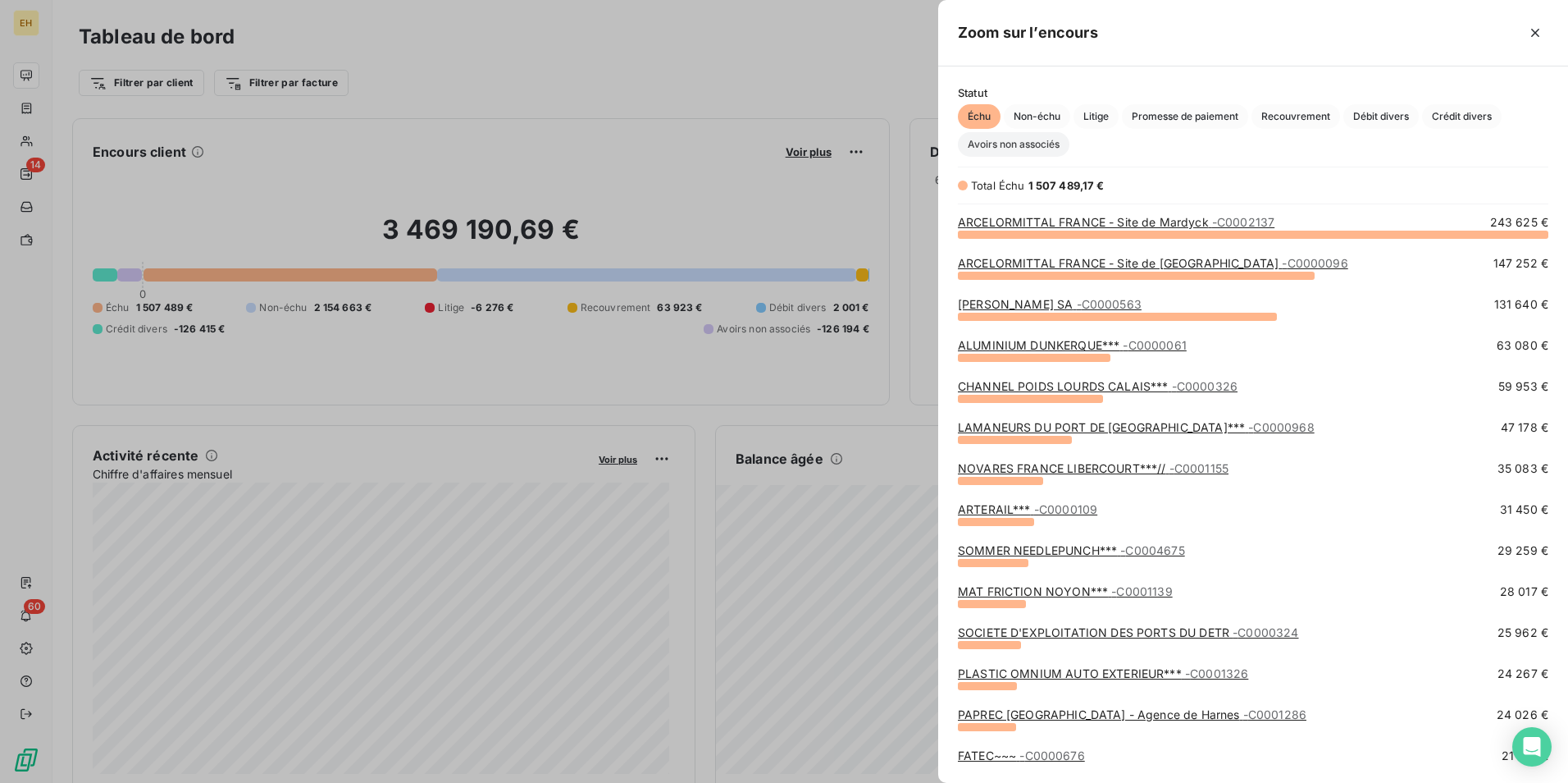
click at [990, 148] on span "Avoirs non associés" at bounding box center [1014, 145] width 112 height 25
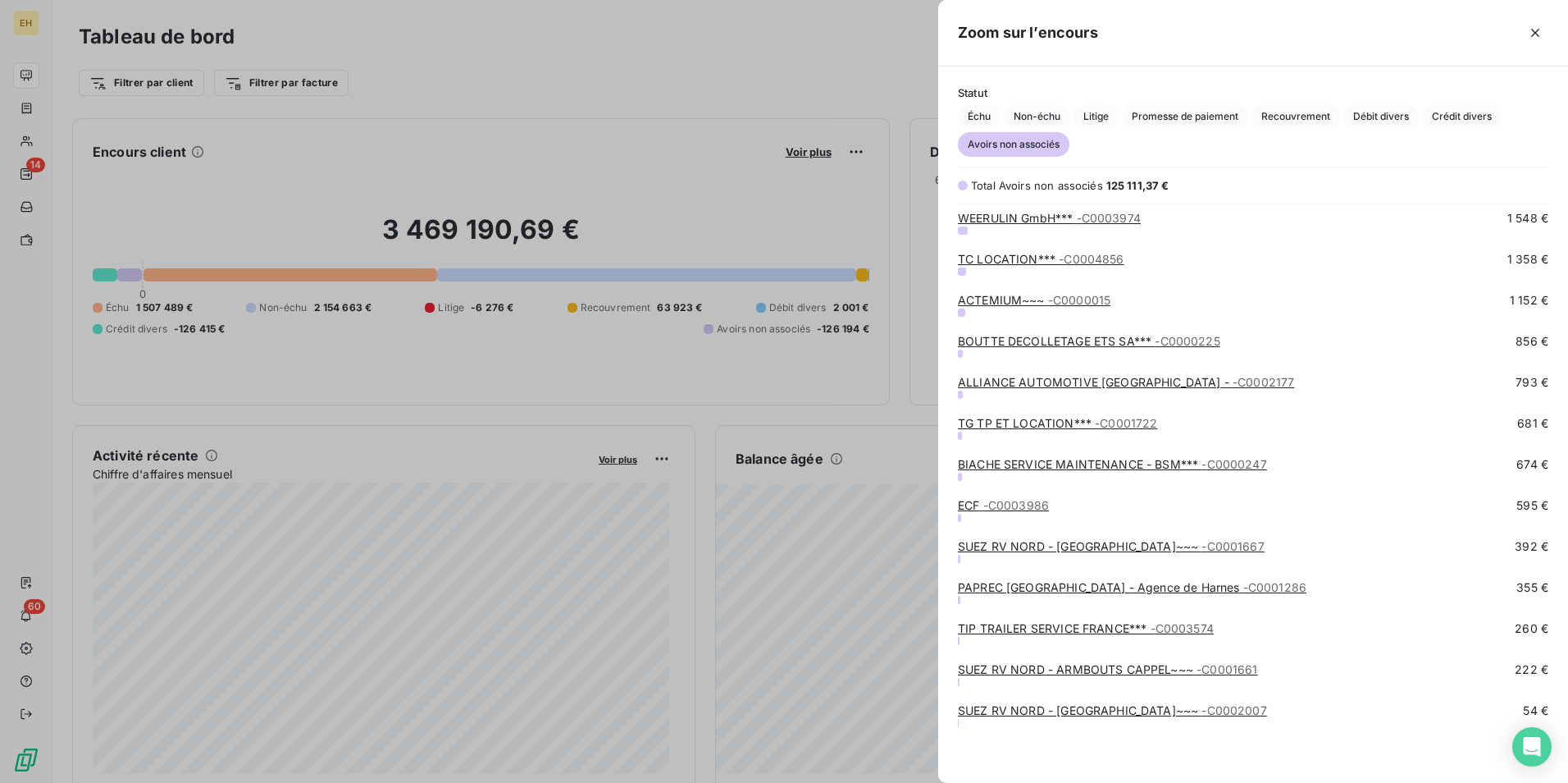
scroll to position [168, 0]
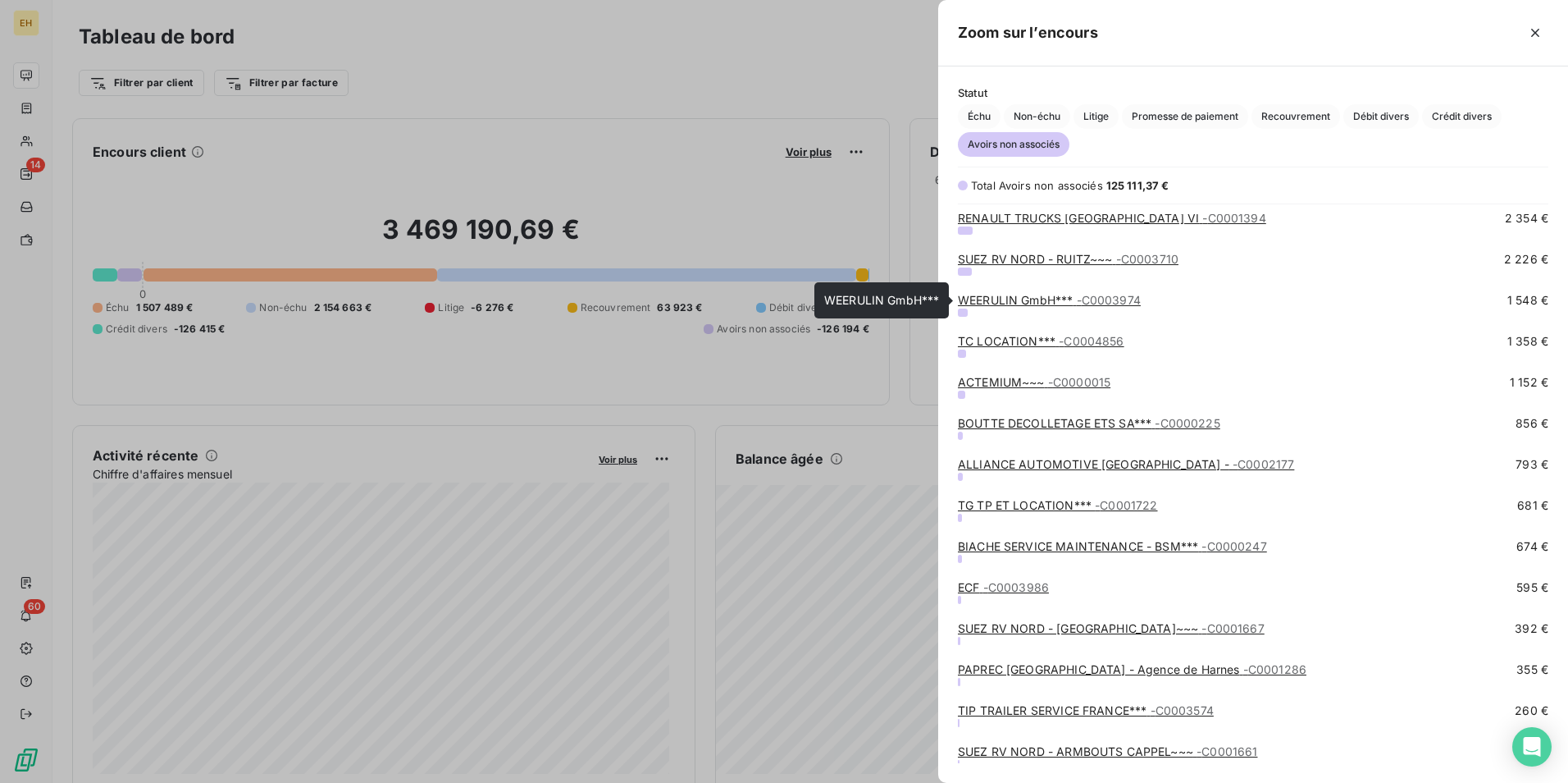
click at [1024, 300] on link "WEERULIN GmbH*** - C0003974" at bounding box center [1050, 300] width 183 height 14
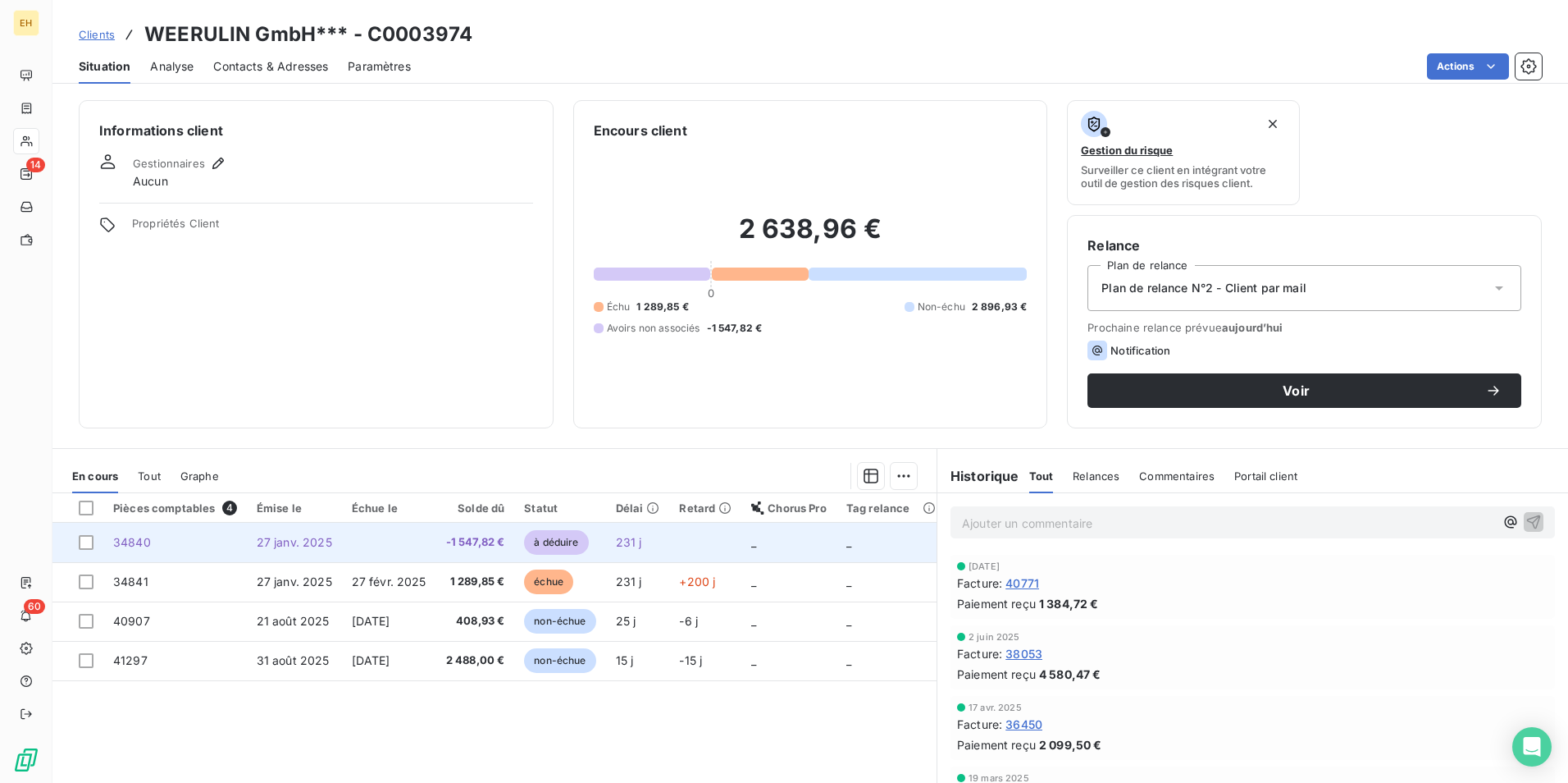
click at [441, 533] on td "-1 547,82 €" at bounding box center [475, 542] width 78 height 40
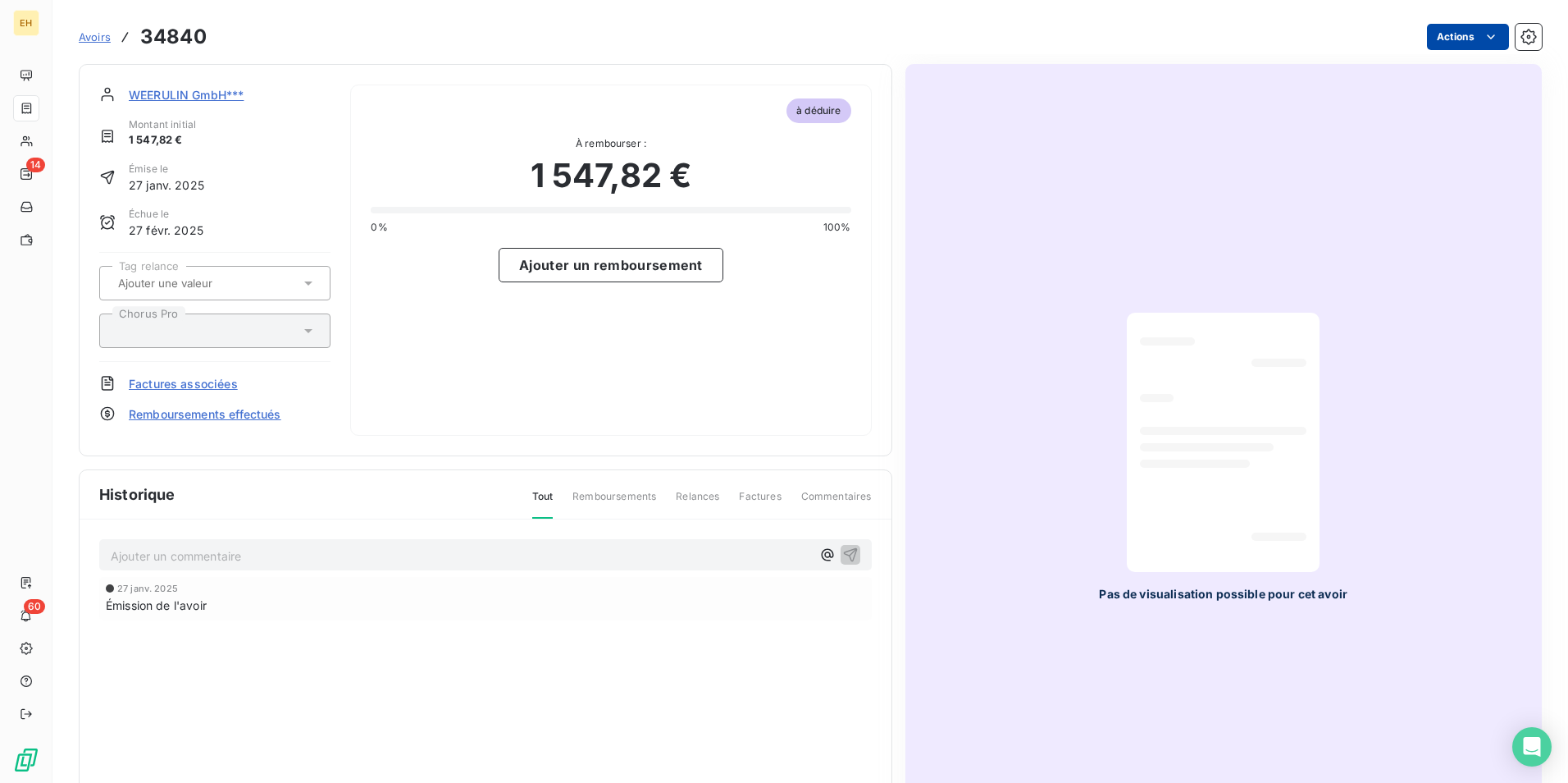
click at [1252, 39] on html "EH 14 60 Avoirs 34840 Actions WEERULIN GmbH*** Montant initial 1 547,82 € Émise…" at bounding box center [784, 392] width 1568 height 783
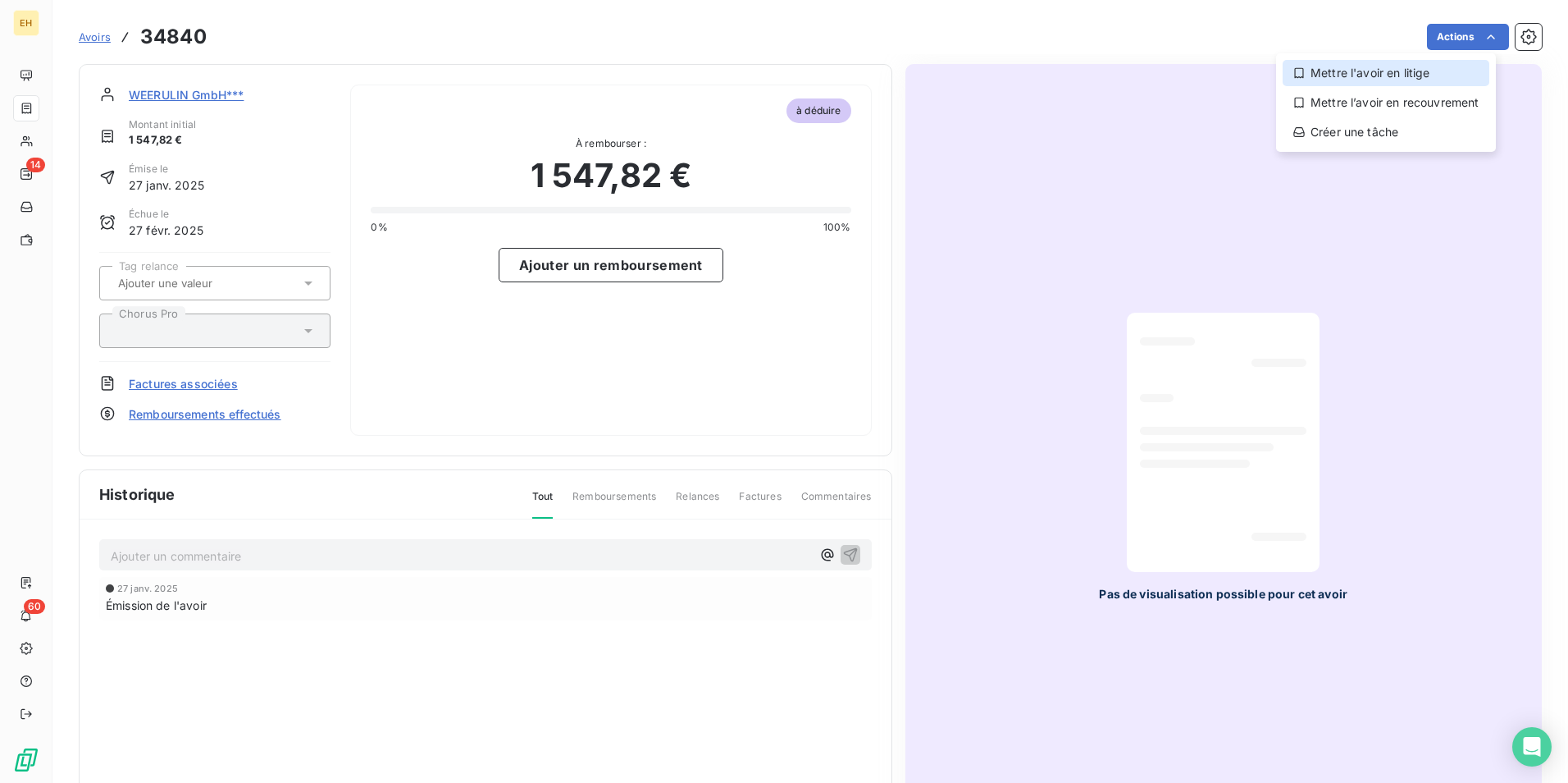
click at [1252, 71] on div "Mettre l'avoir en litige" at bounding box center [1386, 73] width 207 height 26
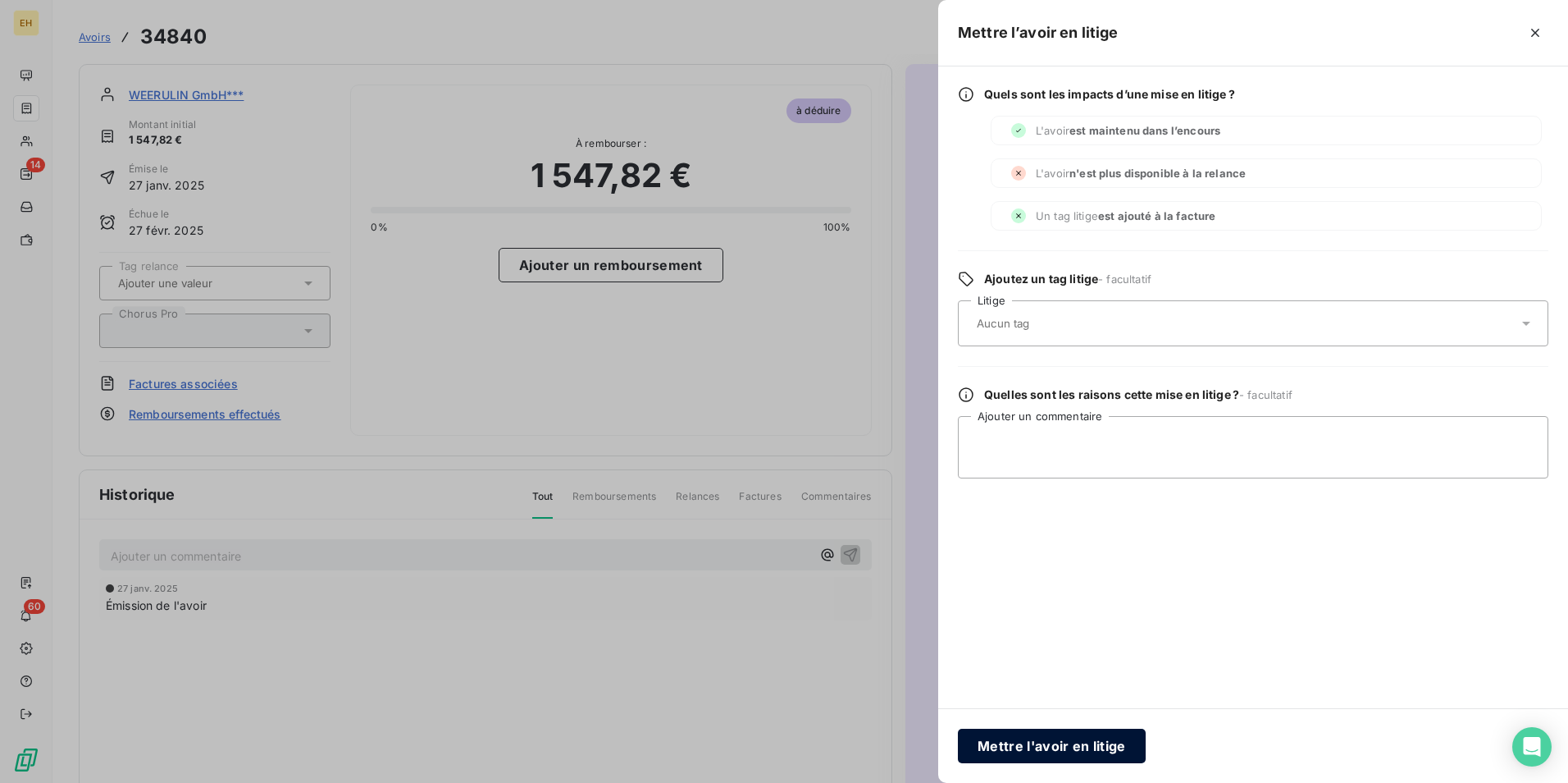
click at [1106, 605] on button "Mettre l'avoir en litige" at bounding box center [1052, 745] width 188 height 34
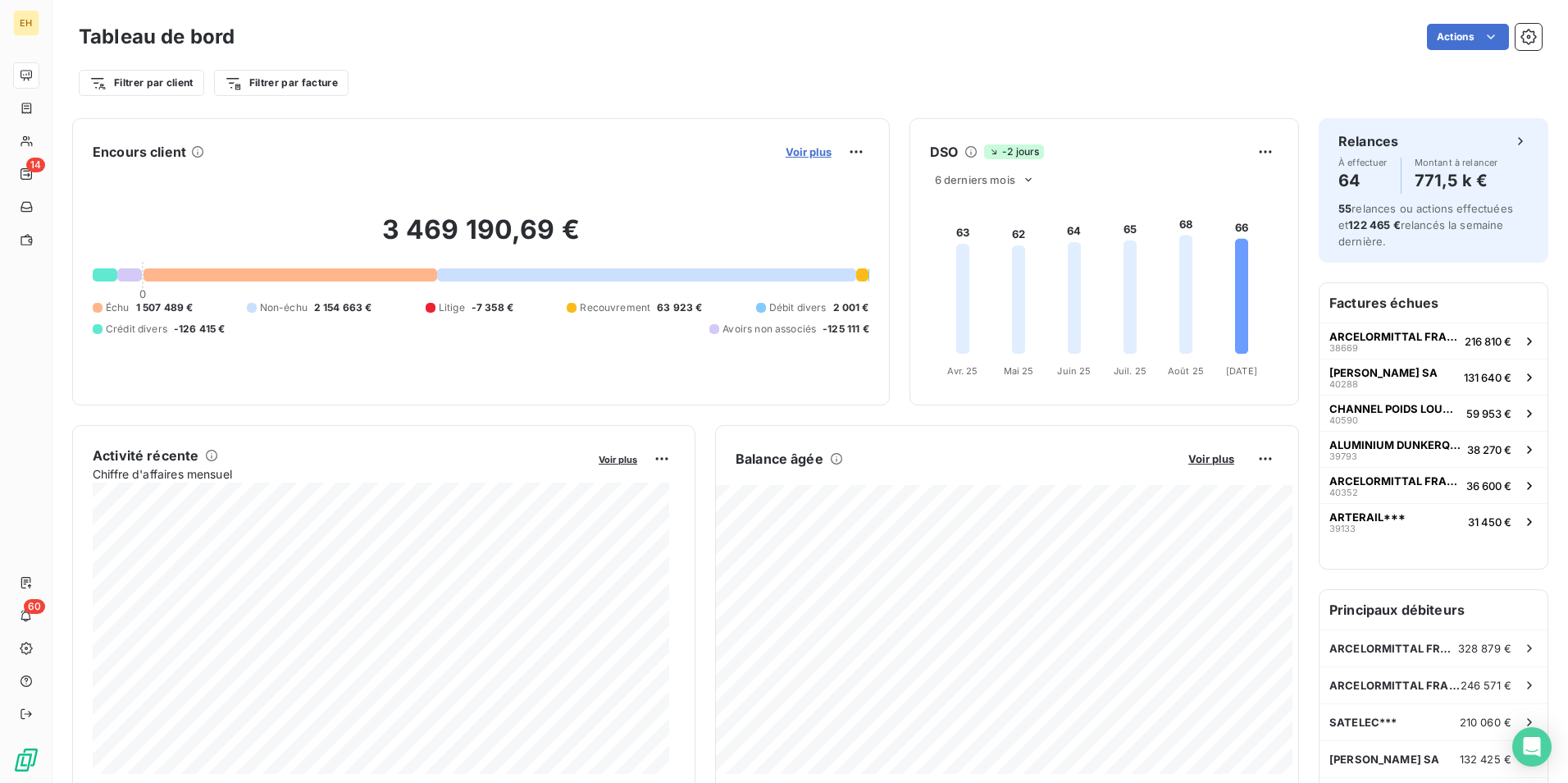
click at [819, 154] on span "Voir plus" at bounding box center [809, 152] width 46 height 13
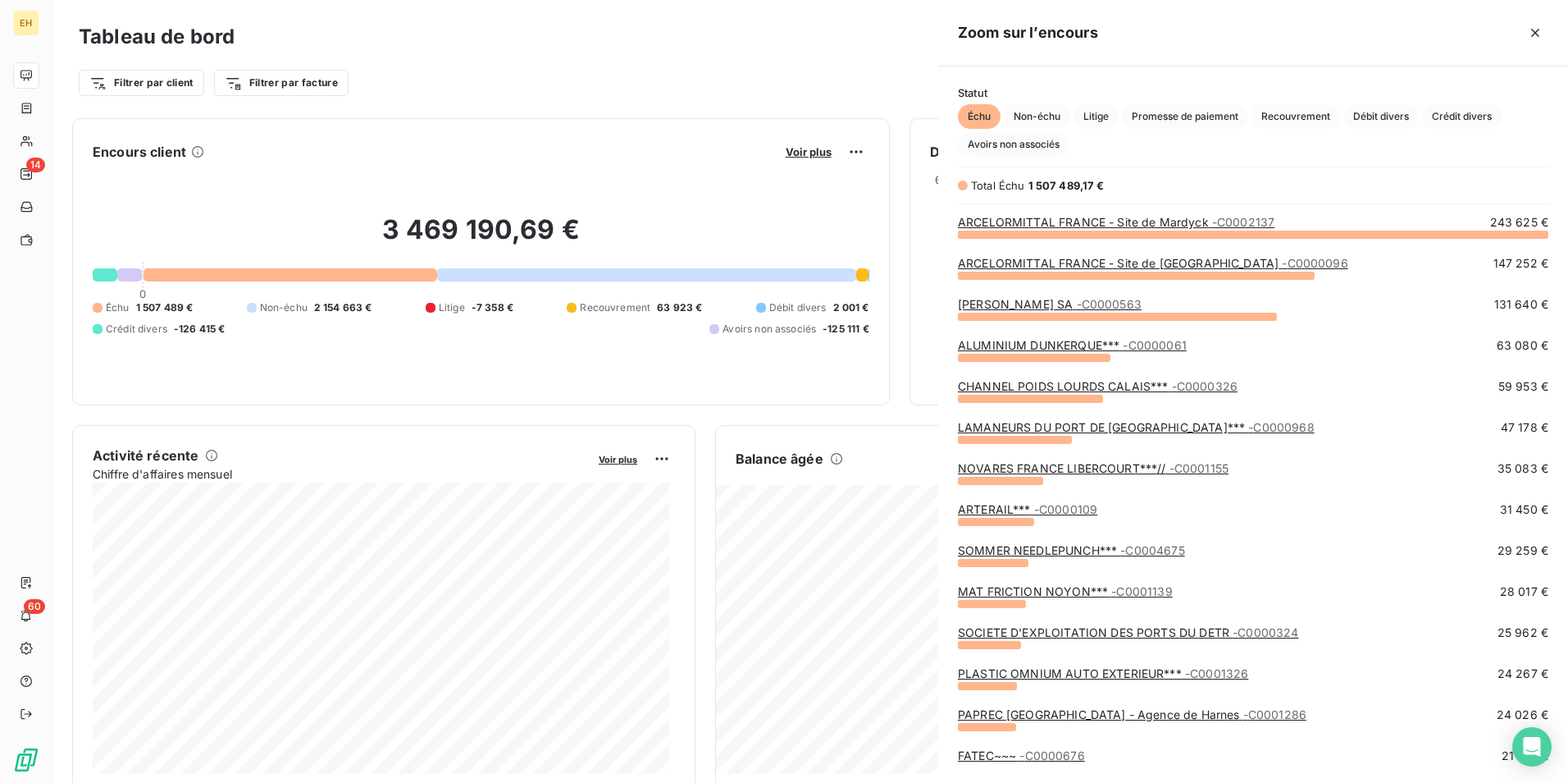
scroll to position [771, 618]
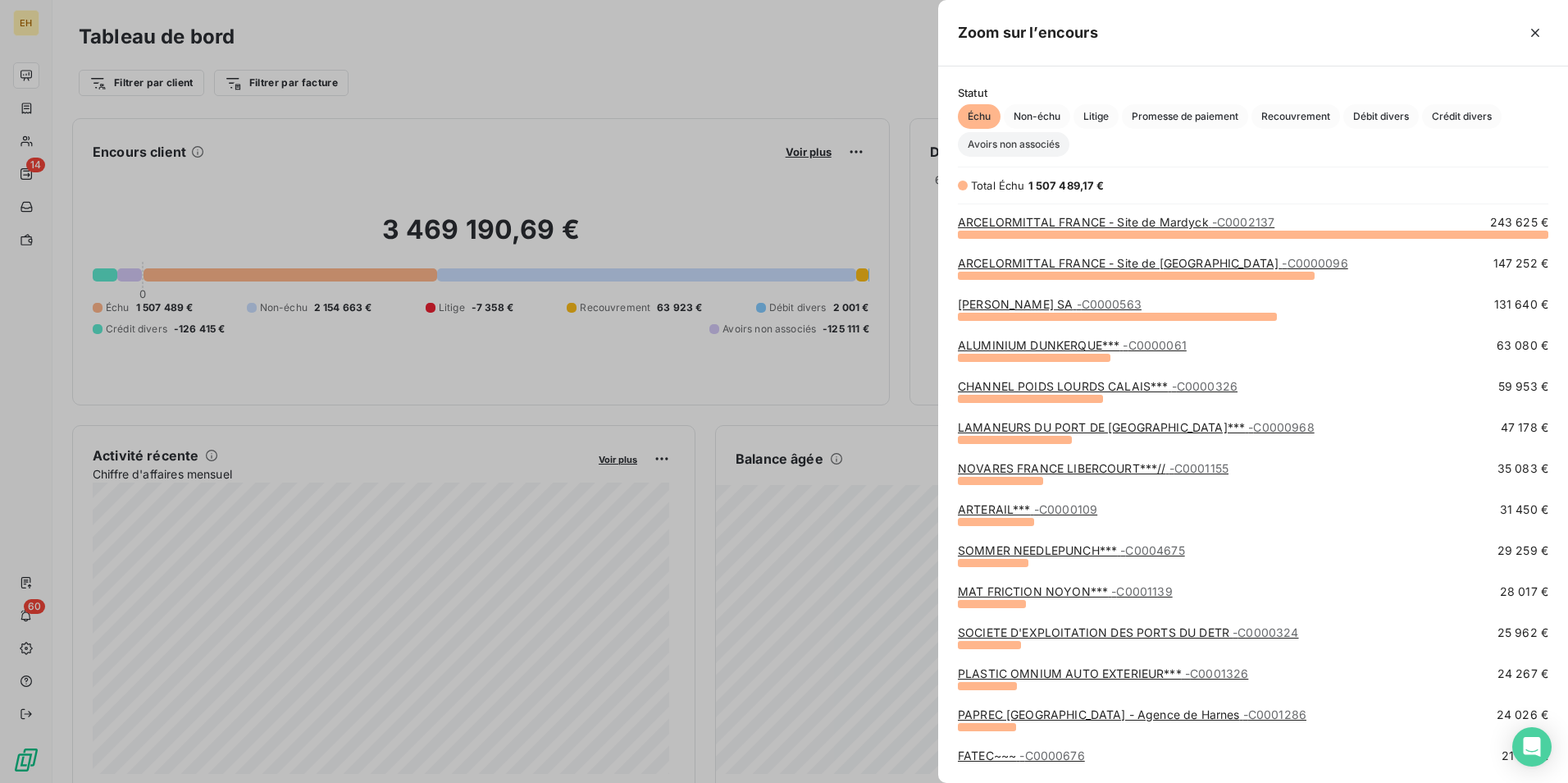
click at [1031, 136] on span "Avoirs non associés" at bounding box center [1014, 145] width 112 height 25
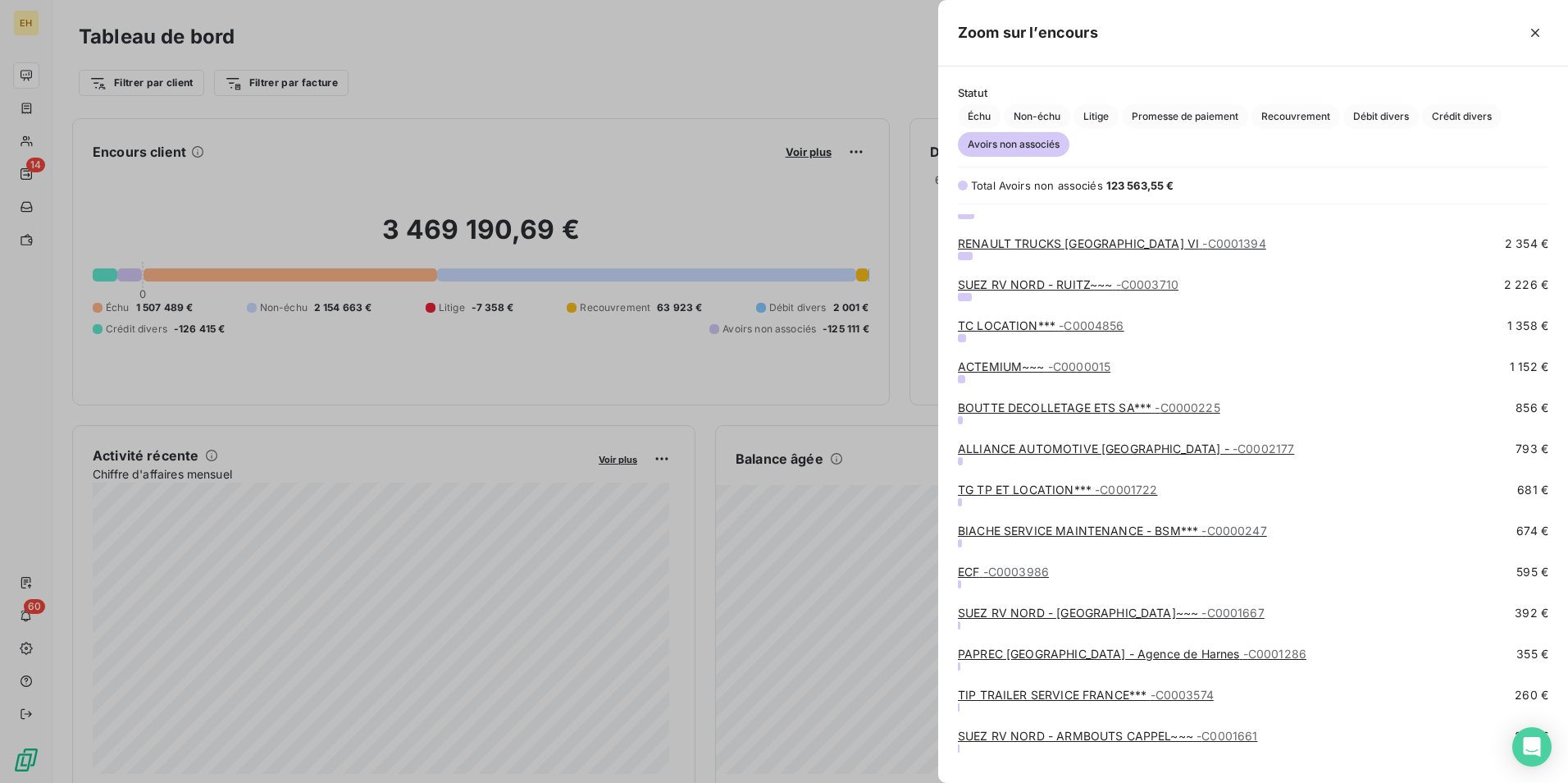
scroll to position [0, 0]
